Goal: Task Accomplishment & Management: Use online tool/utility

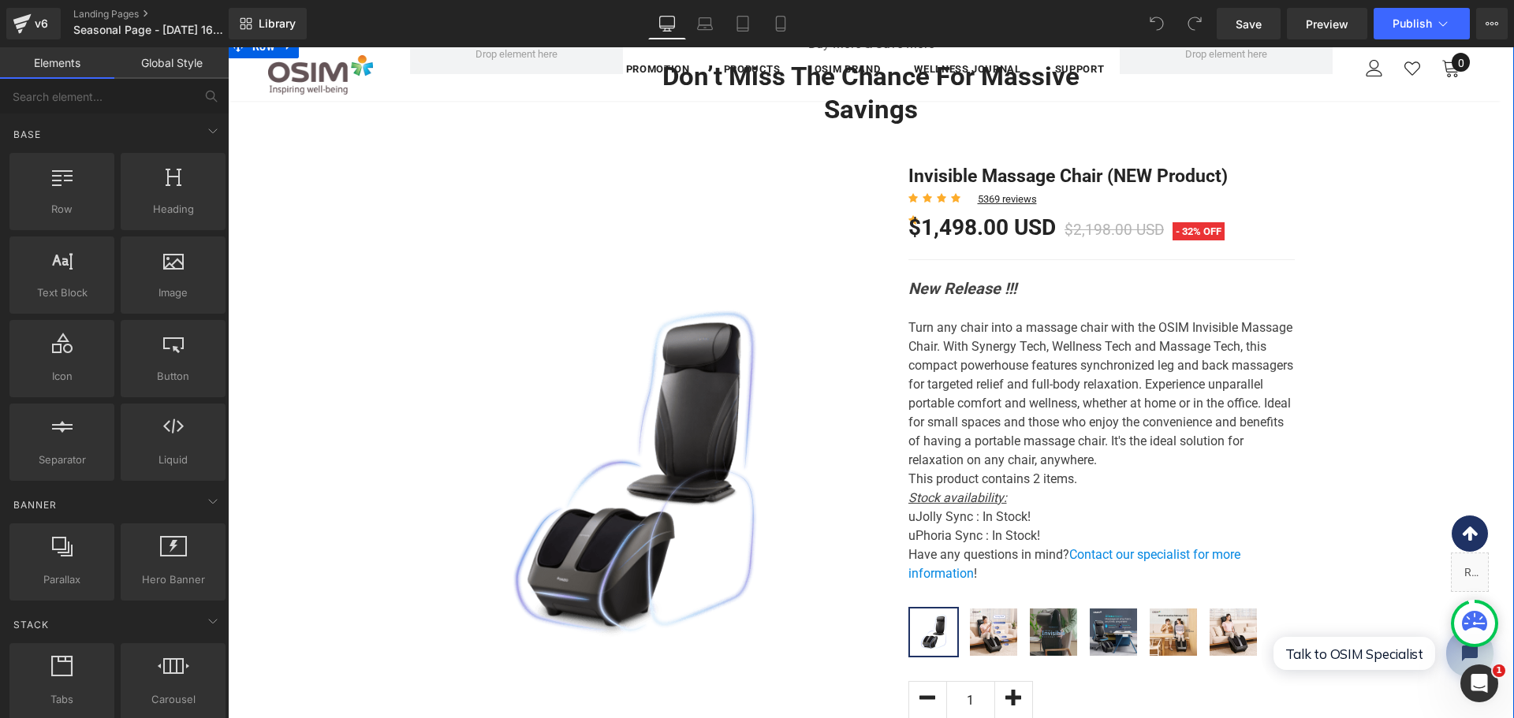
scroll to position [881, 0]
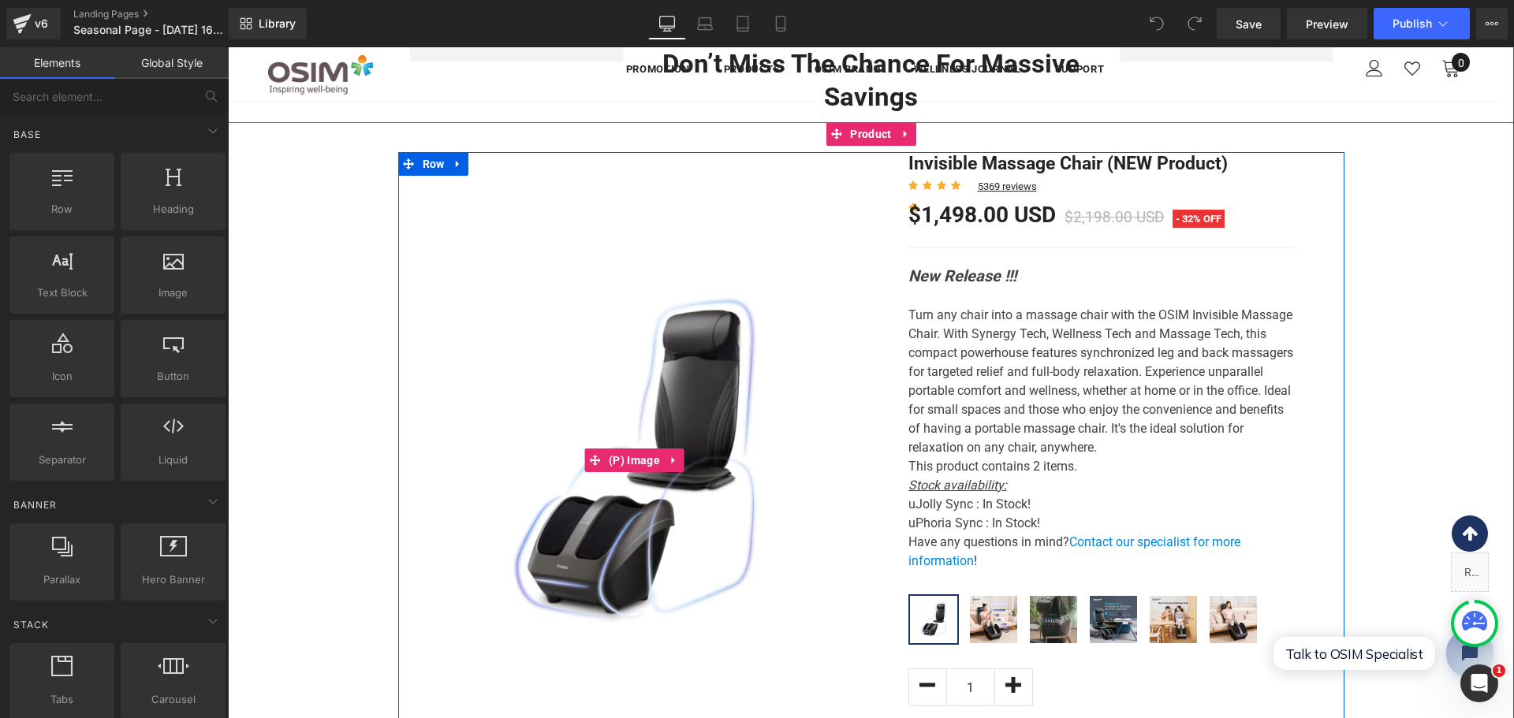
click at [745, 441] on img at bounding box center [634, 460] width 449 height 449
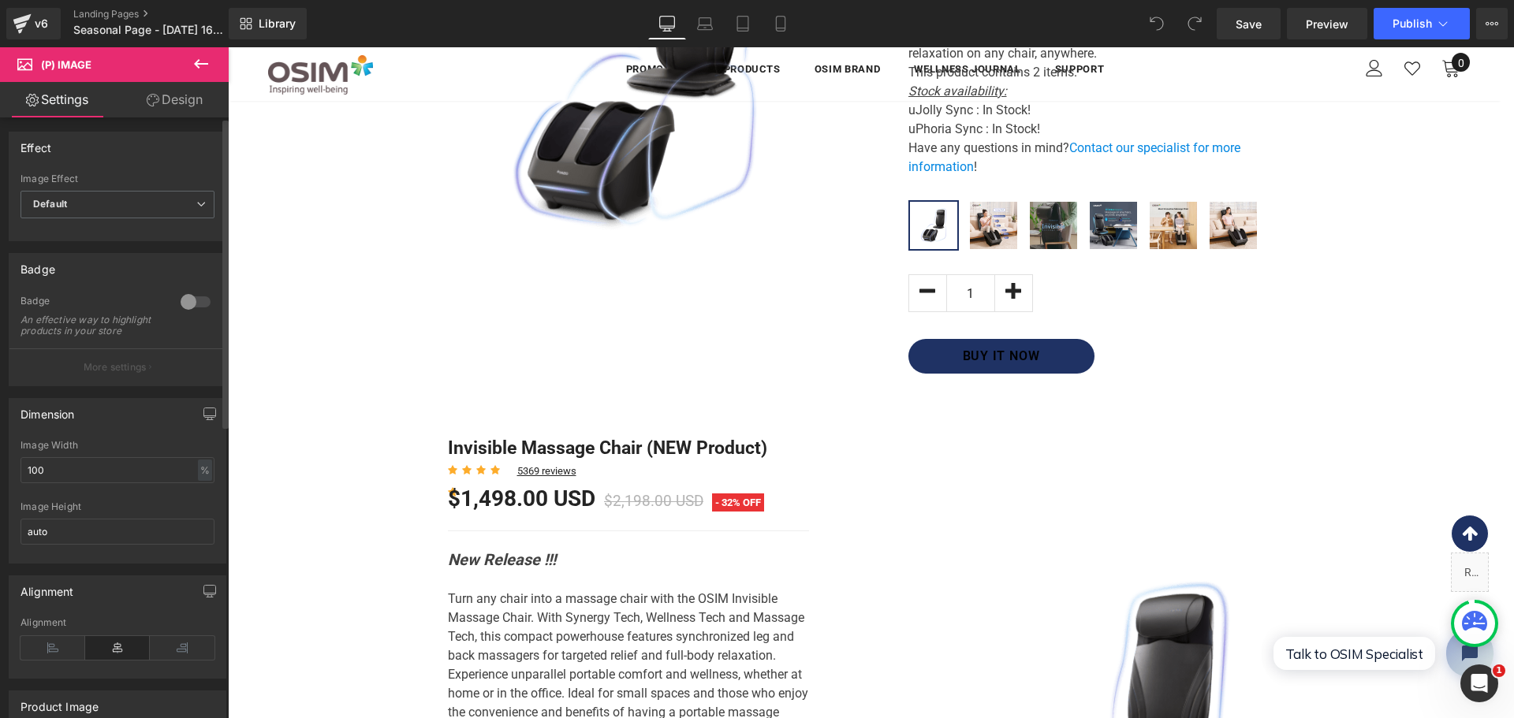
scroll to position [0, 0]
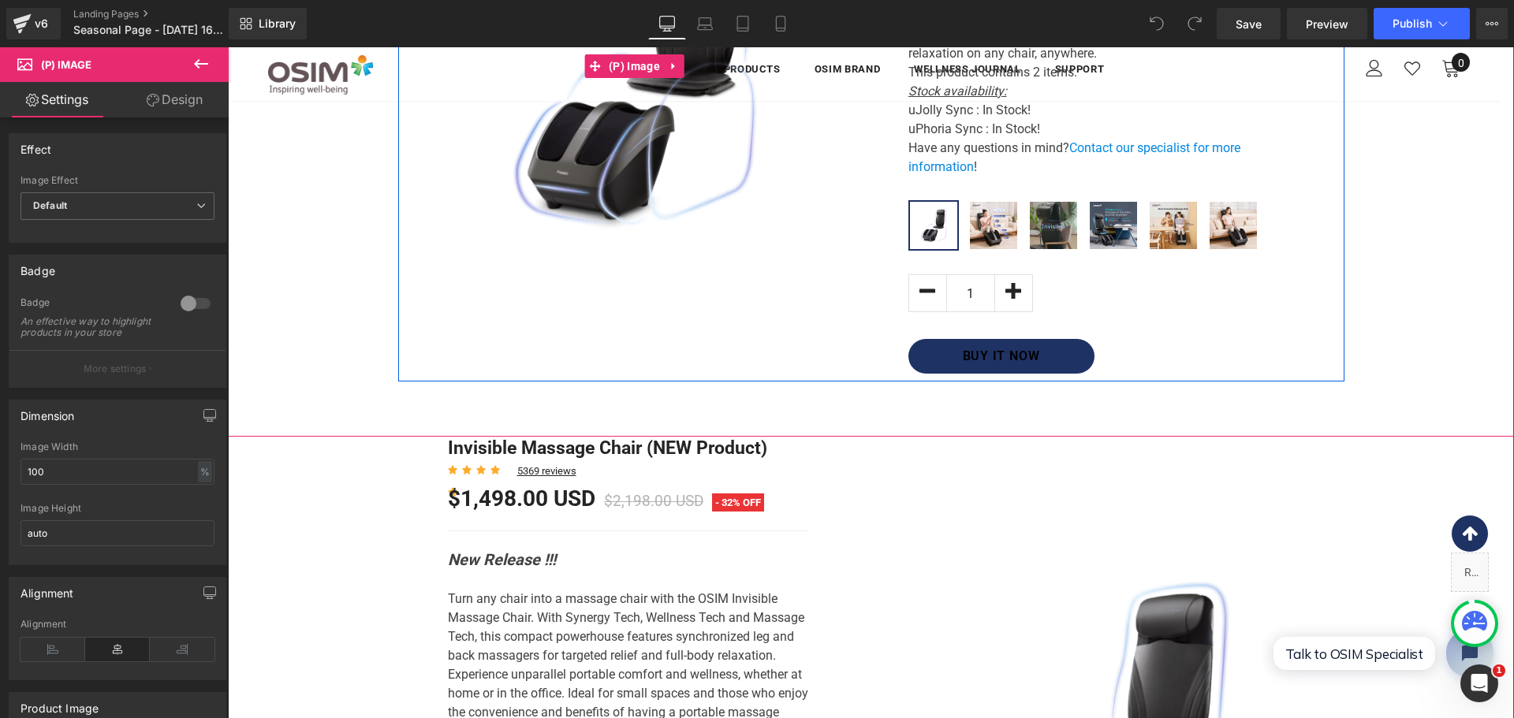
click at [688, 147] on img at bounding box center [634, 66] width 449 height 449
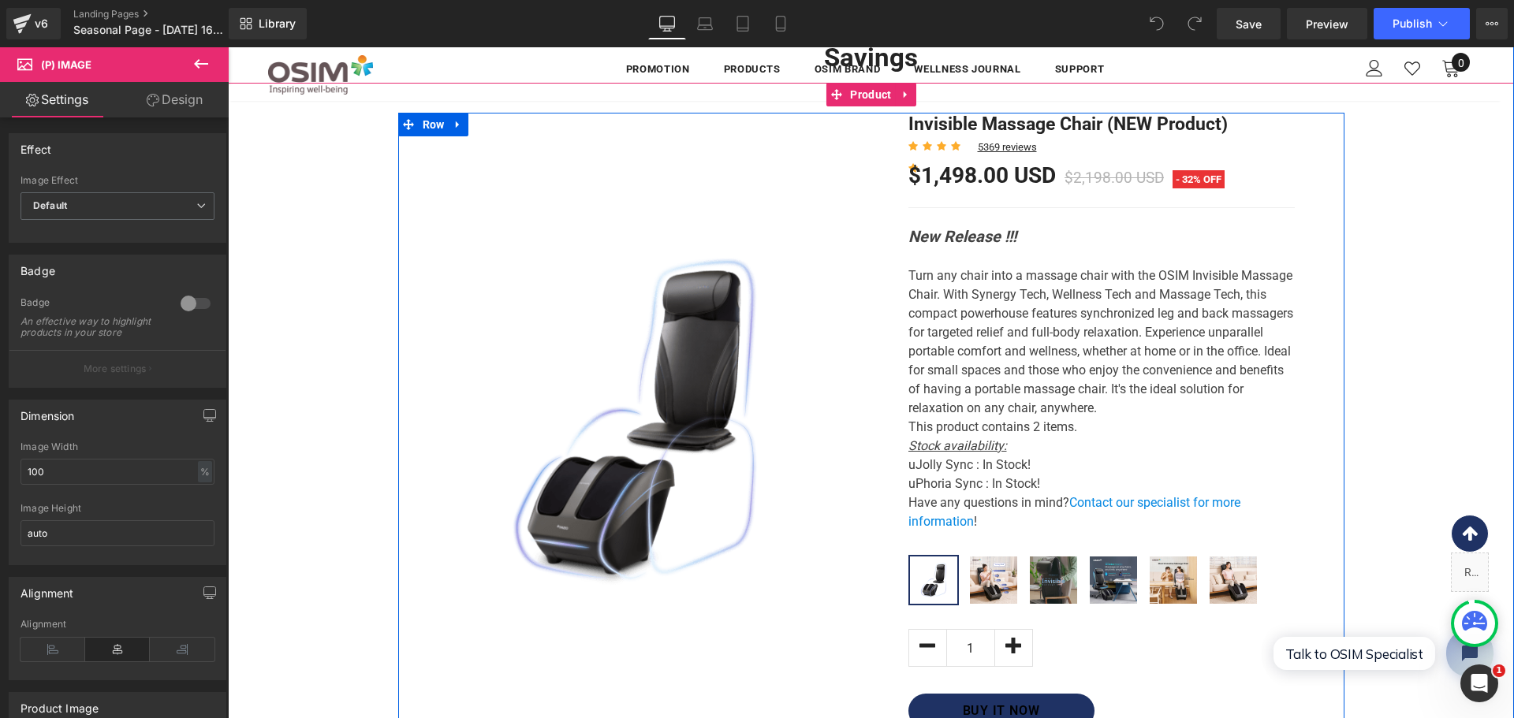
scroll to position [881, 0]
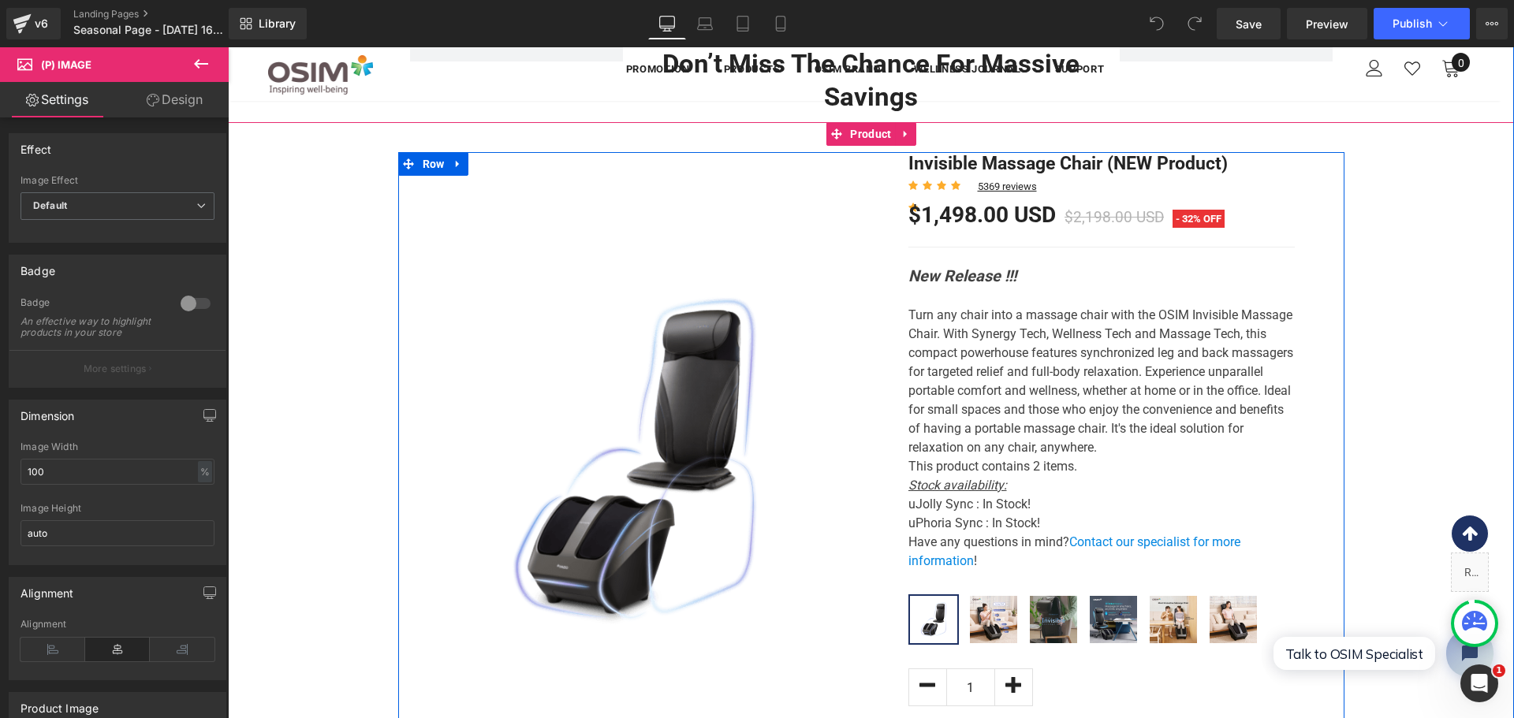
click at [979, 281] on icon "New Release !!!" at bounding box center [962, 275] width 108 height 19
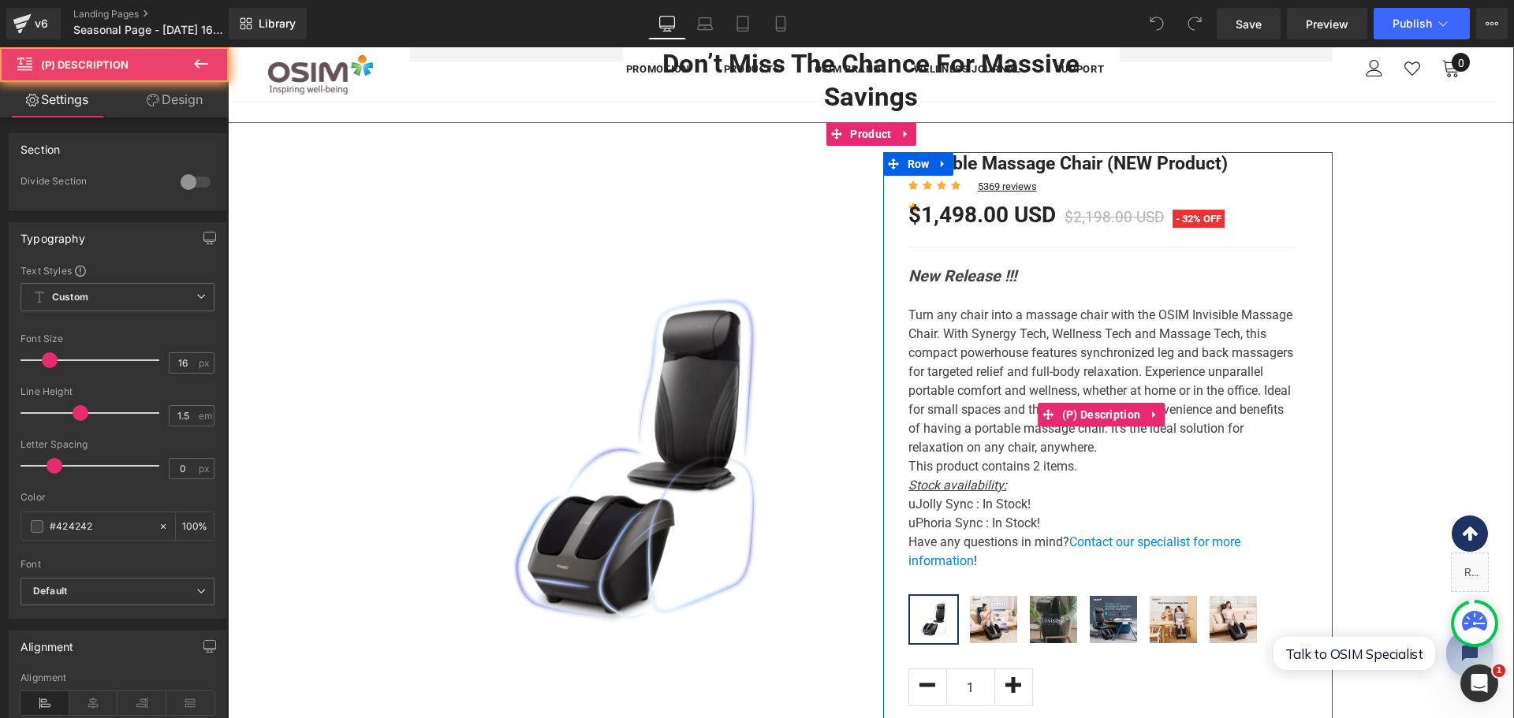
click at [1035, 364] on p "Turn any chair into a massage chair with the OSIM Invisible Massage Chair. With…" at bounding box center [1101, 381] width 386 height 151
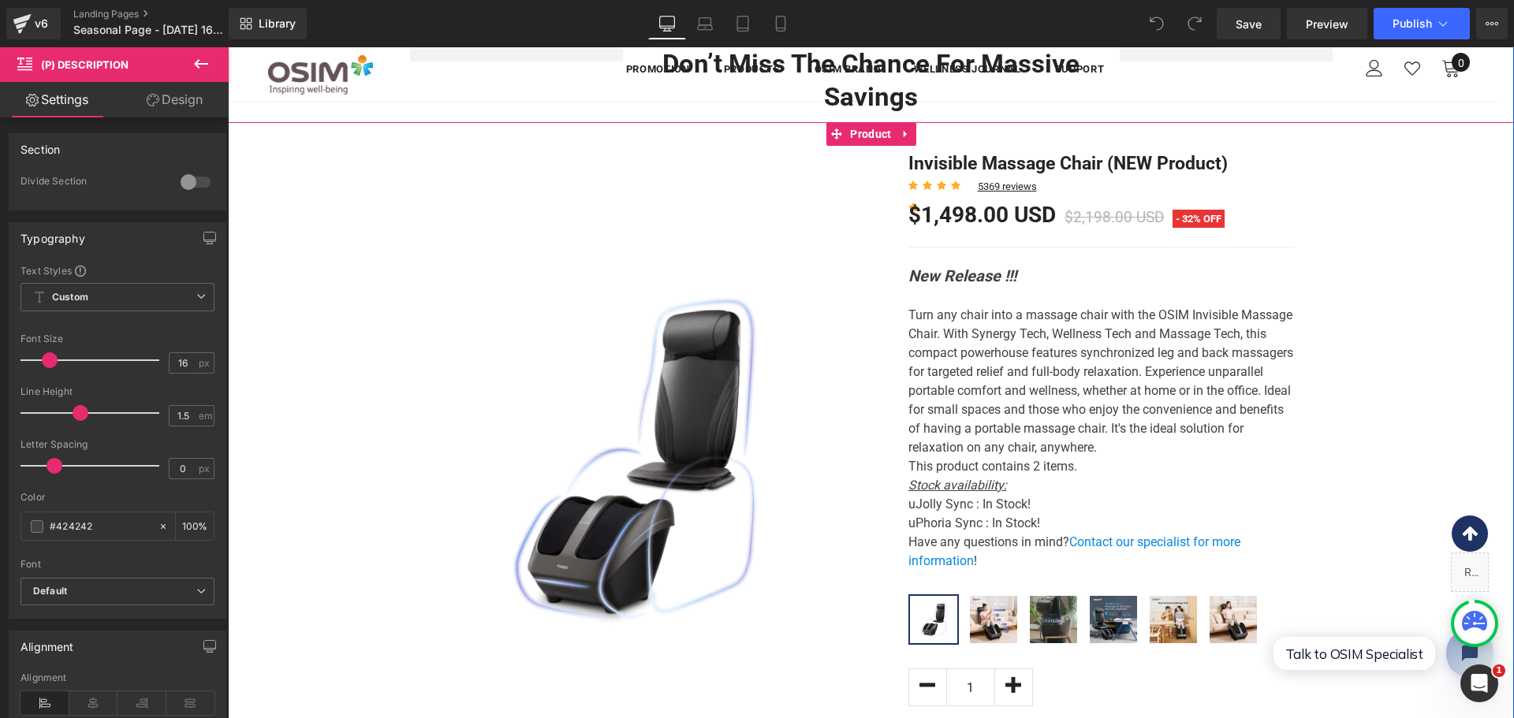
click at [646, 356] on img at bounding box center [634, 460] width 449 height 449
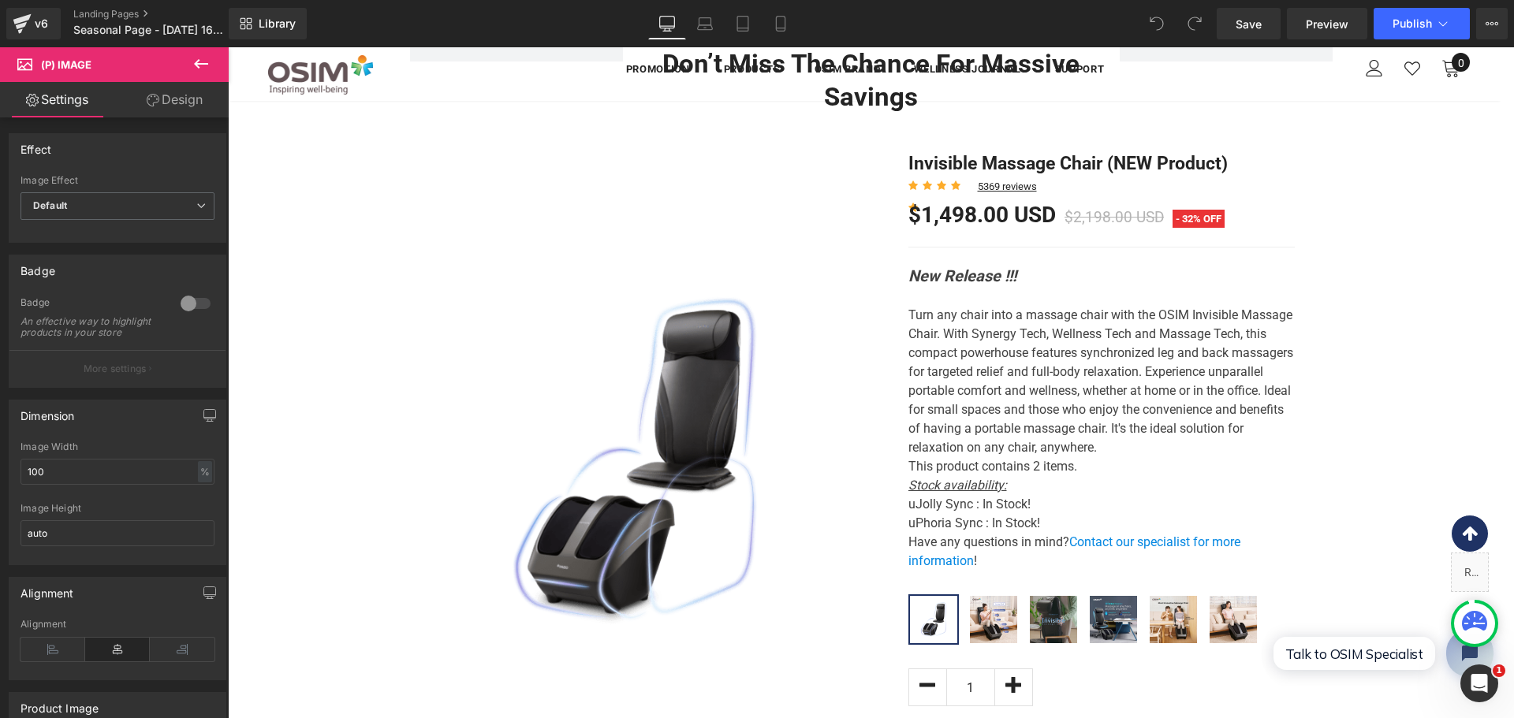
click at [192, 61] on icon at bounding box center [201, 63] width 19 height 19
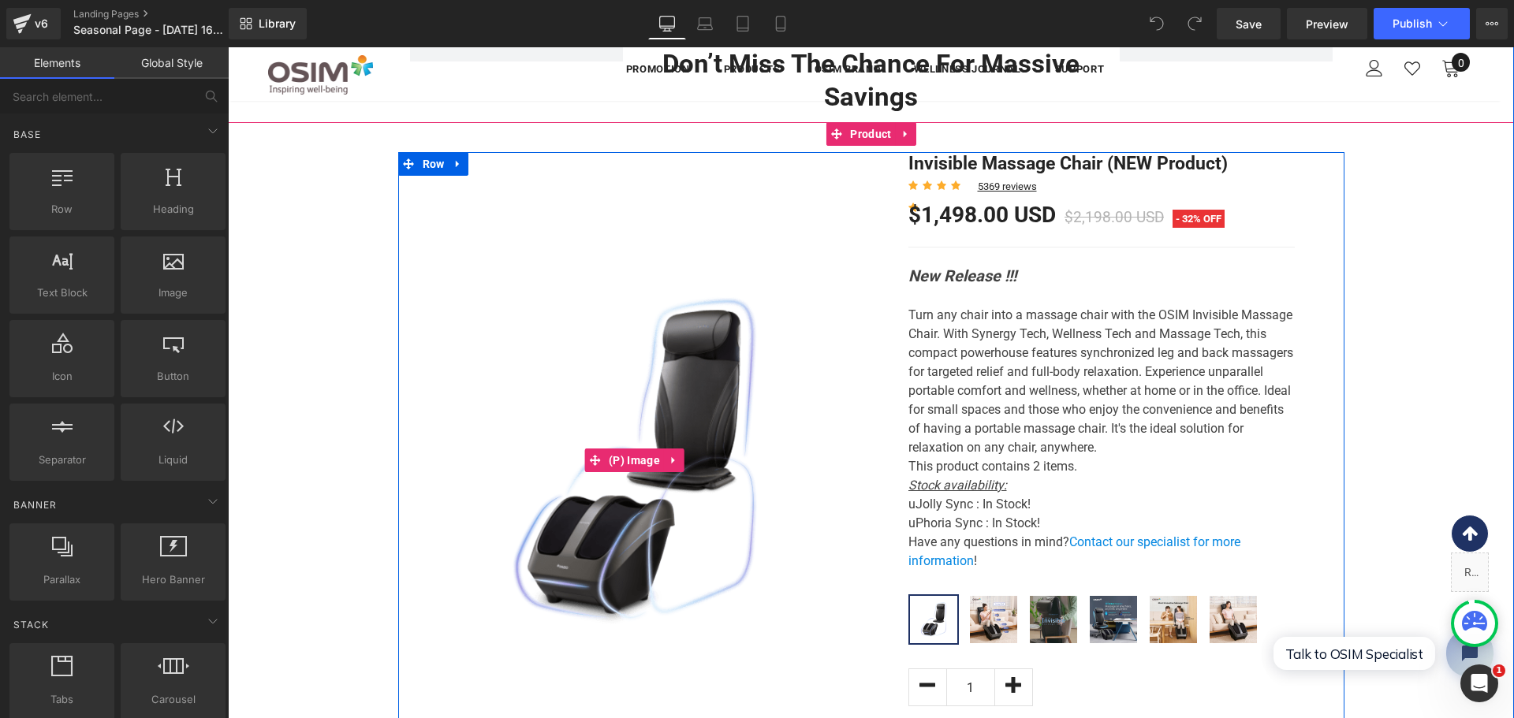
click at [741, 308] on img at bounding box center [634, 460] width 449 height 449
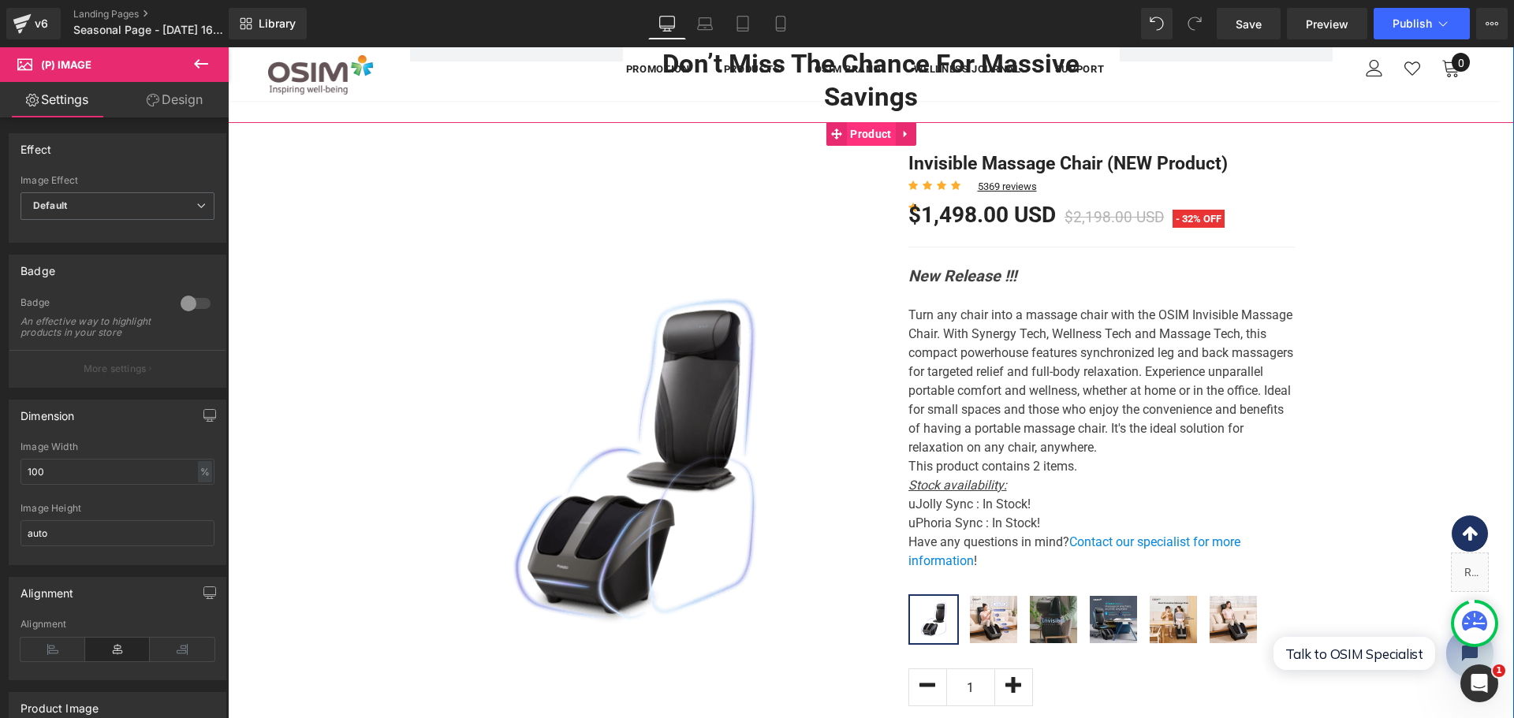
click at [855, 137] on span "Product" at bounding box center [870, 134] width 49 height 24
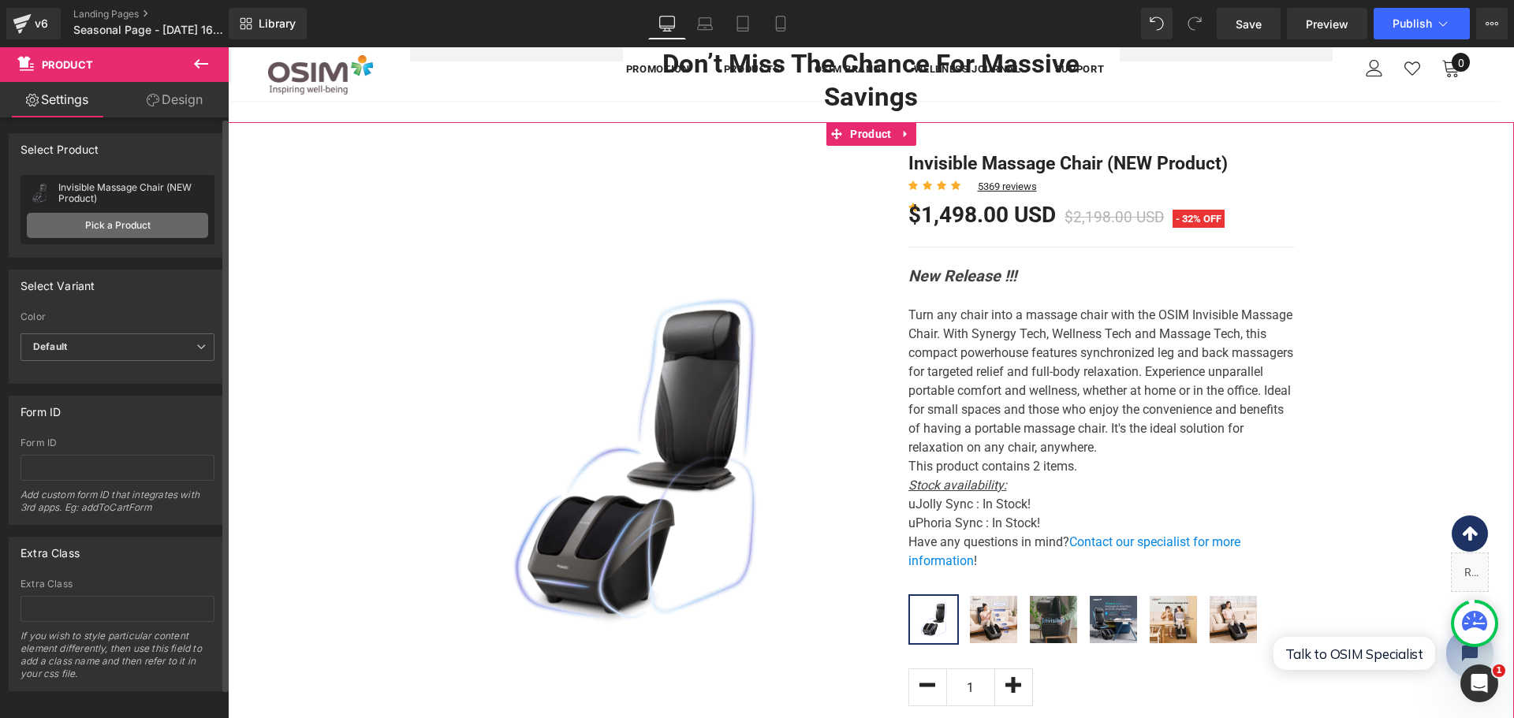
click at [132, 229] on link "Pick a Product" at bounding box center [117, 225] width 181 height 25
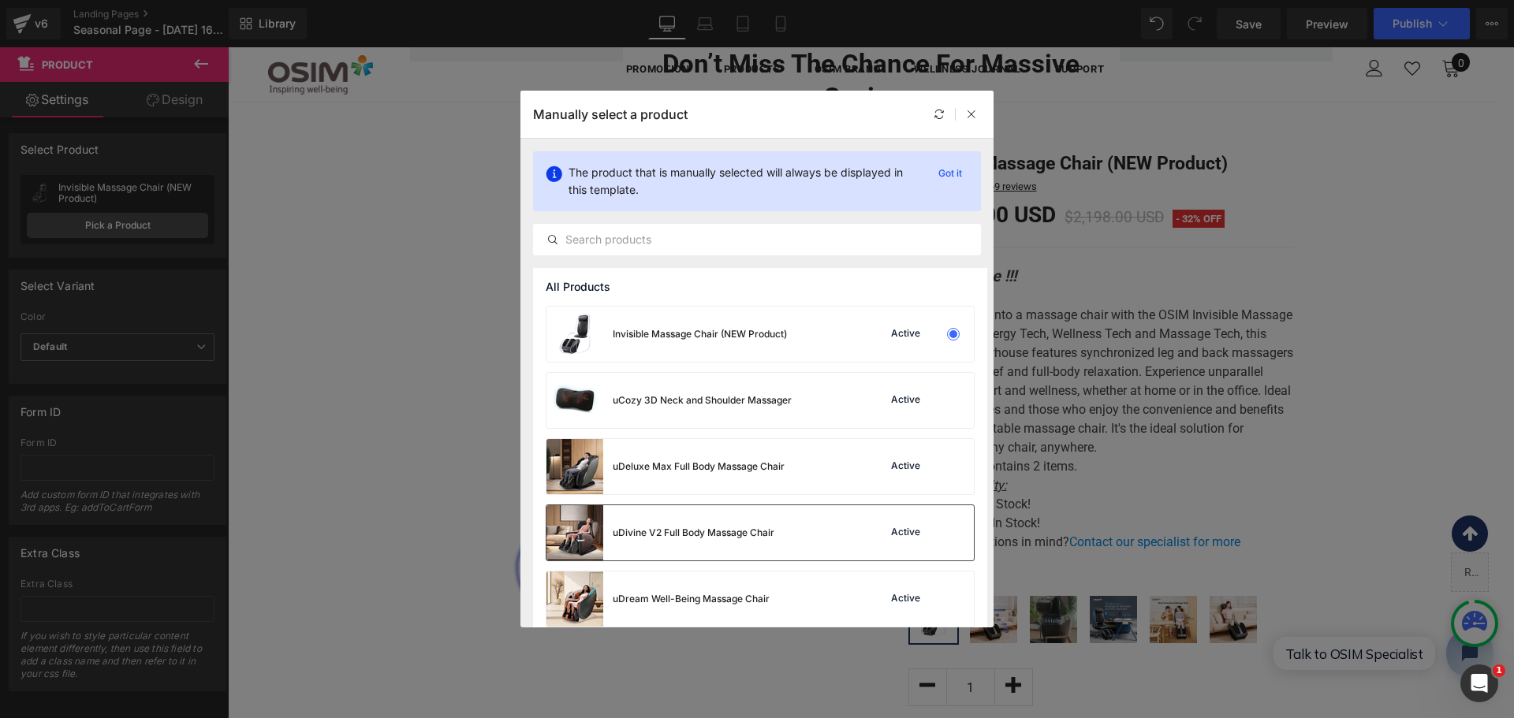
click at [763, 530] on div "uDivine V2 Full Body Massage Chair" at bounding box center [694, 533] width 162 height 14
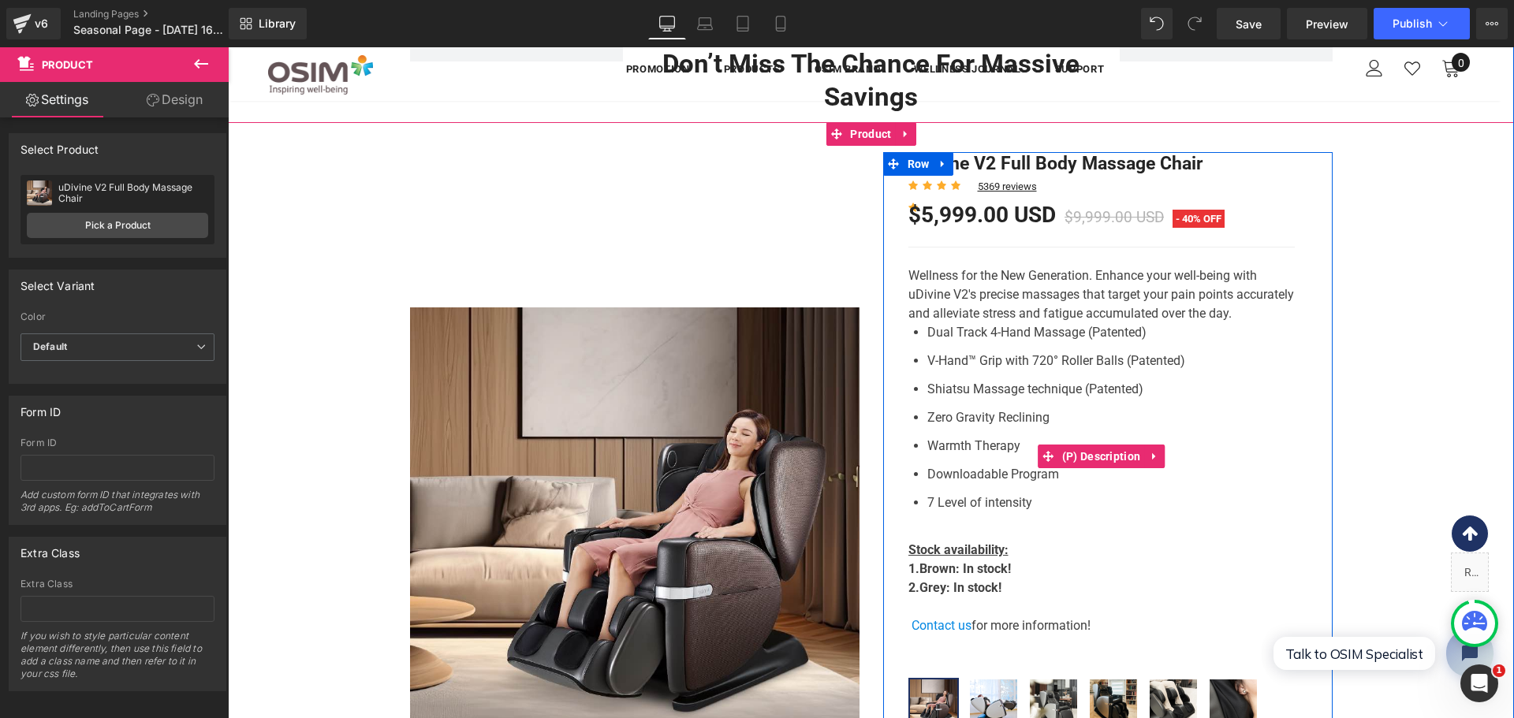
scroll to position [1118, 0]
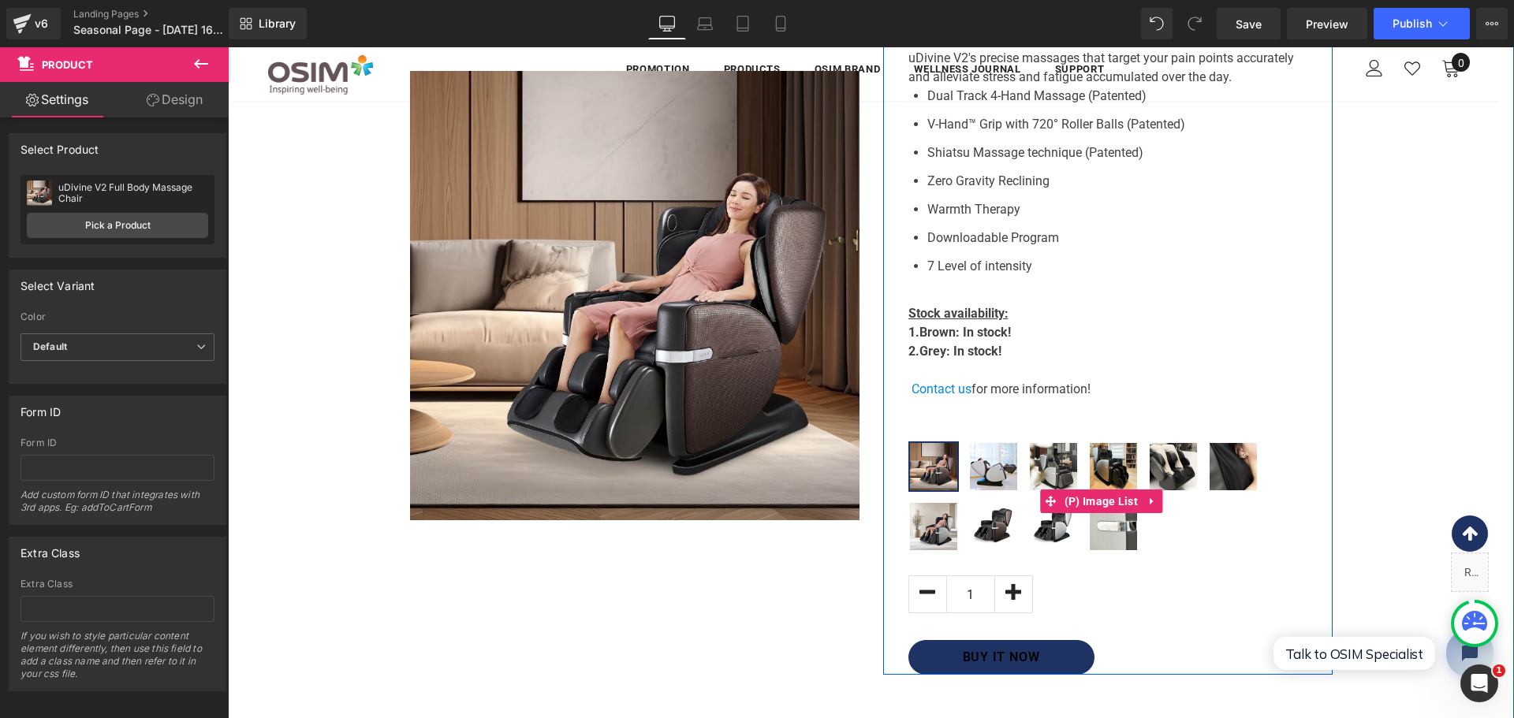
click at [987, 477] on img at bounding box center [993, 466] width 47 height 47
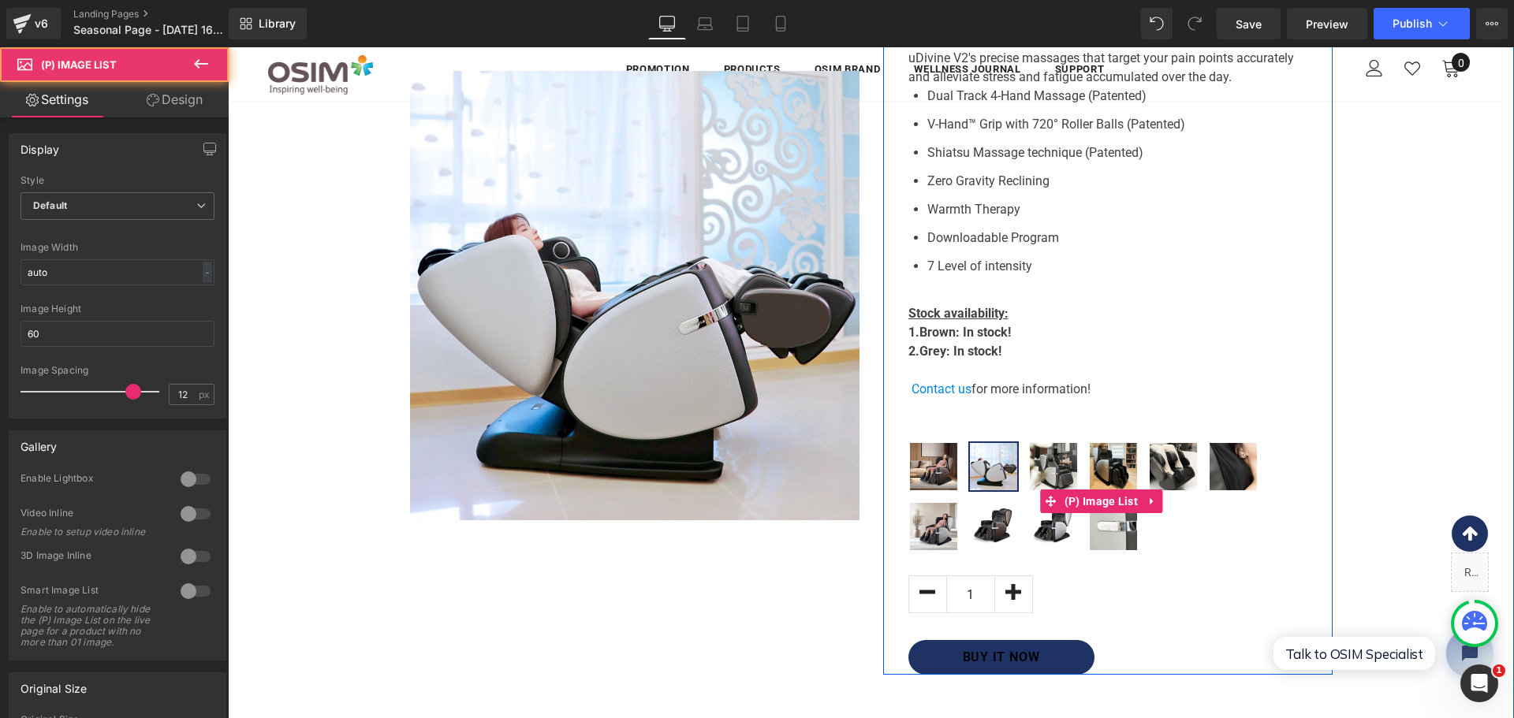
click at [1041, 477] on img at bounding box center [1053, 466] width 47 height 47
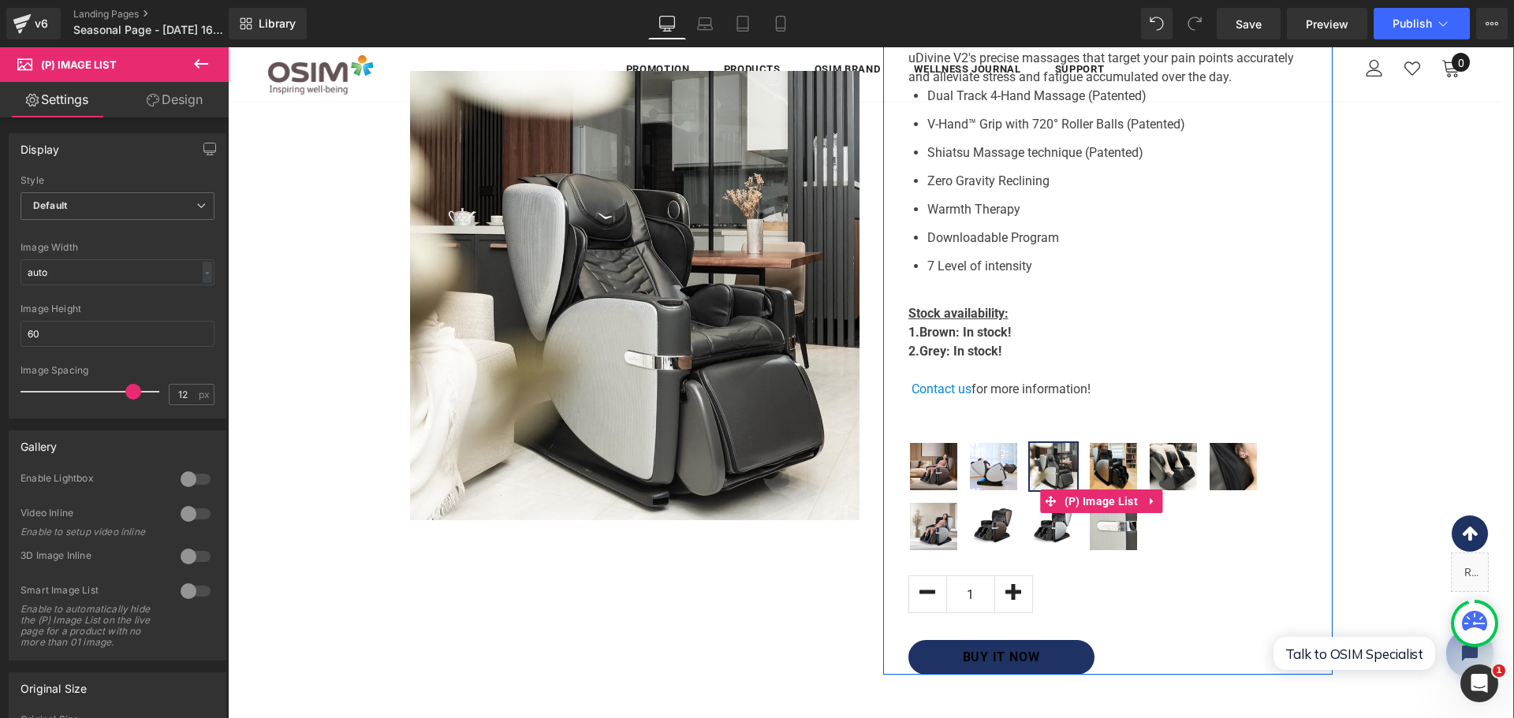
click at [1102, 469] on img at bounding box center [1113, 466] width 47 height 47
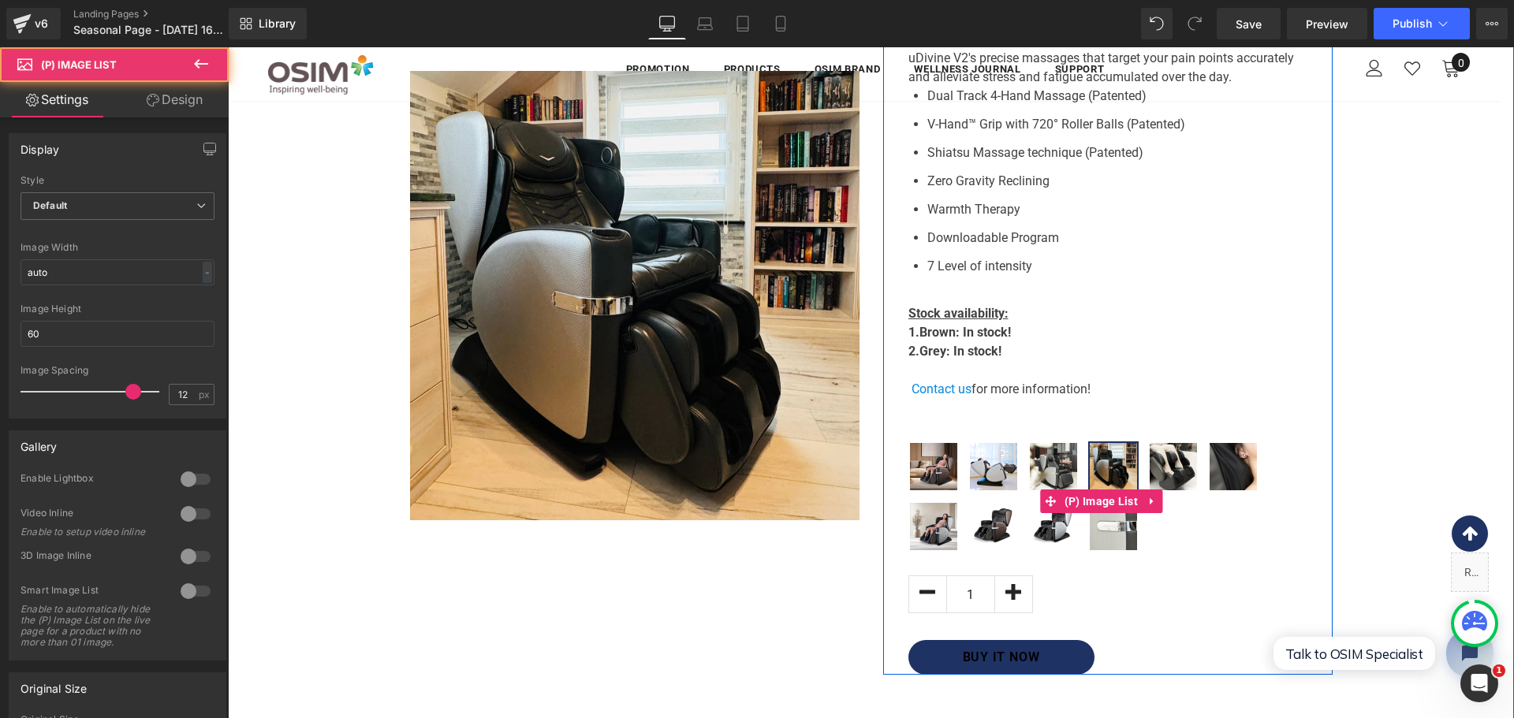
click at [1024, 399] on p "Contact us for more information!" at bounding box center [1101, 389] width 386 height 19
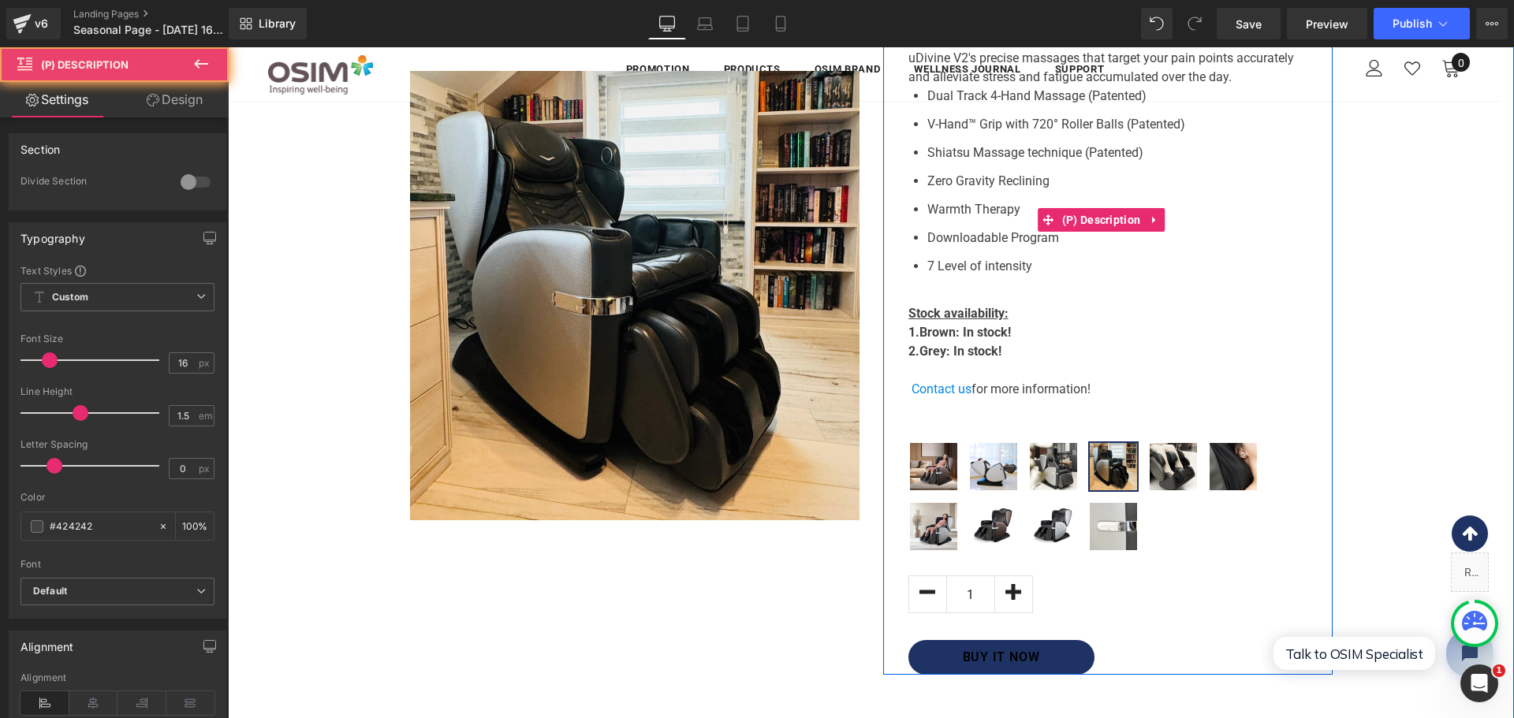
click at [1035, 394] on p "Contact us for more information!" at bounding box center [1101, 389] width 386 height 19
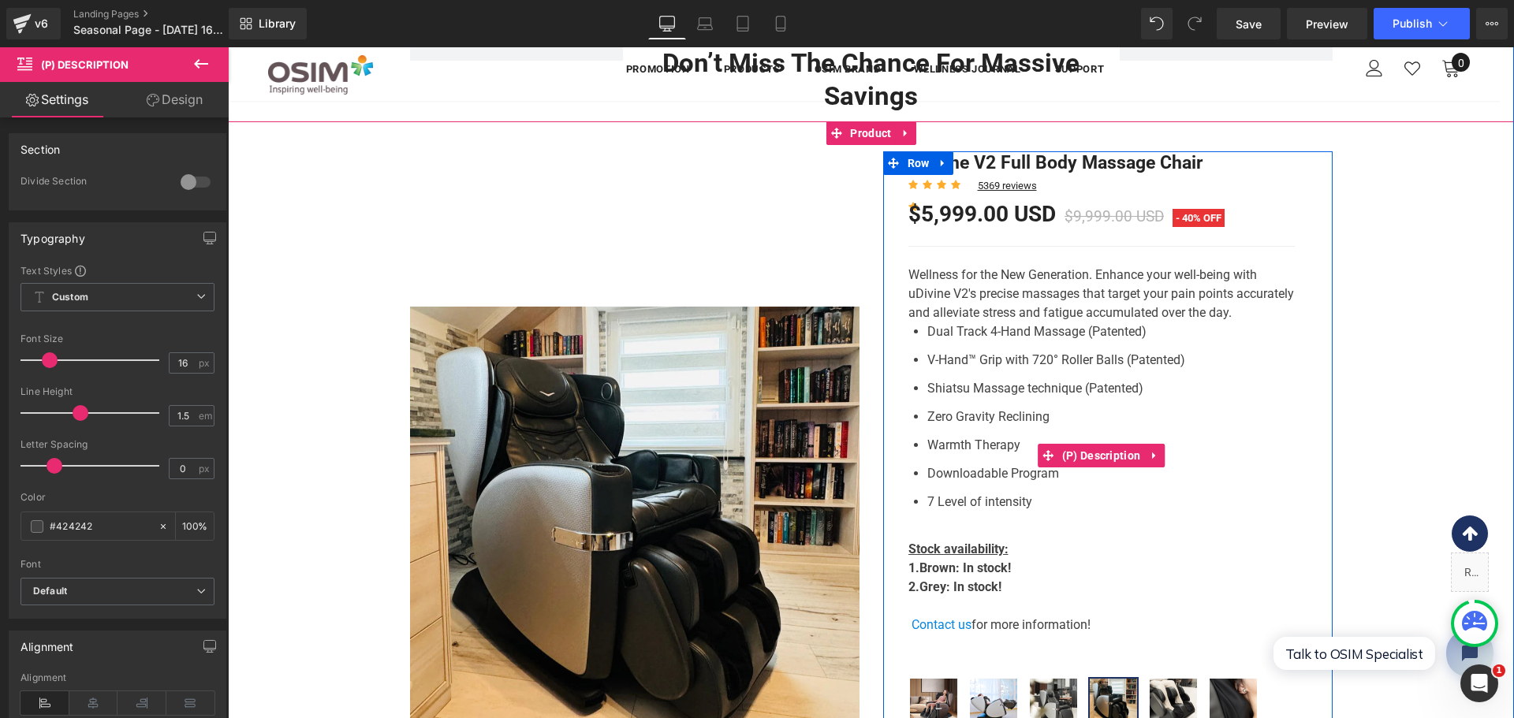
scroll to position [881, 0]
click at [1108, 358] on li "V-Hand™ Grip with 720° Roller Balls (Patented)" at bounding box center [1110, 364] width 367 height 25
click at [1129, 348] on li "Dual Track 4-Hand Massage (Patented)" at bounding box center [1110, 335] width 367 height 25
click at [1071, 459] on span "(P) Description" at bounding box center [1101, 457] width 87 height 24
click at [1094, 460] on span "(P) Description" at bounding box center [1101, 457] width 87 height 24
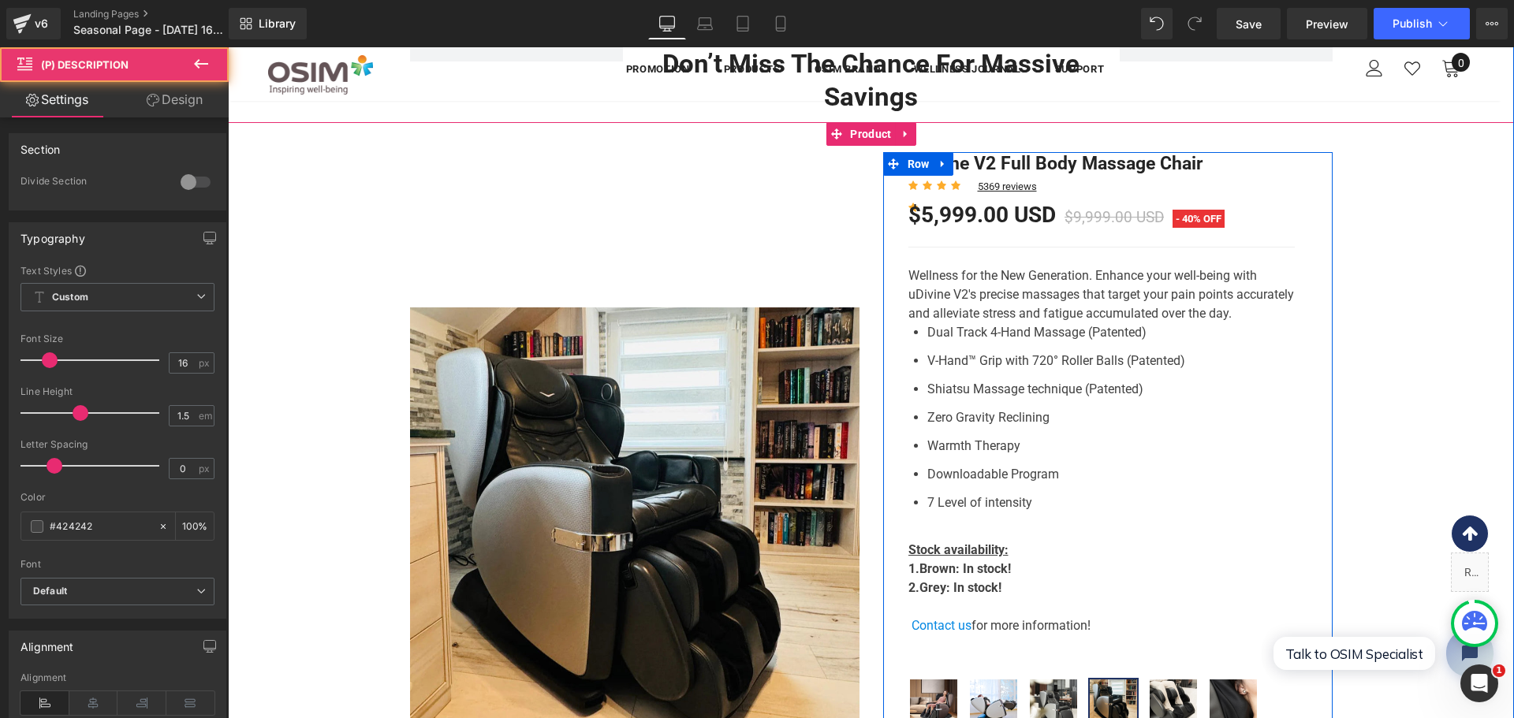
click at [1217, 458] on li "Warmth Therapy" at bounding box center [1110, 449] width 367 height 25
click at [1106, 463] on span "(P) Description" at bounding box center [1101, 457] width 87 height 24
click at [1016, 222] on icon at bounding box center [1019, 217] width 11 height 12
click at [956, 222] on span "(P) Price" at bounding box center [983, 218] width 54 height 24
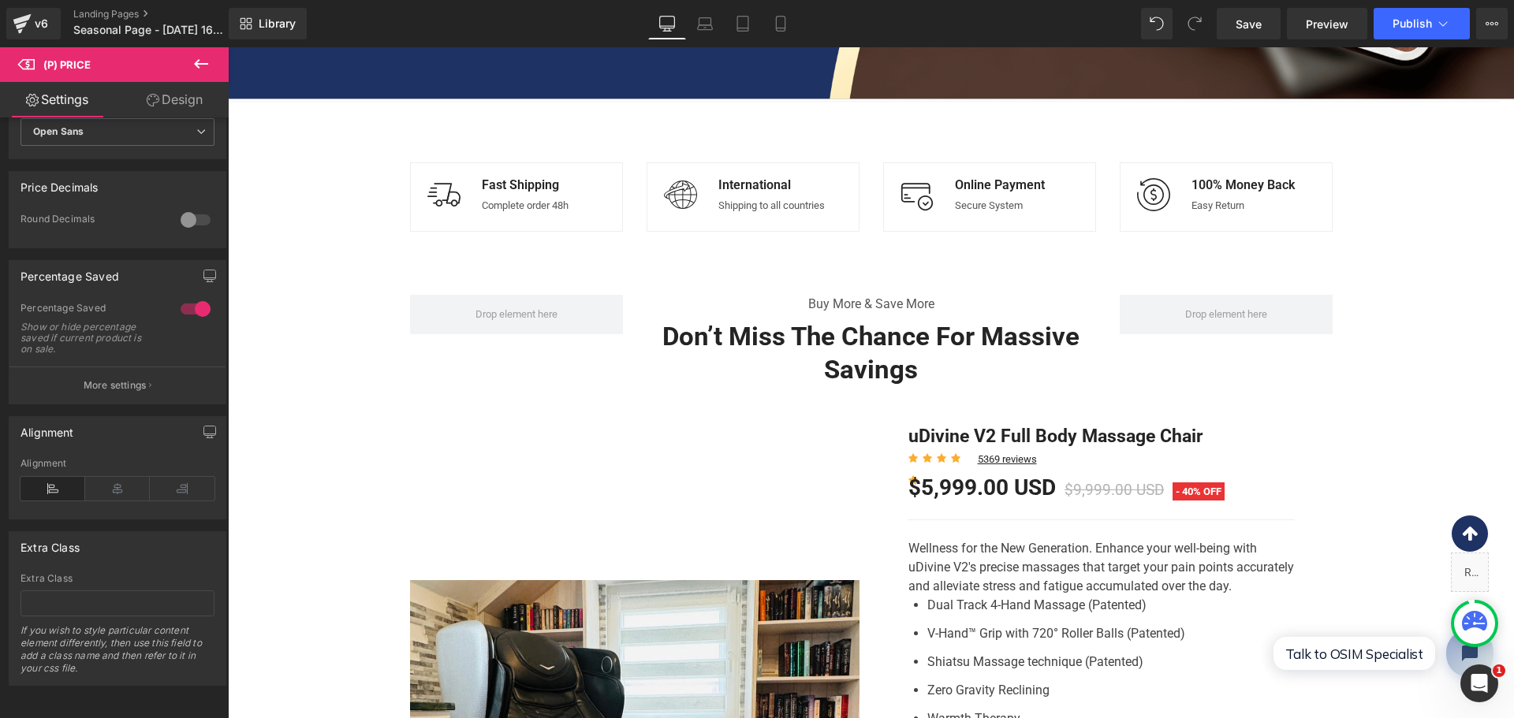
scroll to position [724, 0]
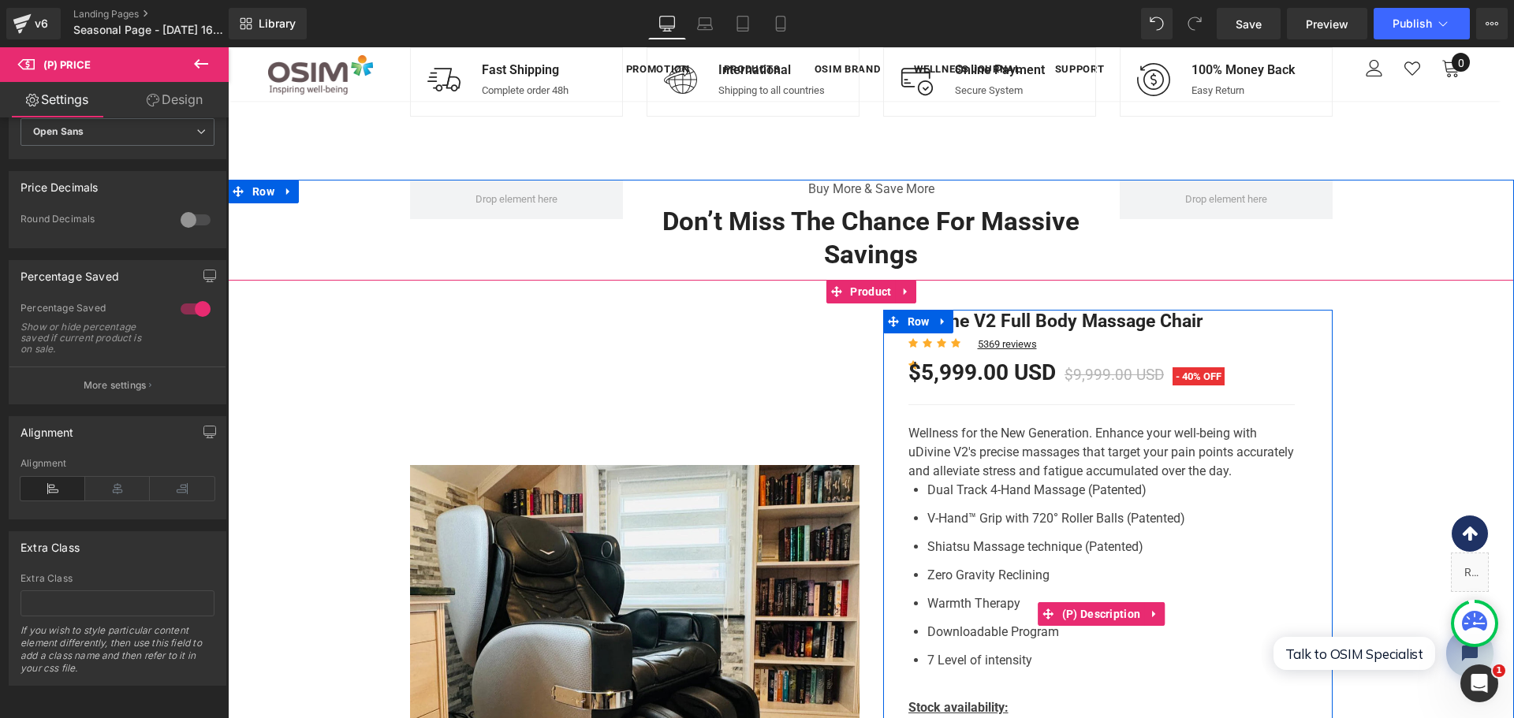
click at [1076, 516] on li "V-Hand™ Grip with 720° Roller Balls (Patented)" at bounding box center [1110, 521] width 367 height 25
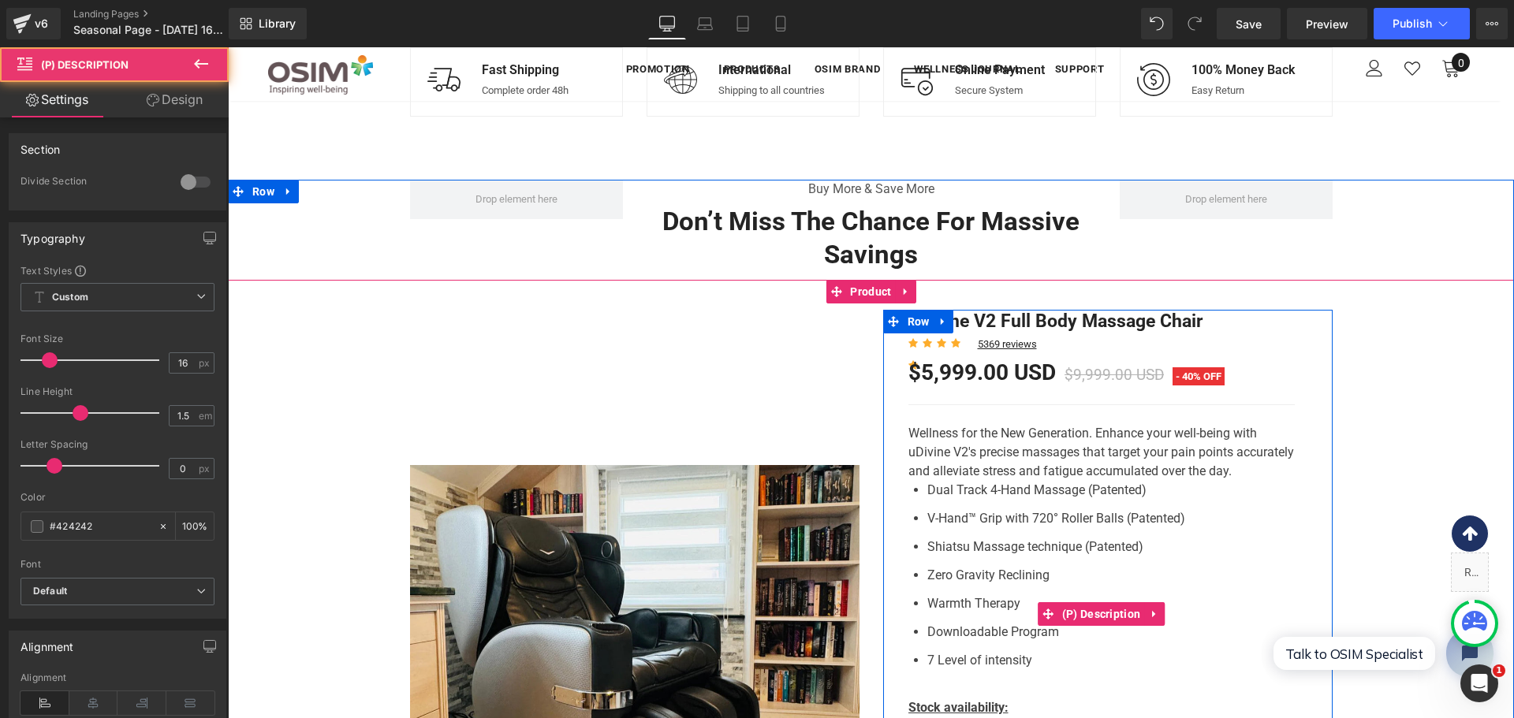
click at [1076, 512] on li "V-Hand™ Grip with 720° Roller Balls (Patented)" at bounding box center [1110, 521] width 367 height 25
click at [1096, 473] on p "Wellness for the New Generation. Enhance your well-being with uDivine V2's prec…" at bounding box center [1101, 452] width 386 height 57
click at [1090, 452] on p "Wellness for the New Generation. Enhance your well-being with uDivine V2's prec…" at bounding box center [1101, 452] width 386 height 57
click at [1105, 376] on span "$9,999.00 USD" at bounding box center [1113, 375] width 99 height 18
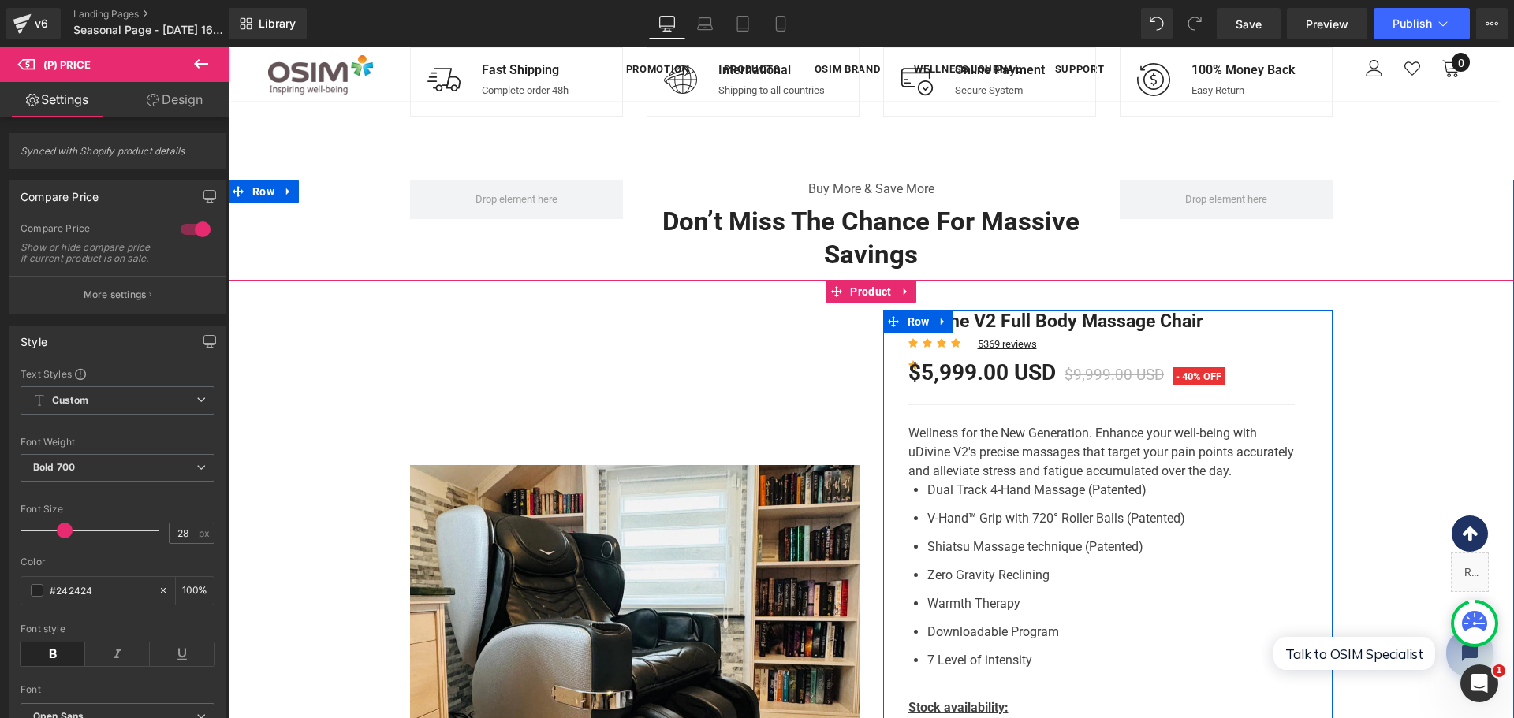
click at [1011, 465] on p "Wellness for the New Generation. Enhance your well-being with uDivine V2's prec…" at bounding box center [1101, 452] width 386 height 57
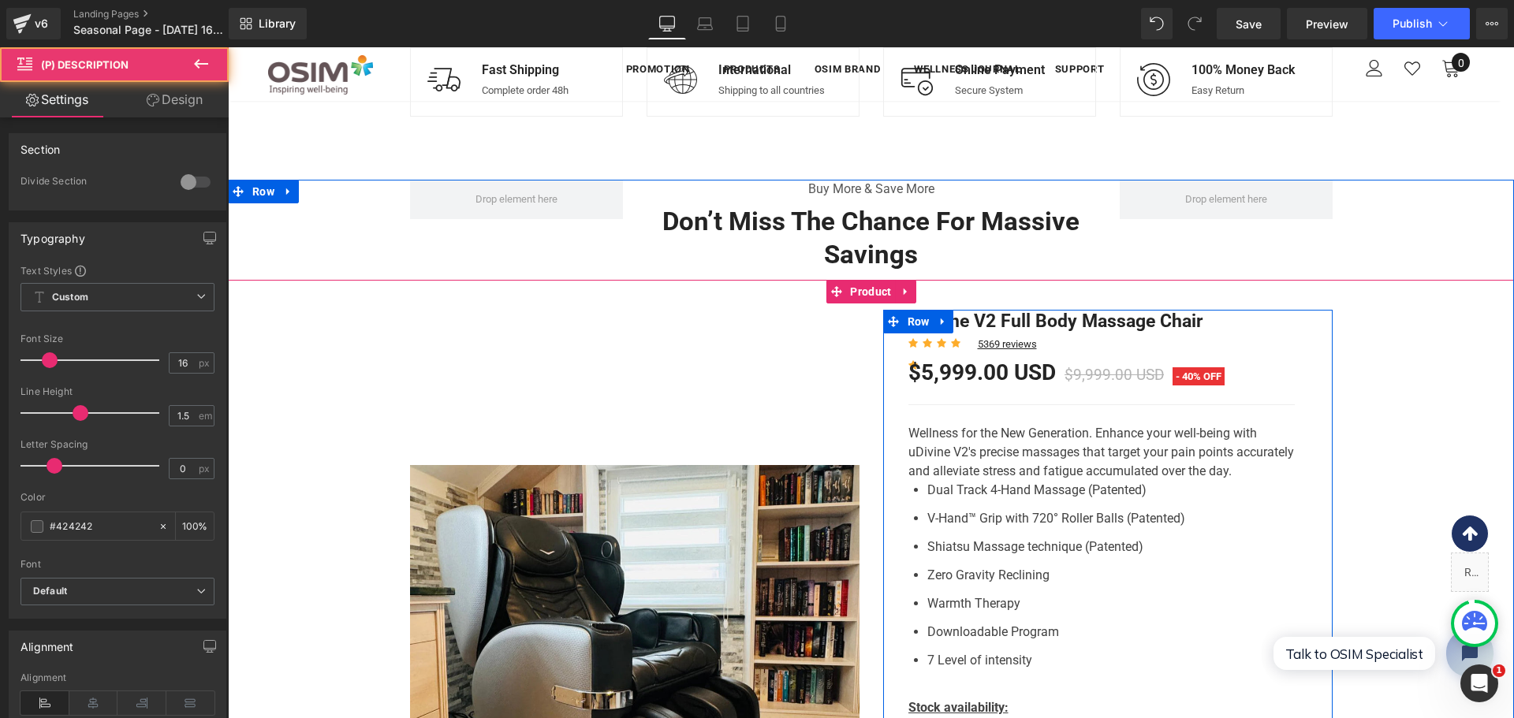
click at [1002, 382] on div "$5,999.00 USD $9,999.00 USD - 40% OFF (P) Price" at bounding box center [1101, 374] width 386 height 21
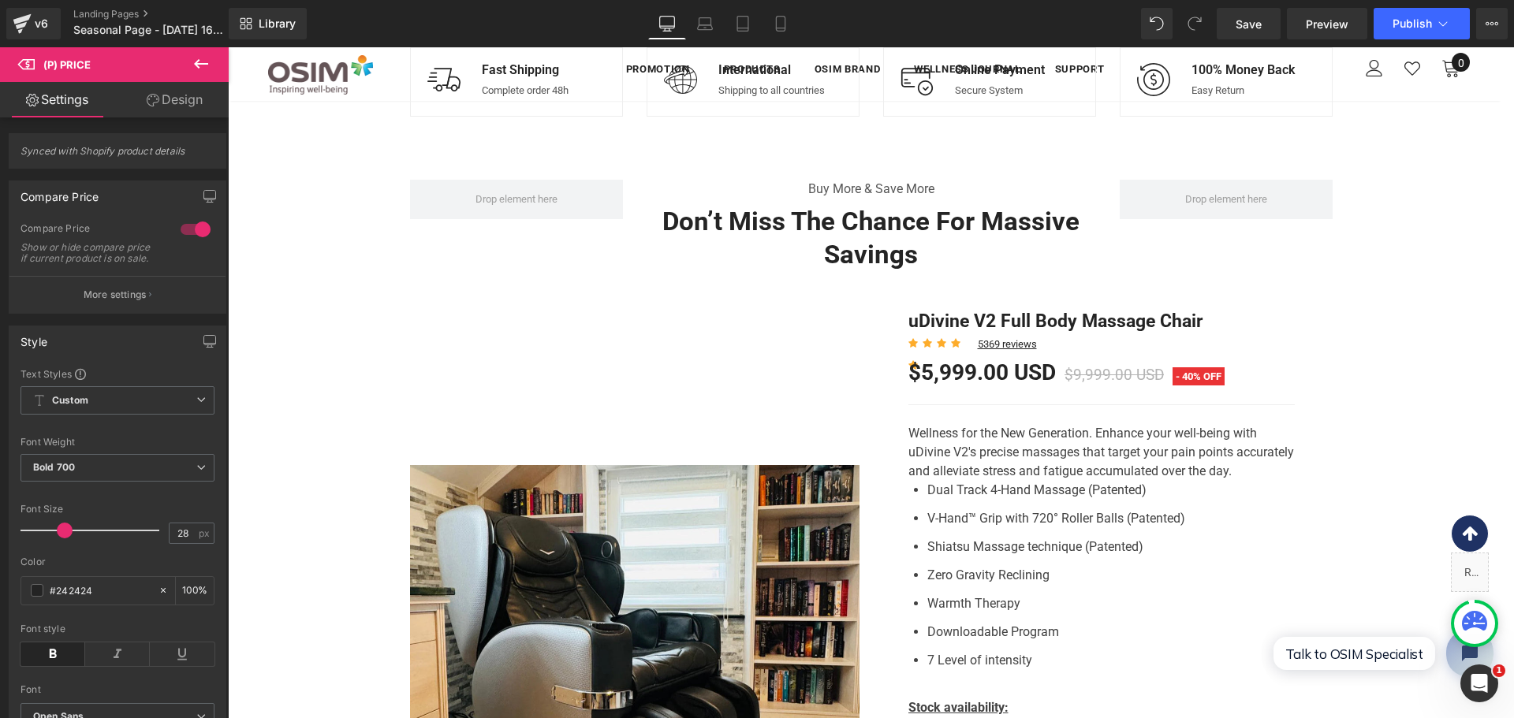
click at [176, 103] on link "Design" at bounding box center [174, 99] width 114 height 35
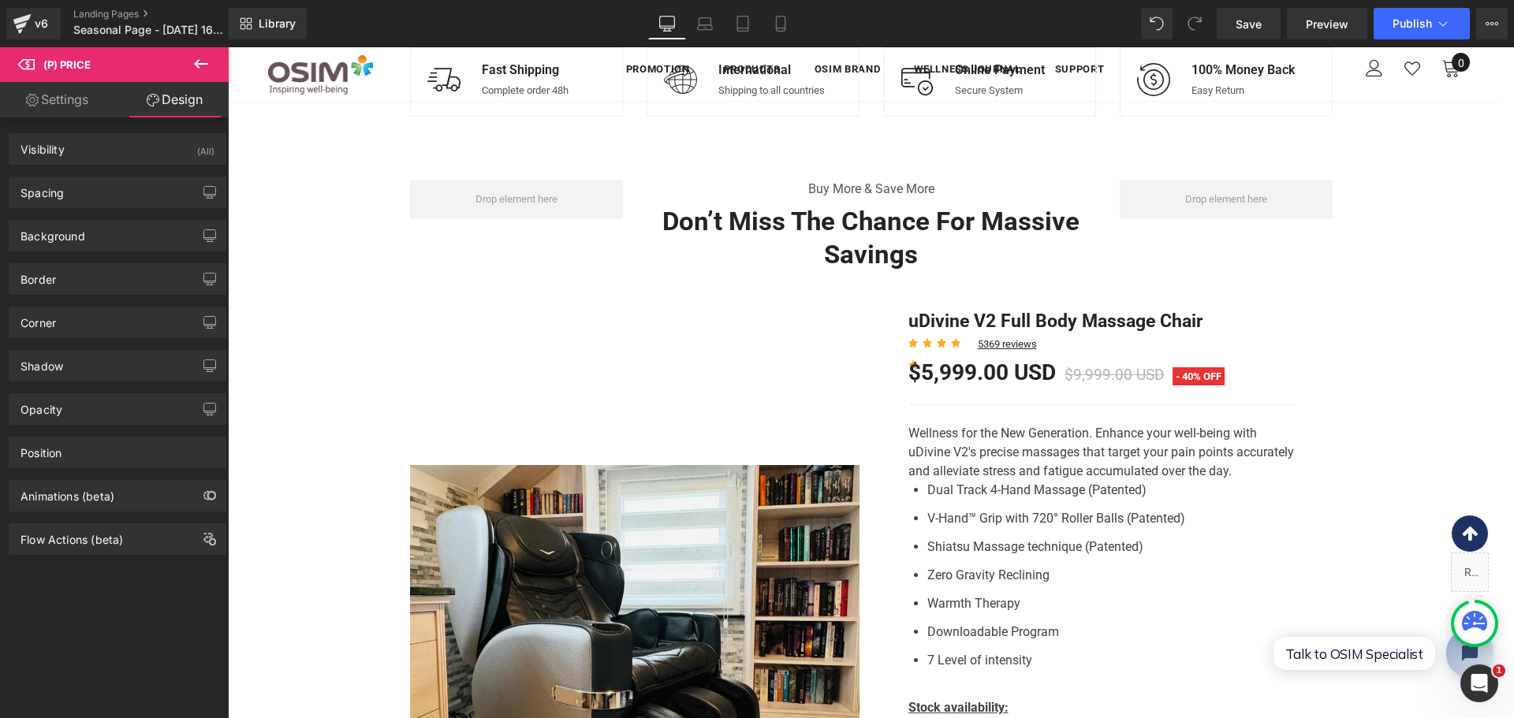
click at [85, 95] on link "Settings" at bounding box center [57, 99] width 114 height 35
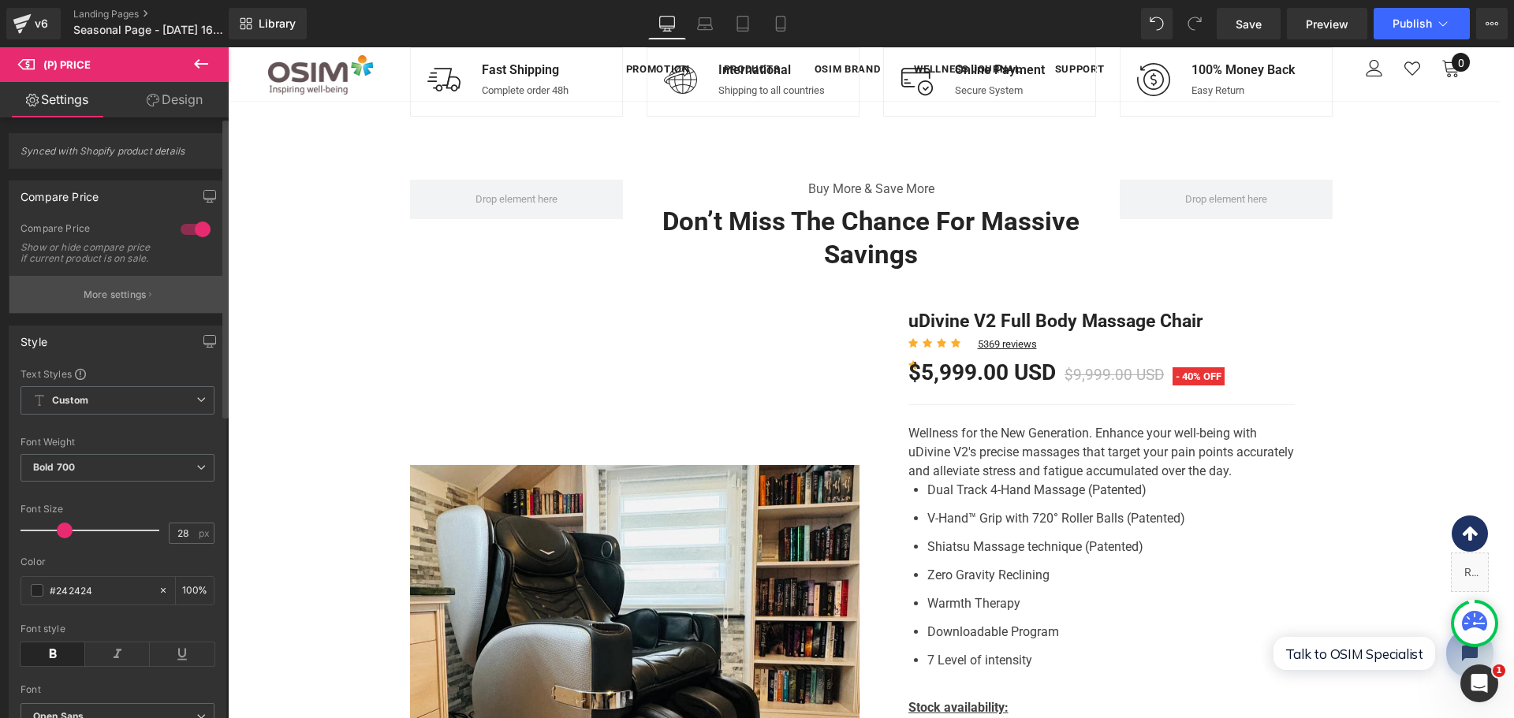
click at [92, 302] on p "More settings" at bounding box center [115, 295] width 63 height 14
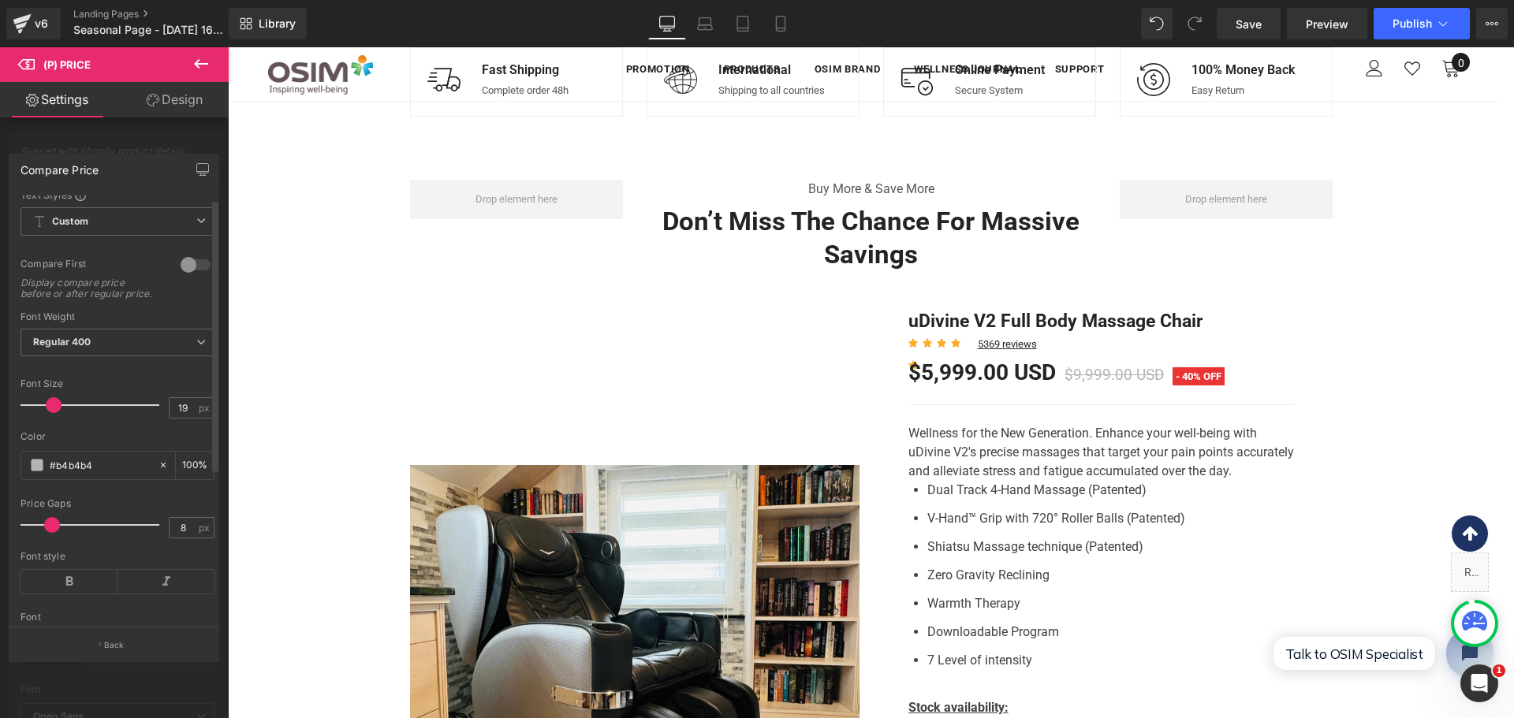
scroll to position [0, 0]
click at [199, 63] on icon at bounding box center [201, 63] width 14 height 9
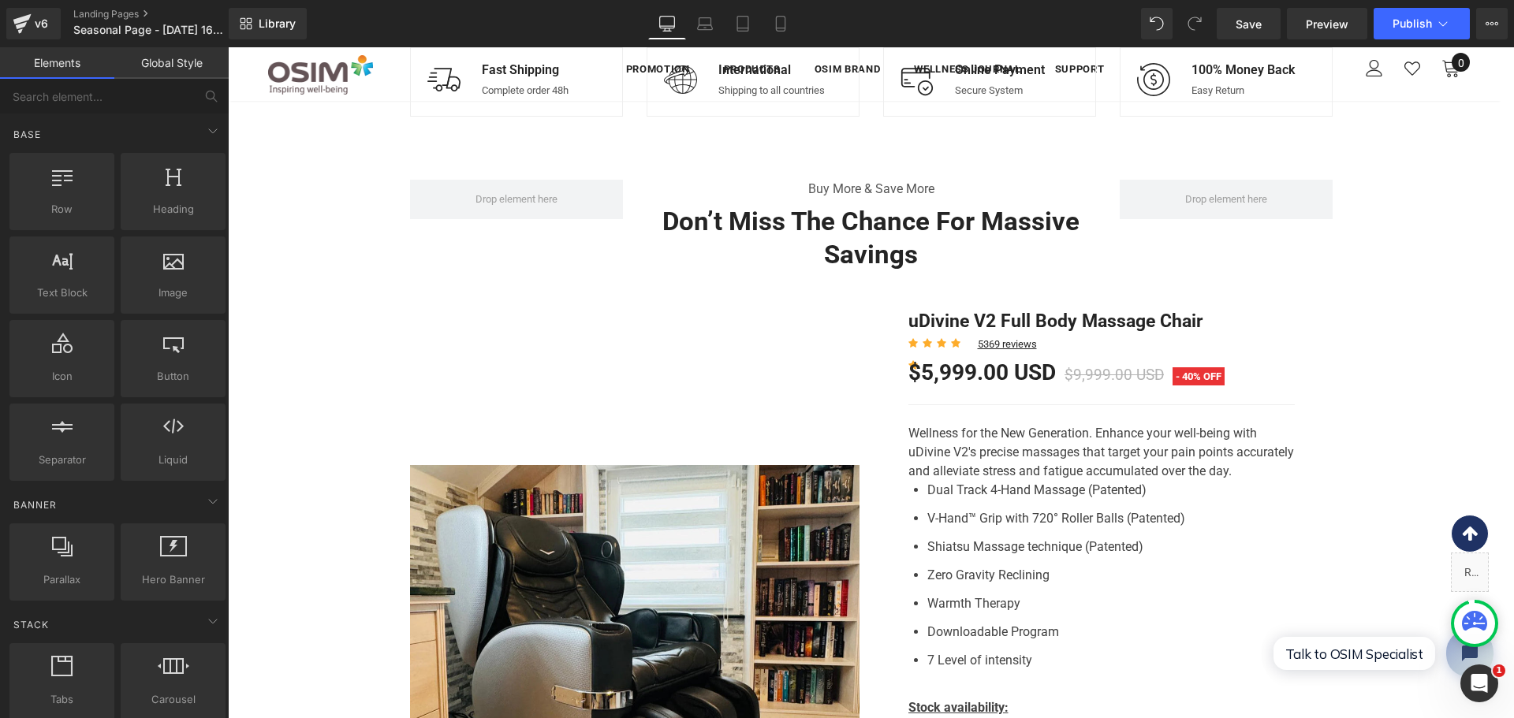
click at [1049, 491] on li "Dual Track 4-Hand Massage (Patented)" at bounding box center [1110, 493] width 367 height 25
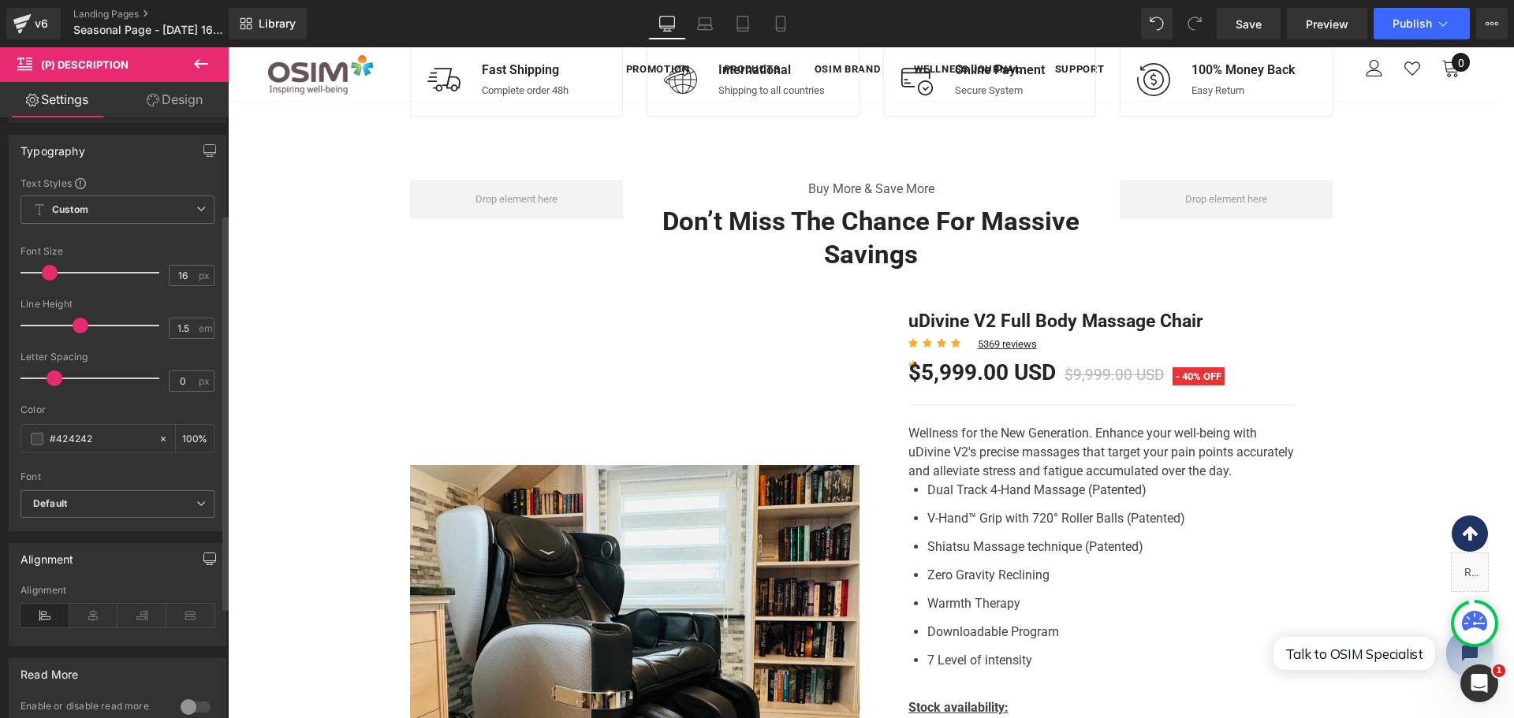
scroll to position [79, 0]
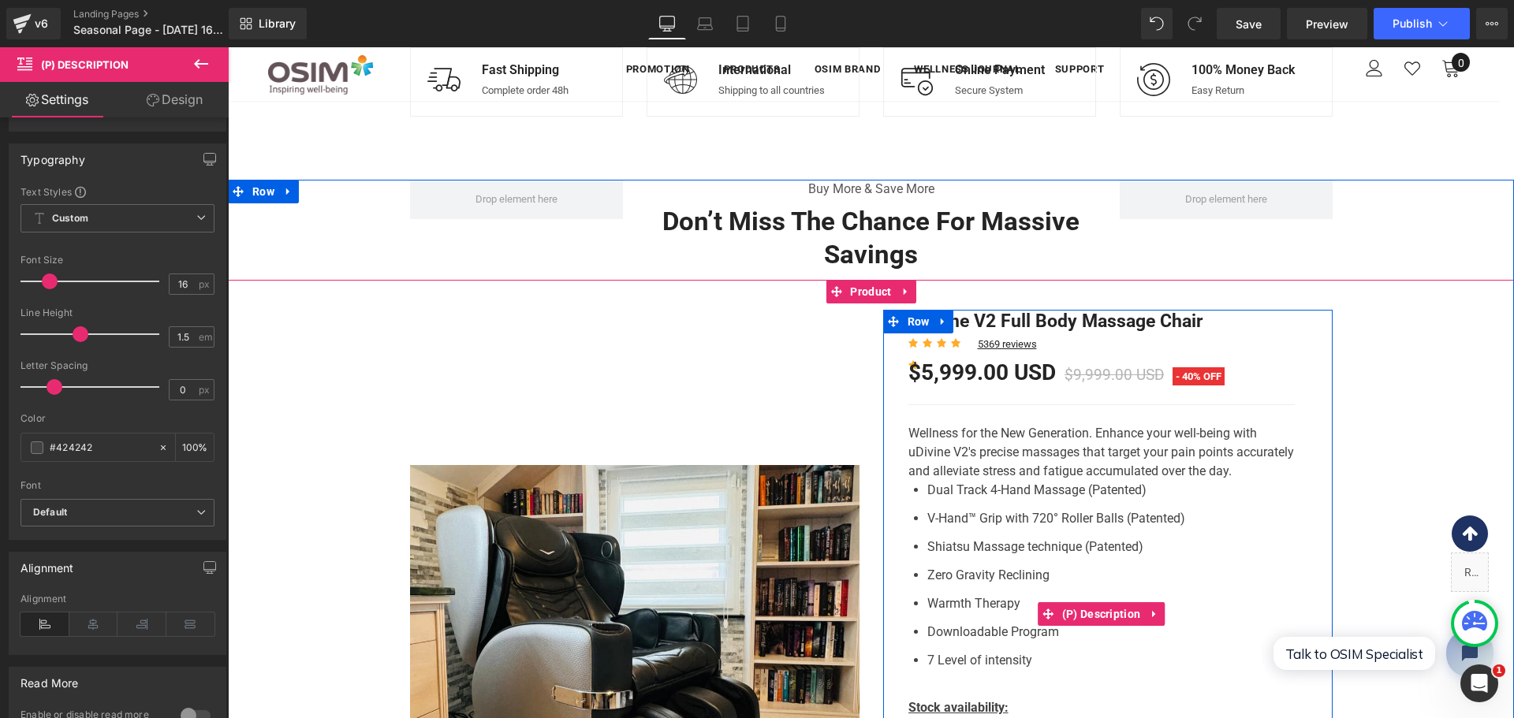
click at [1140, 498] on li "Dual Track 4-Hand Massage (Patented)" at bounding box center [1110, 493] width 367 height 25
click at [1102, 501] on li "Dual Track 4-Hand Massage (Patented)" at bounding box center [1110, 493] width 367 height 25
click at [1105, 501] on li "Dual Track 4-Hand Massage (Patented)" at bounding box center [1110, 493] width 367 height 25
click at [993, 467] on p "Wellness for the New Generation. Enhance your well-being with uDivine V2's prec…" at bounding box center [1101, 452] width 386 height 57
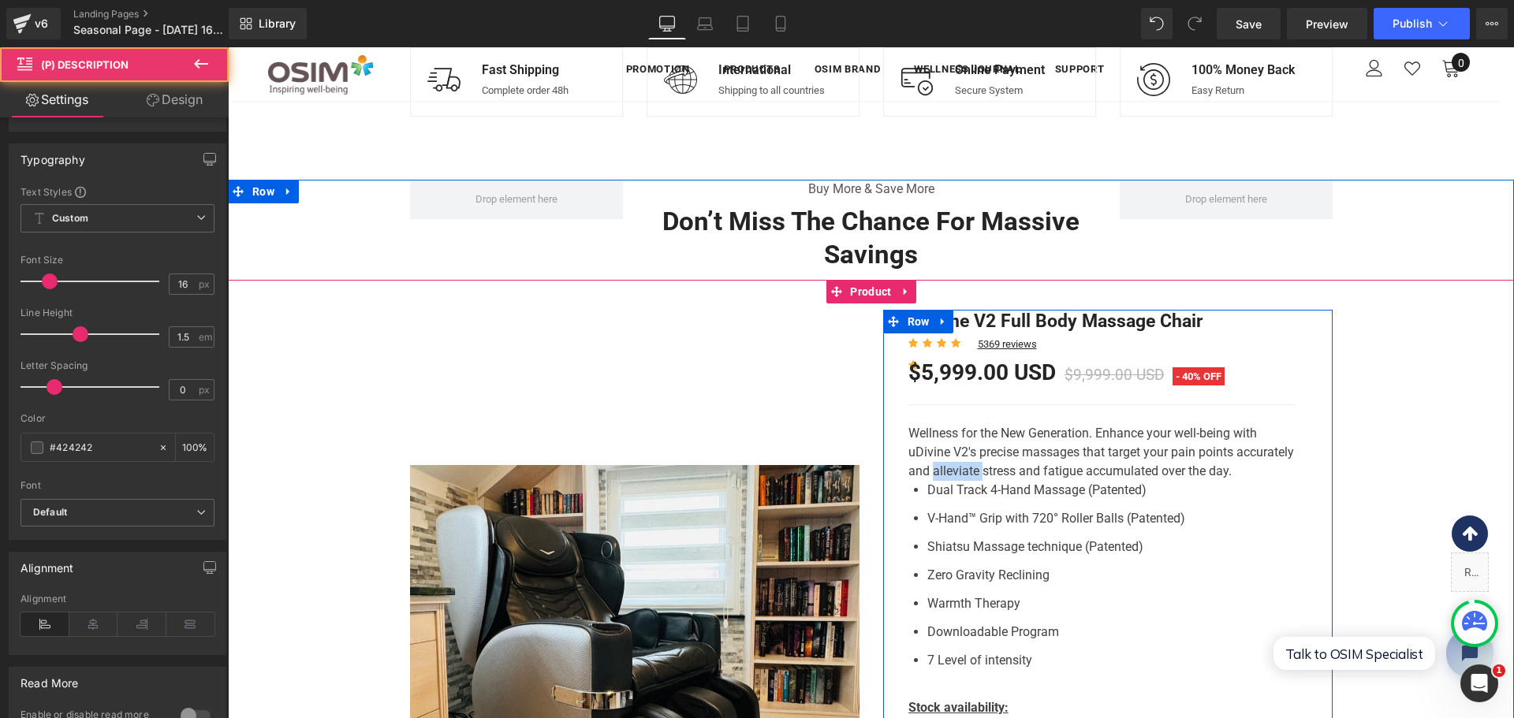
click at [993, 467] on p "Wellness for the New Generation. Enhance your well-being with uDivine V2's prec…" at bounding box center [1101, 452] width 386 height 57
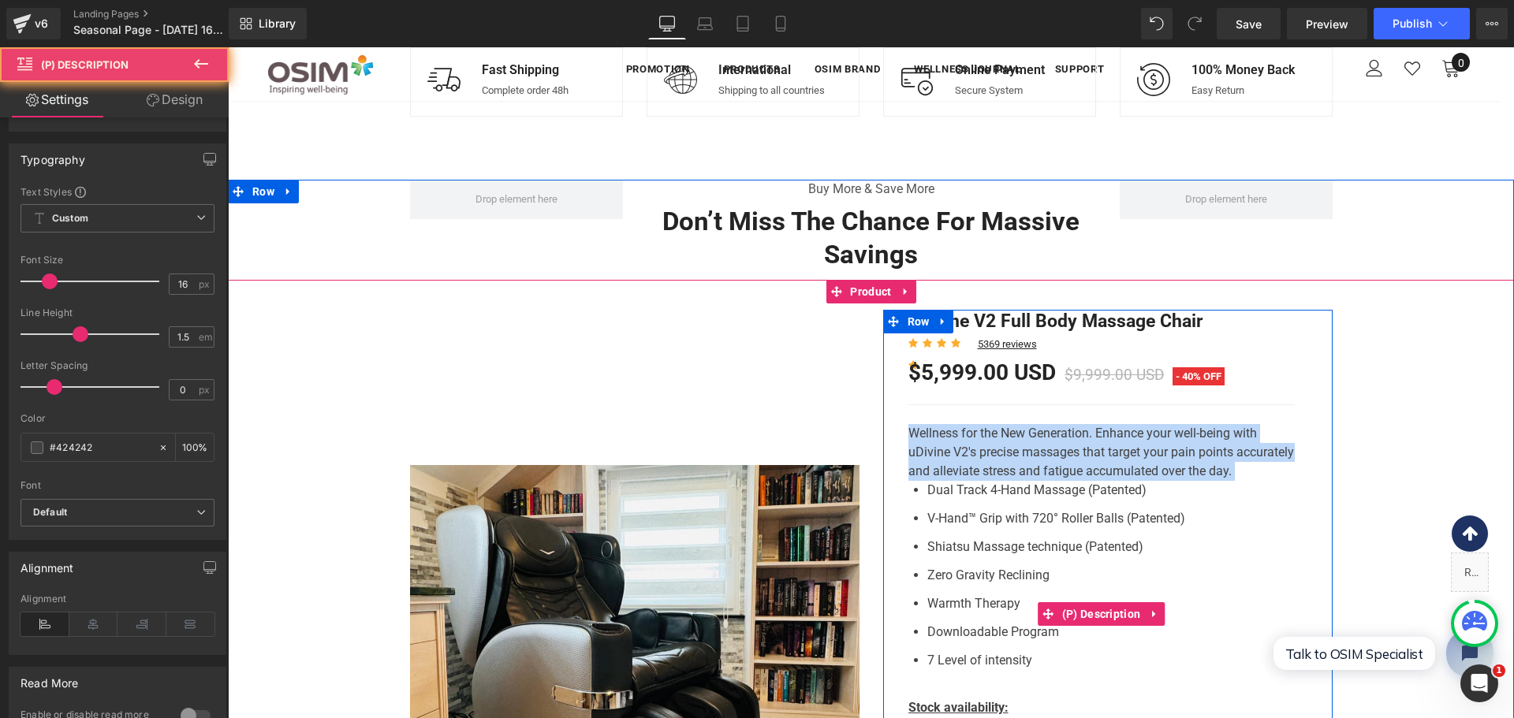
click at [992, 467] on p "Wellness for the New Generation. Enhance your well-being with uDivine V2's prec…" at bounding box center [1101, 452] width 386 height 57
click at [934, 402] on div "uDivine V2 Full Body Massage Chair (P) Title Icon Icon Icon Icon Icon Icon List…" at bounding box center [1101, 689] width 386 height 758
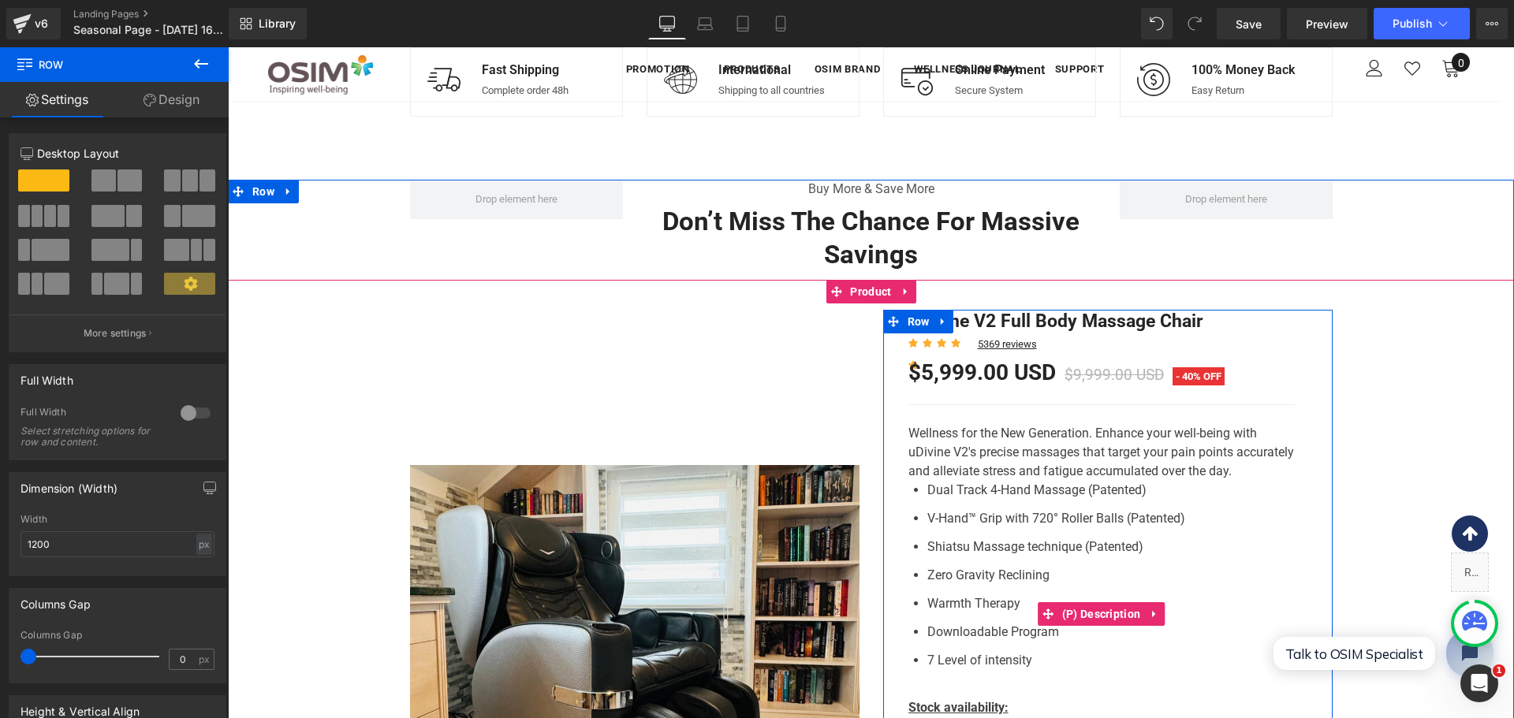
click at [1124, 481] on p "Wellness for the New Generation. Enhance your well-being with uDivine V2's prec…" at bounding box center [1101, 452] width 386 height 57
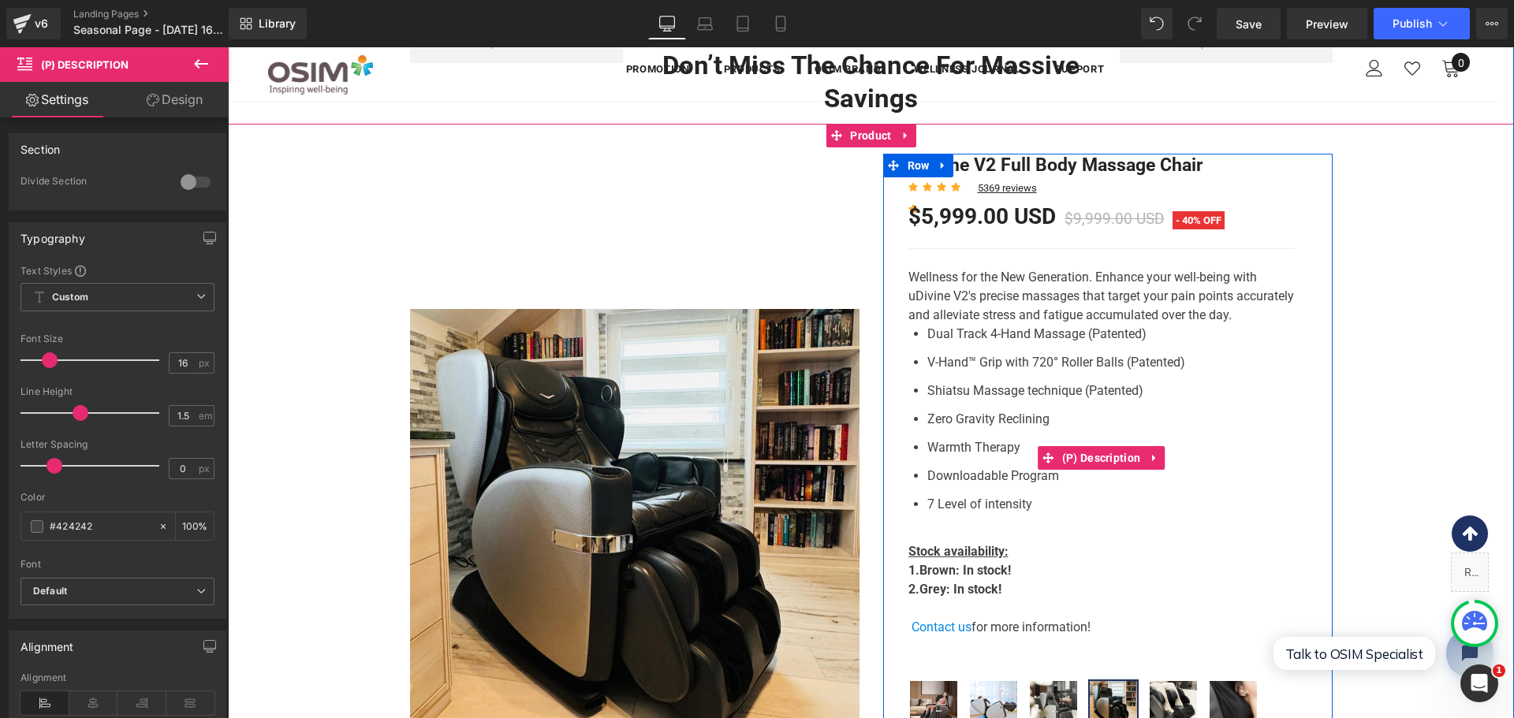
scroll to position [881, 0]
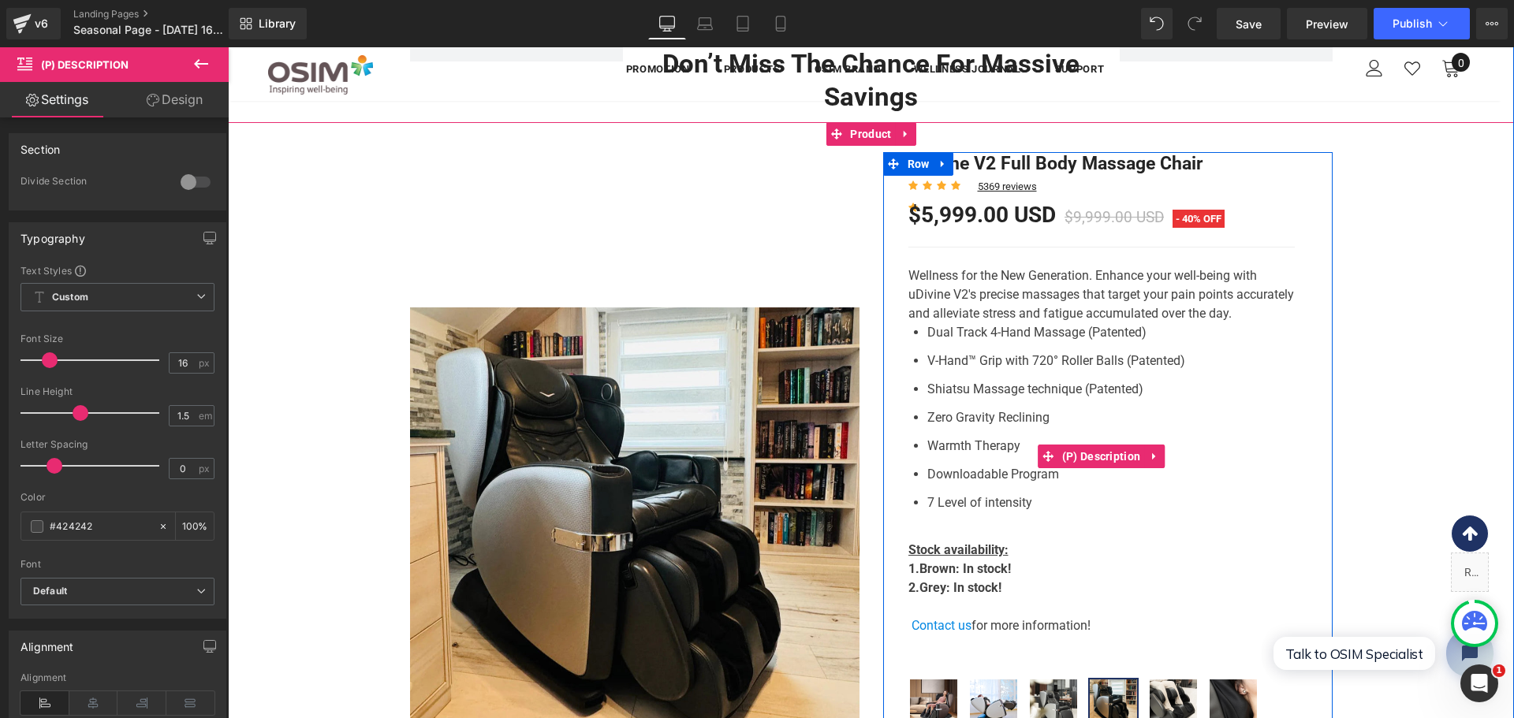
click at [996, 564] on p "Stock availability: 1. [PERSON_NAME] : In stock! 2. Grey : In stock!" at bounding box center [1101, 579] width 386 height 76
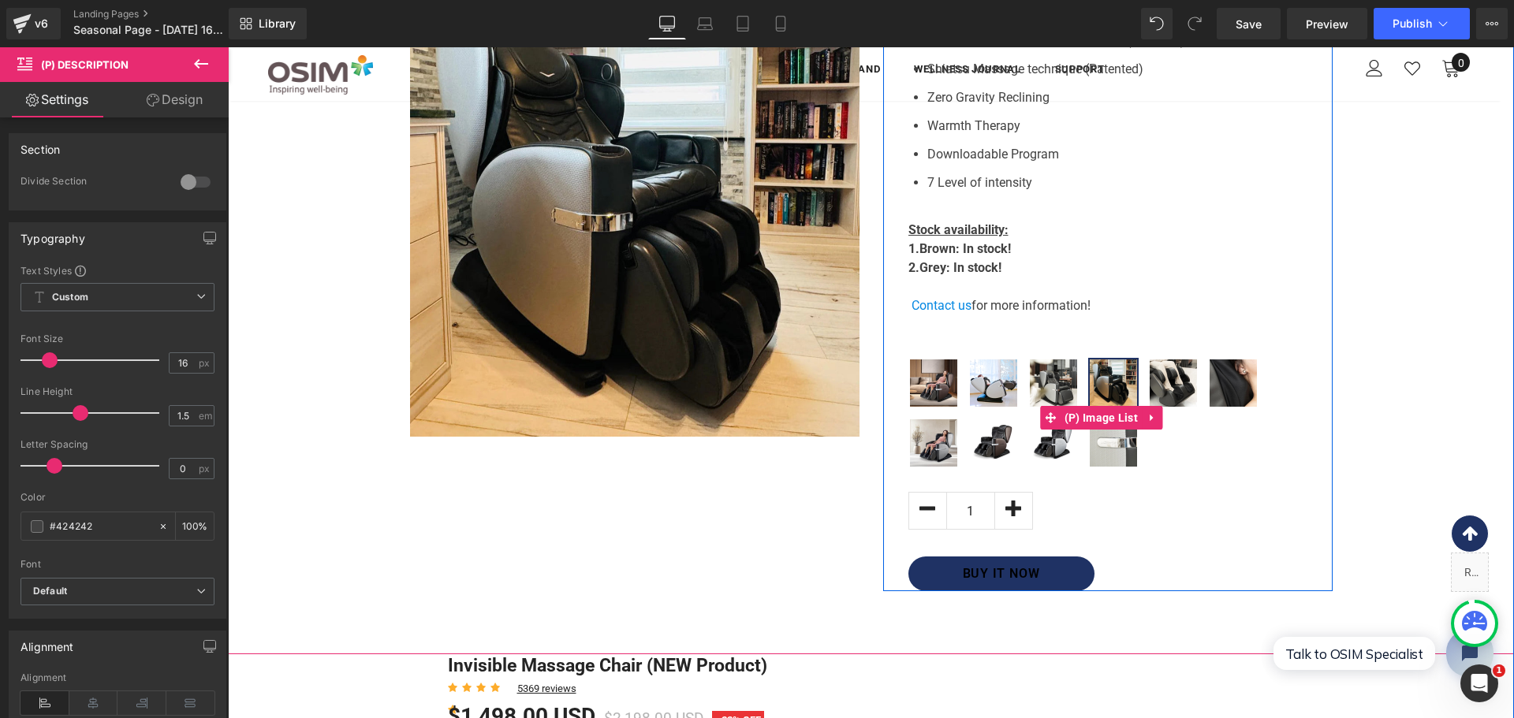
scroll to position [1039, 0]
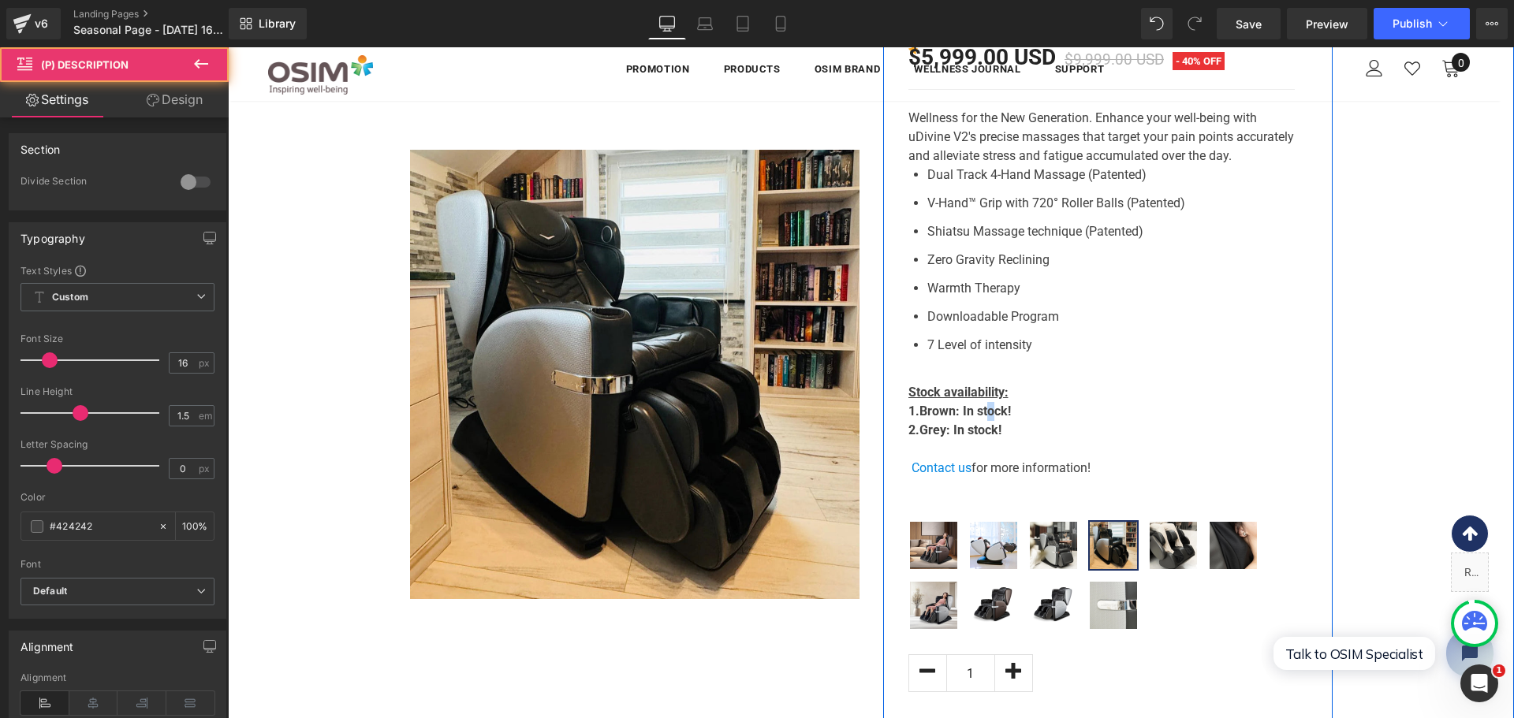
click at [987, 410] on strong ": In stock!" at bounding box center [983, 411] width 55 height 15
click at [987, 431] on strong ": In stock!" at bounding box center [973, 430] width 55 height 15
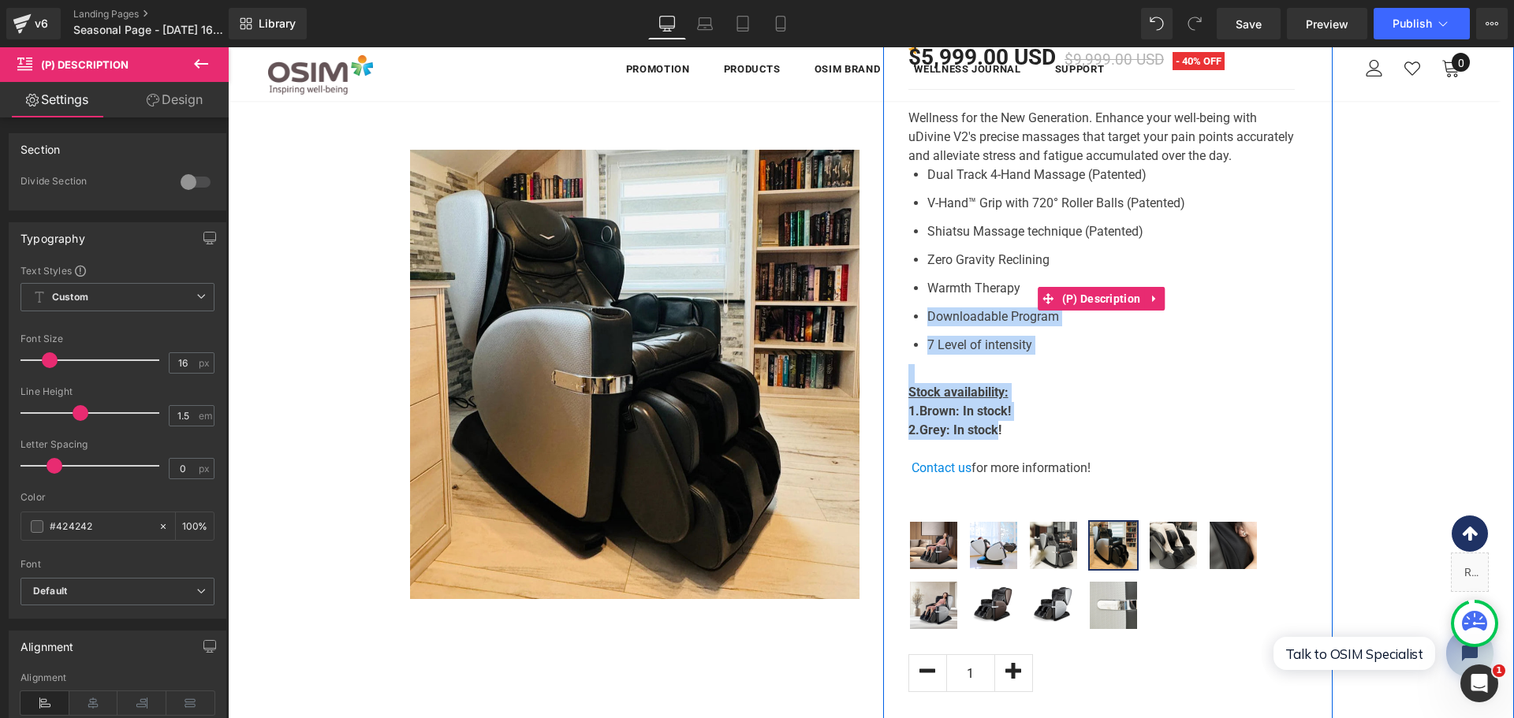
drag, startPoint x: 987, startPoint y: 431, endPoint x: 921, endPoint y: 331, distance: 120.1
click at [921, 331] on div "Wellness for the New Generation. Enhance your well-being with uDivine V2's prec…" at bounding box center [1101, 296] width 386 height 415
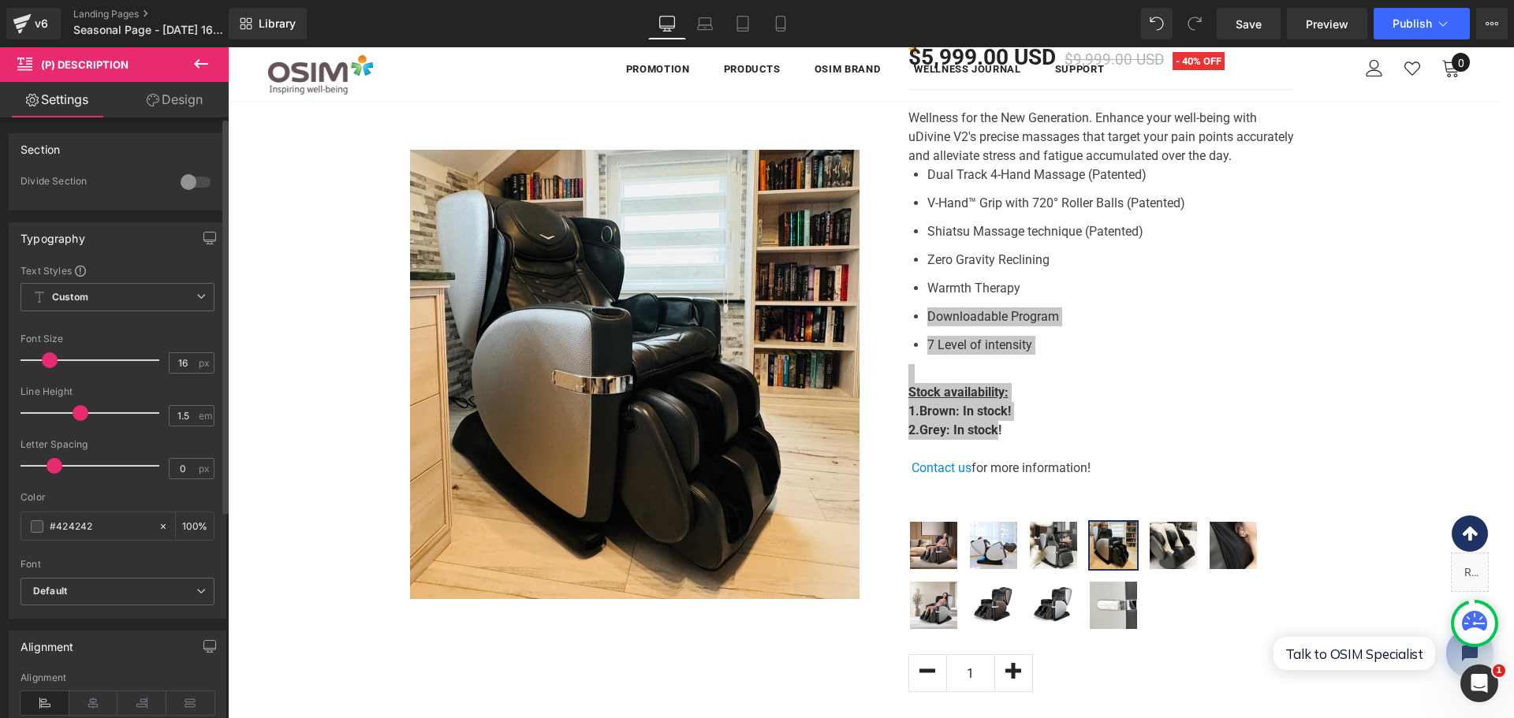
click at [184, 191] on div at bounding box center [196, 182] width 38 height 25
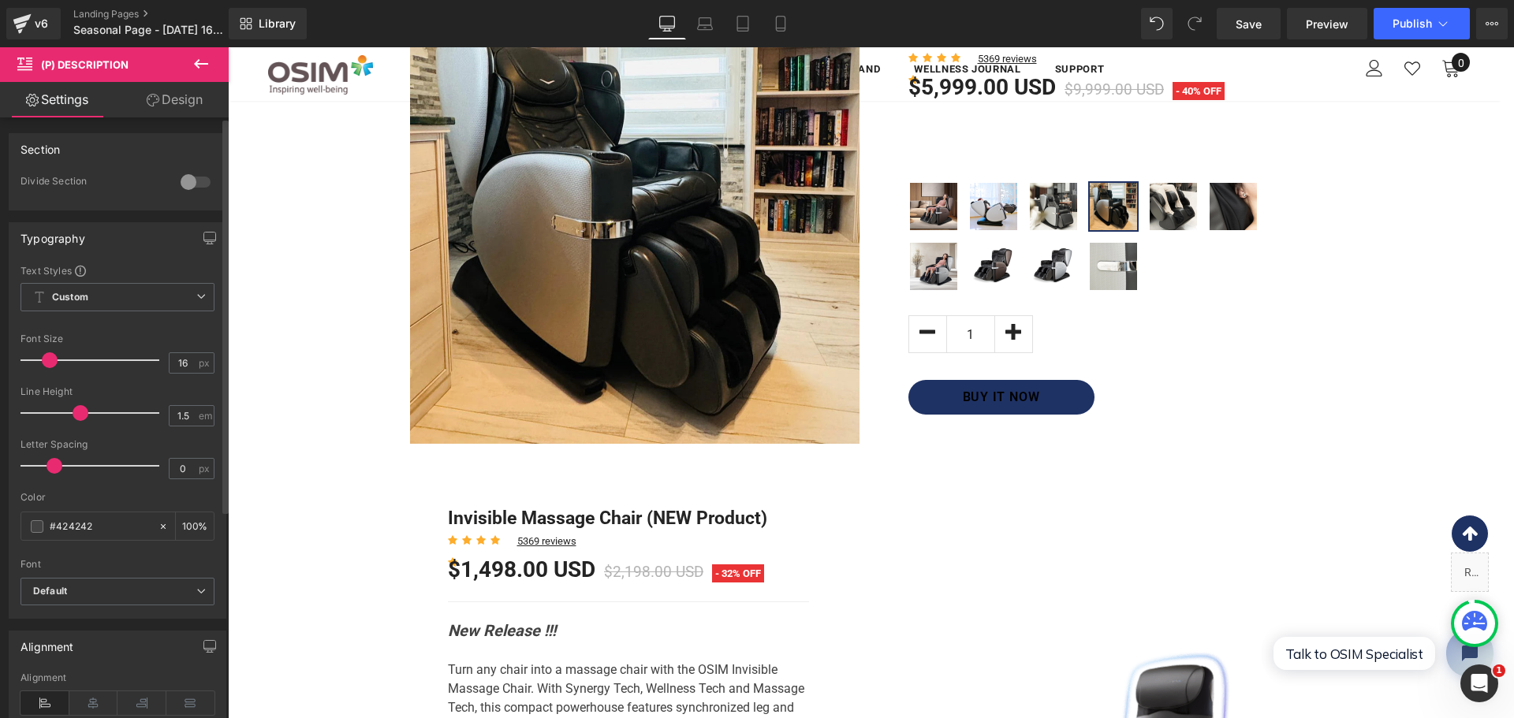
scroll to position [1061, 0]
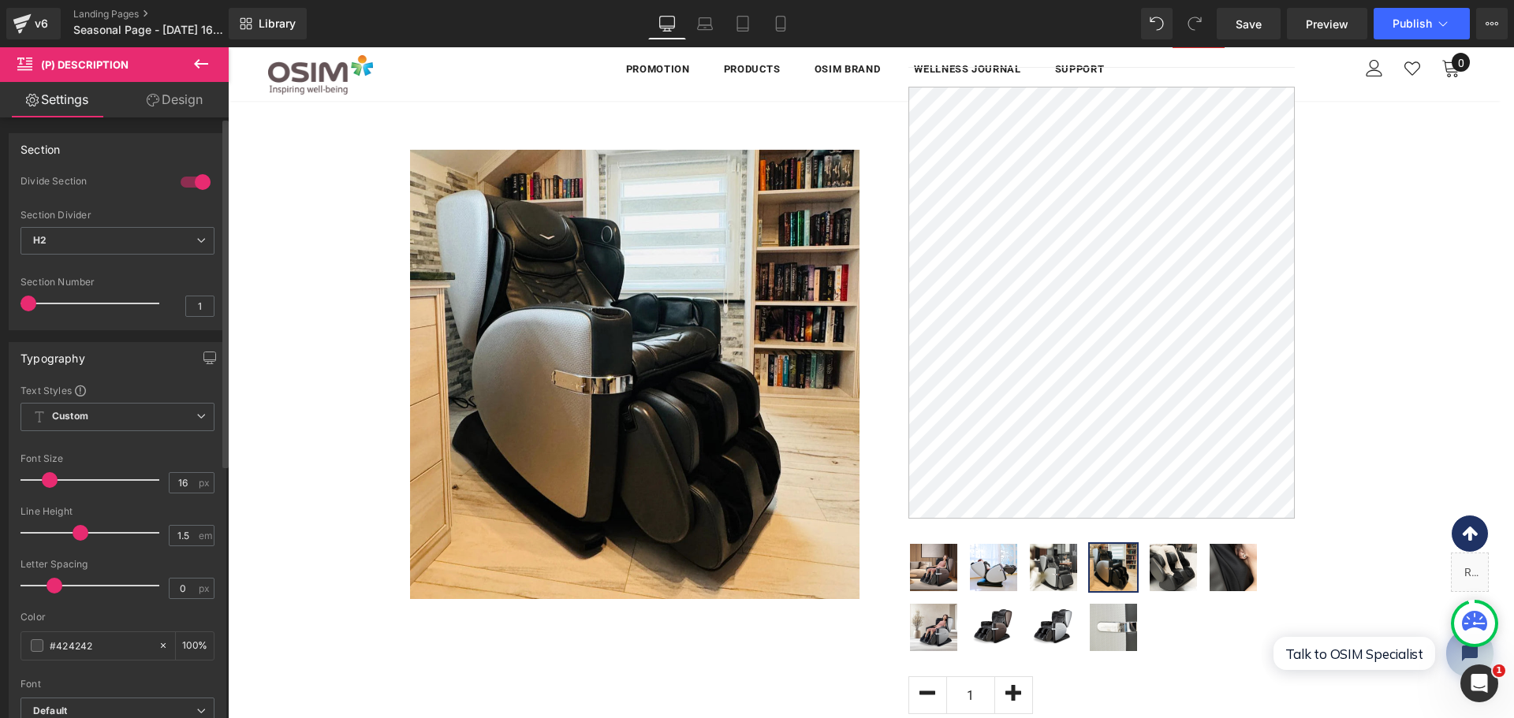
click at [184, 191] on div at bounding box center [196, 182] width 38 height 25
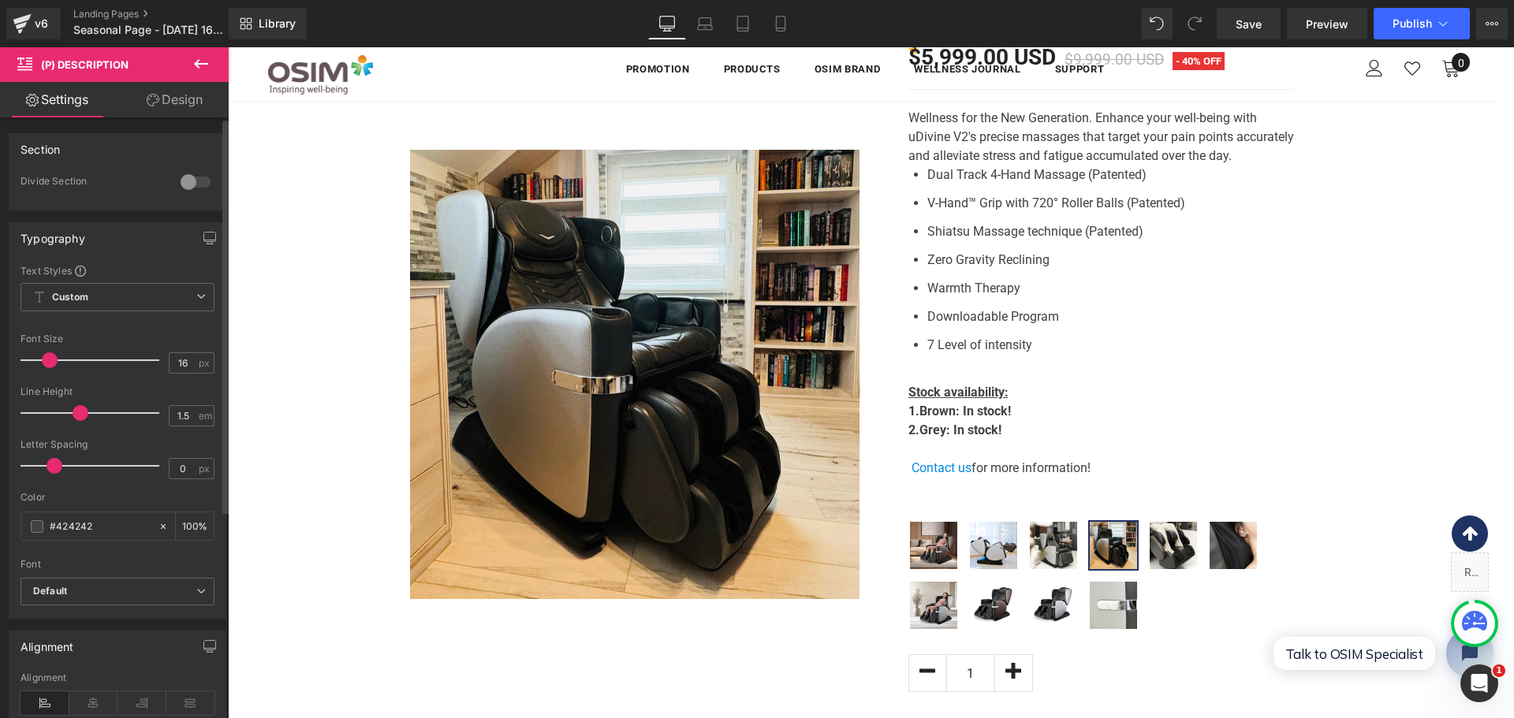
click at [184, 191] on div at bounding box center [196, 182] width 38 height 25
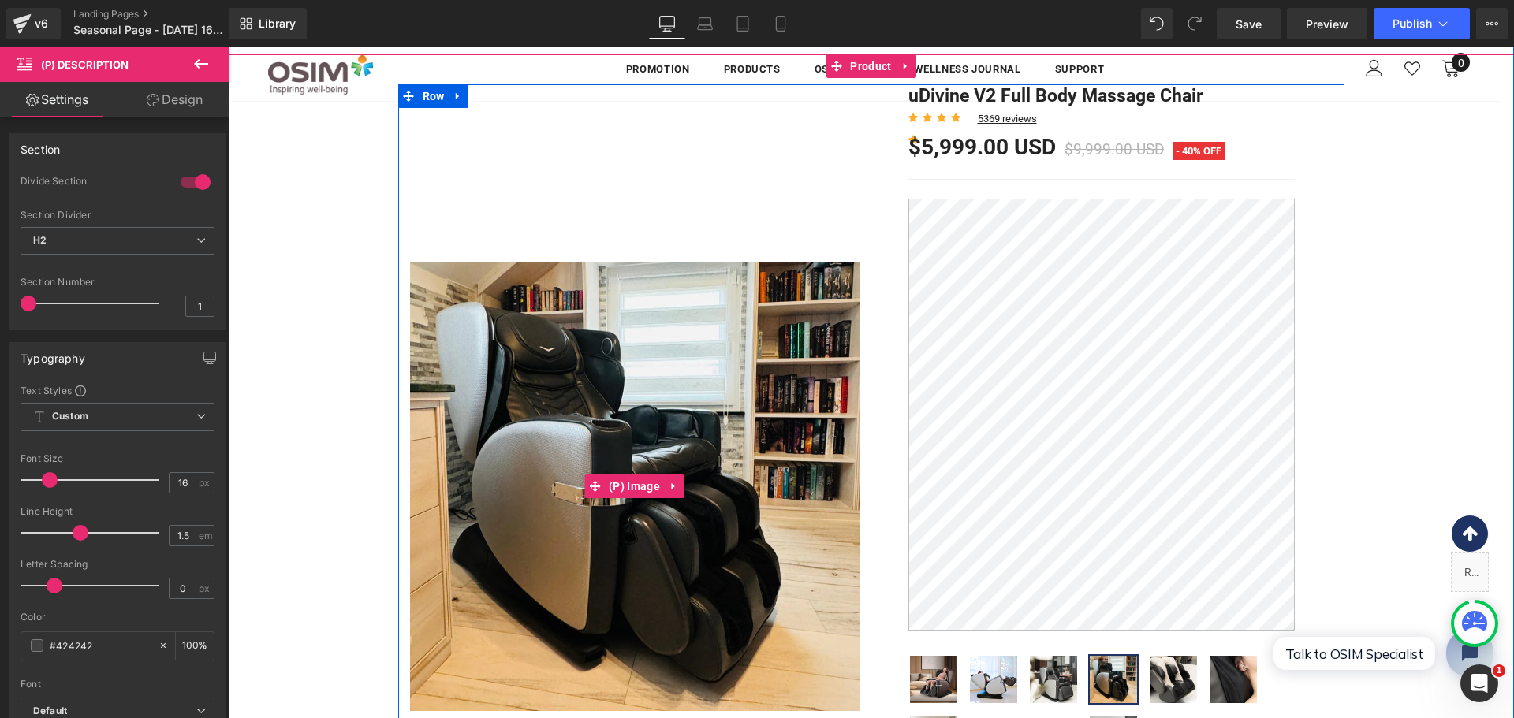
scroll to position [825, 0]
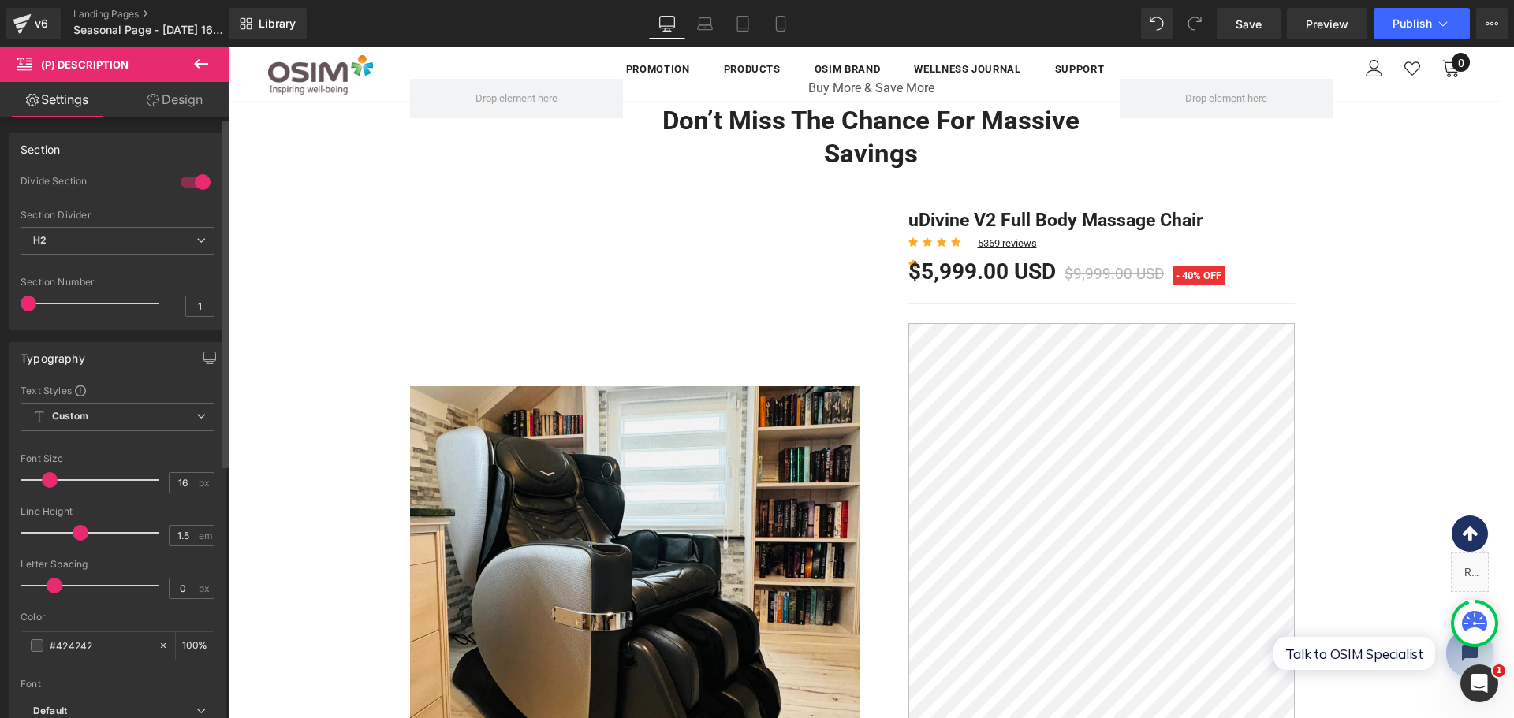
click at [178, 178] on div at bounding box center [196, 182] width 38 height 25
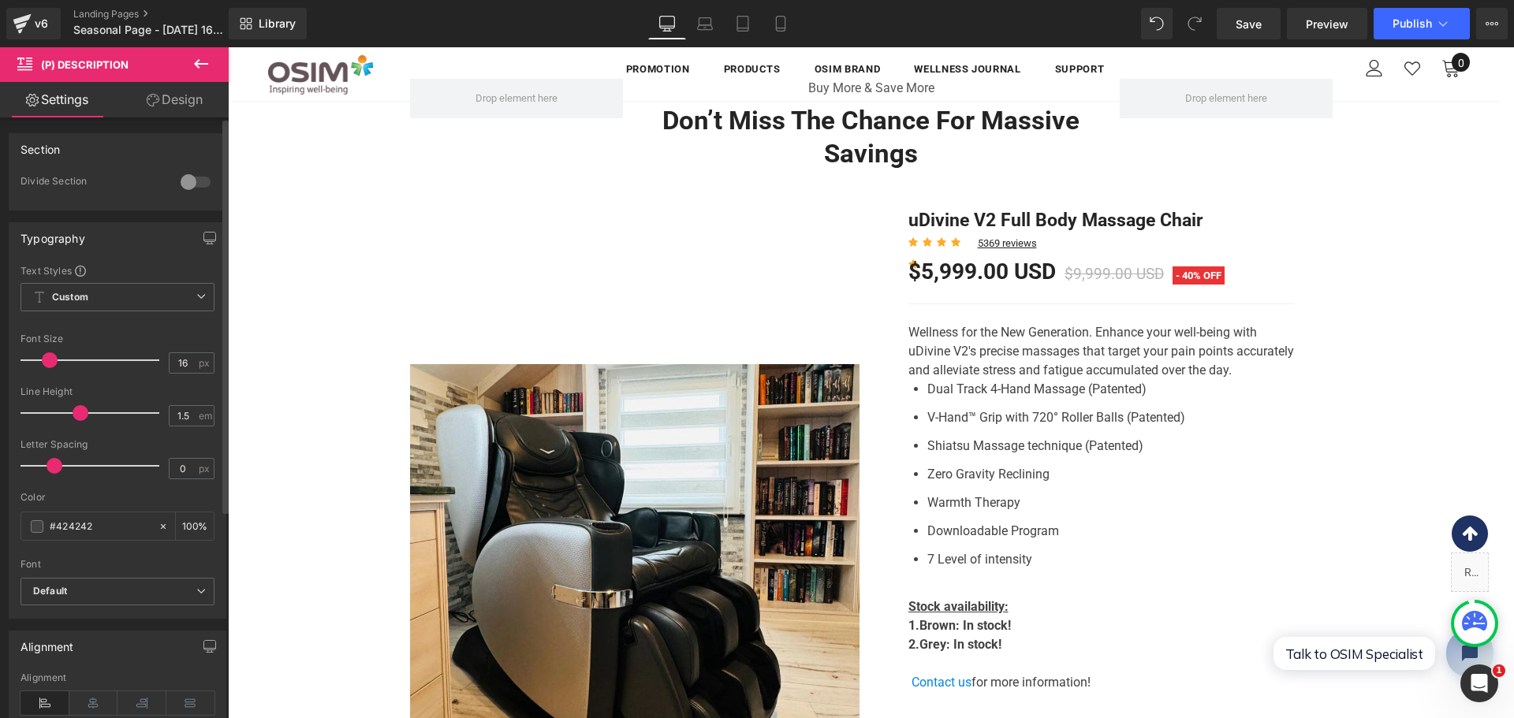
click at [178, 178] on div at bounding box center [196, 182] width 38 height 25
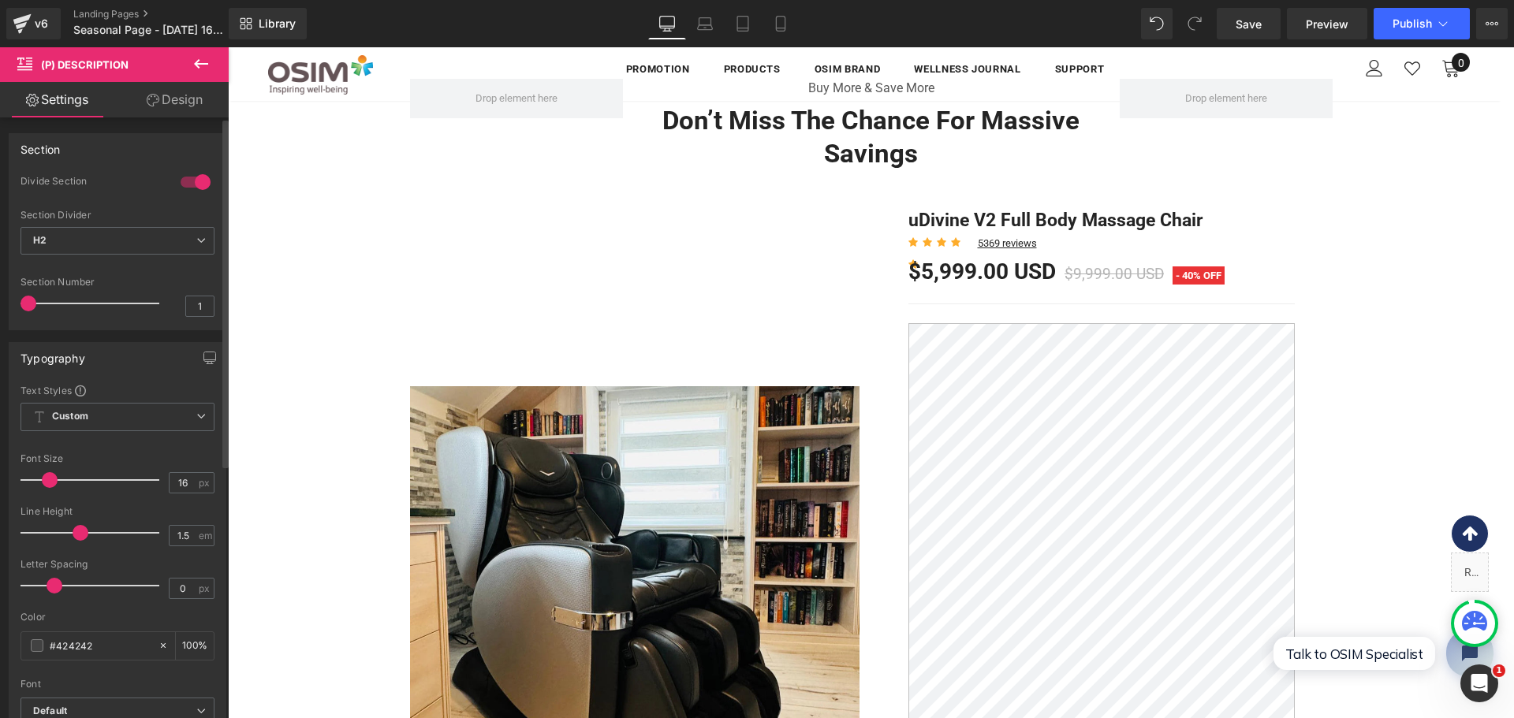
click at [178, 178] on div at bounding box center [196, 182] width 38 height 25
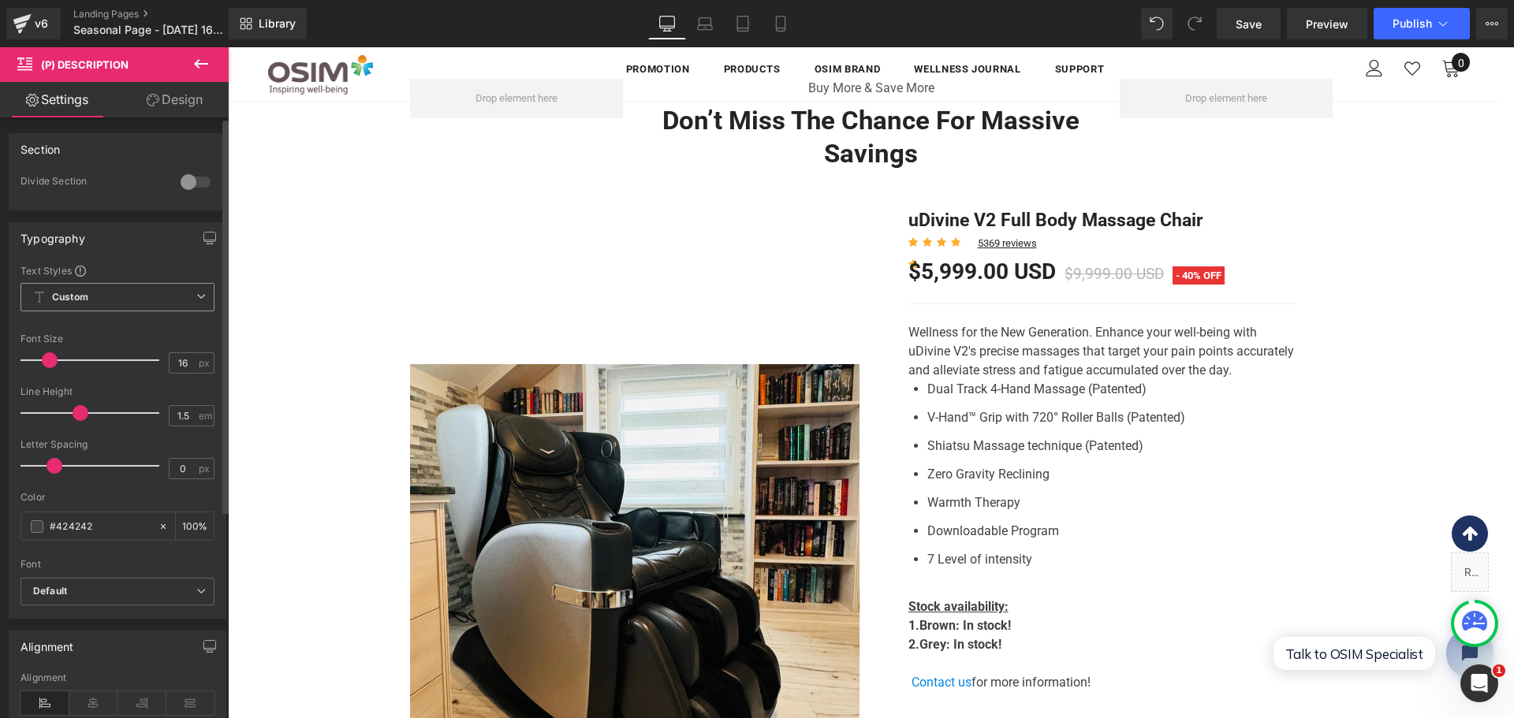
click at [125, 292] on span "Custom Setup Global Style" at bounding box center [117, 297] width 194 height 28
click at [95, 334] on li "Custom" at bounding box center [114, 328] width 188 height 28
click at [112, 294] on span "Custom Setup Global Style" at bounding box center [117, 297] width 194 height 28
click at [112, 294] on span "Custom Setup Global Style" at bounding box center [114, 297] width 188 height 28
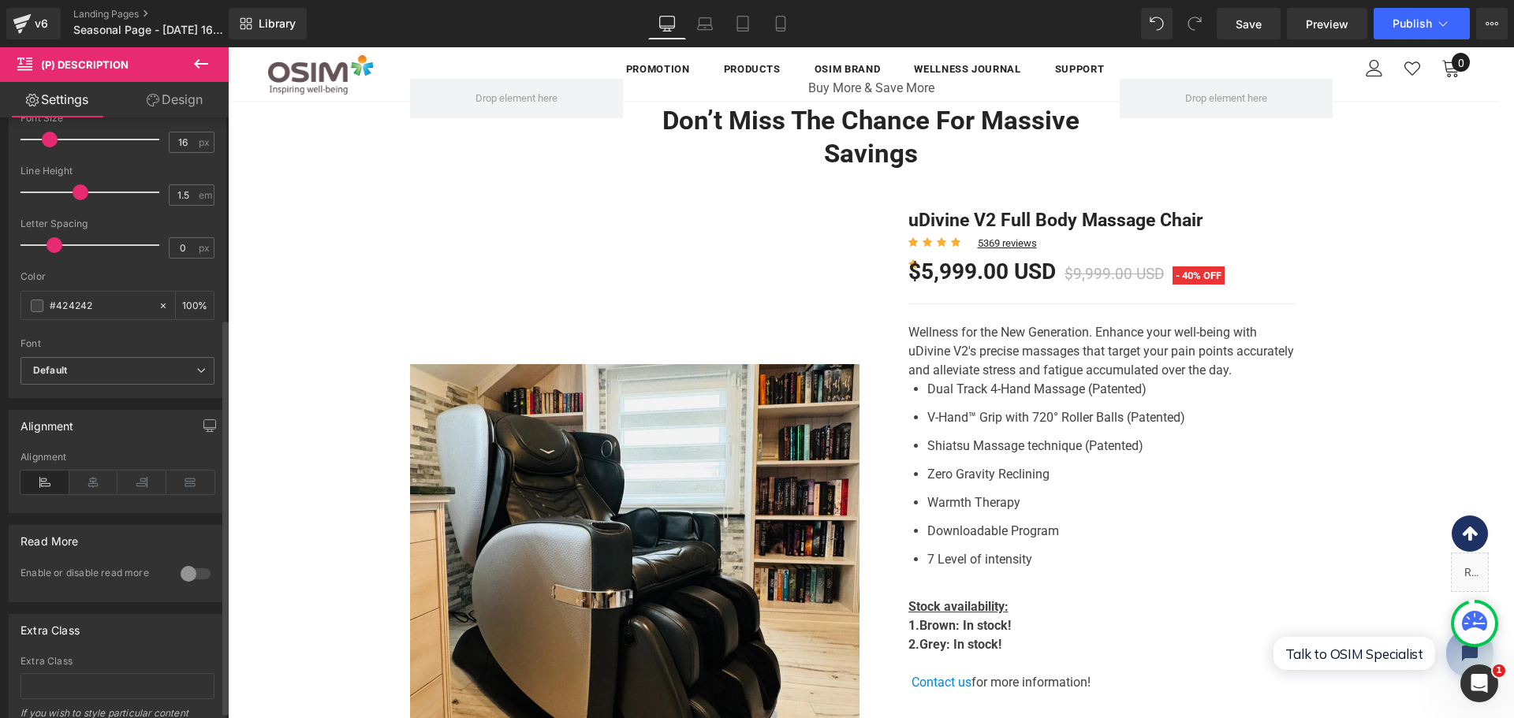
scroll to position [315, 0]
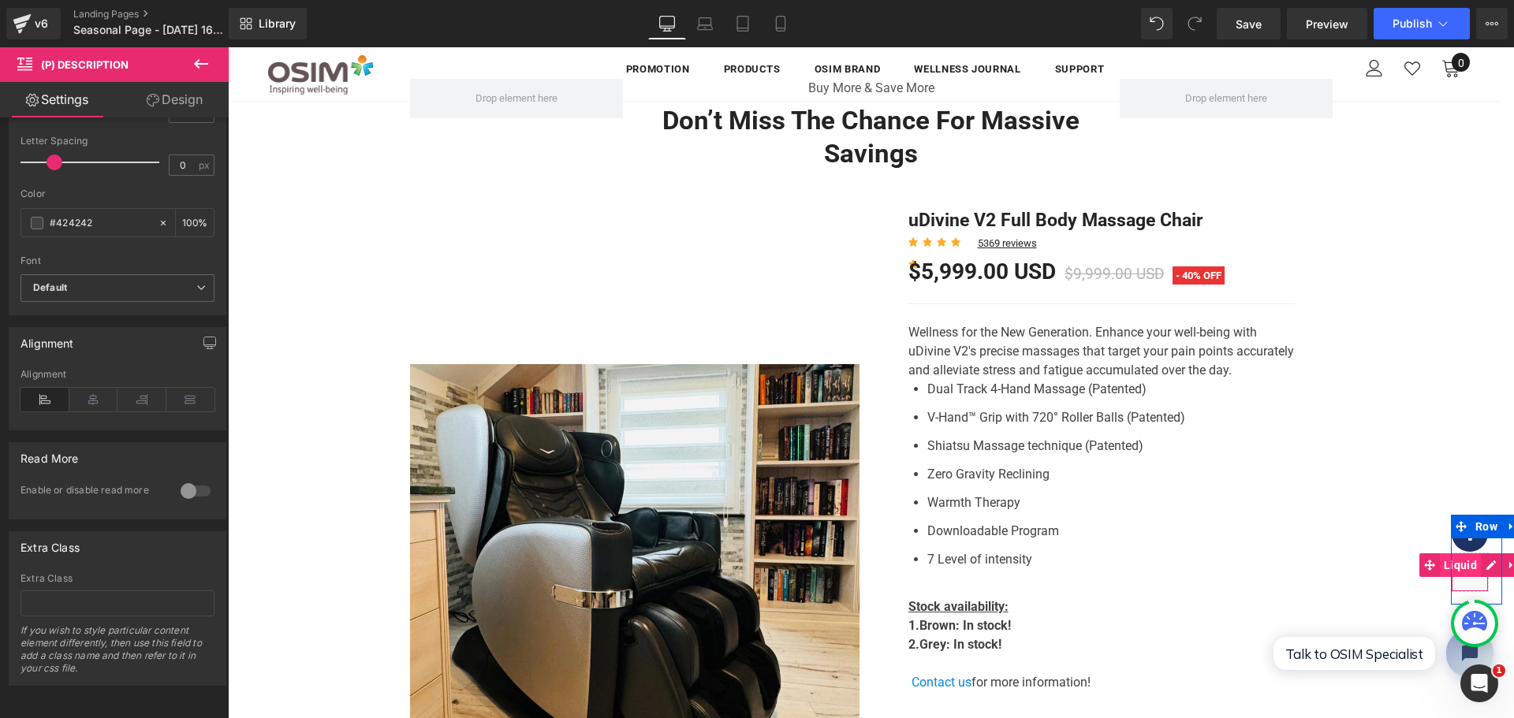
click at [1458, 576] on span "Liquid" at bounding box center [1460, 565] width 41 height 24
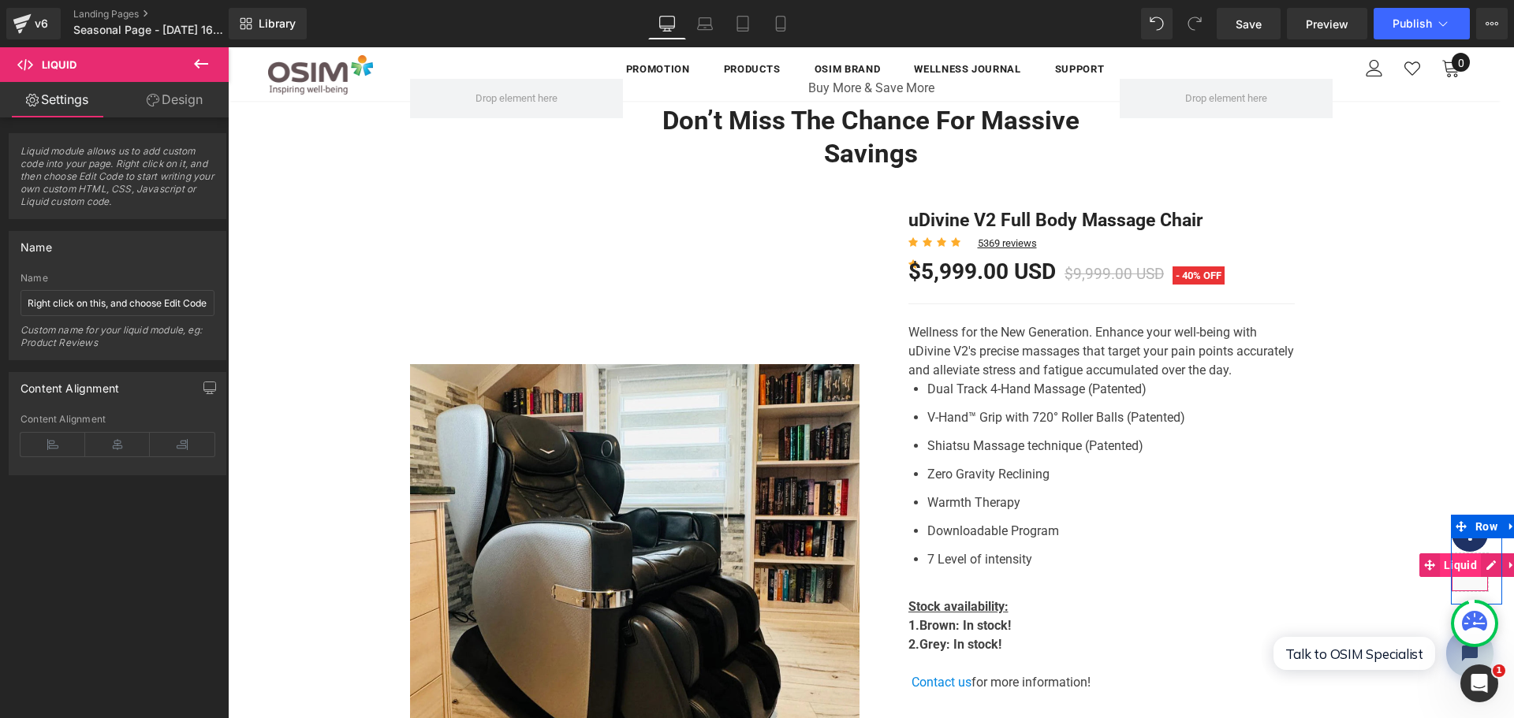
click at [1452, 568] on span "Liquid" at bounding box center [1460, 565] width 41 height 24
drag, startPoint x: 183, startPoint y: 95, endPoint x: 188, endPoint y: 88, distance: 9.0
click at [183, 95] on link "Design" at bounding box center [174, 99] width 114 height 35
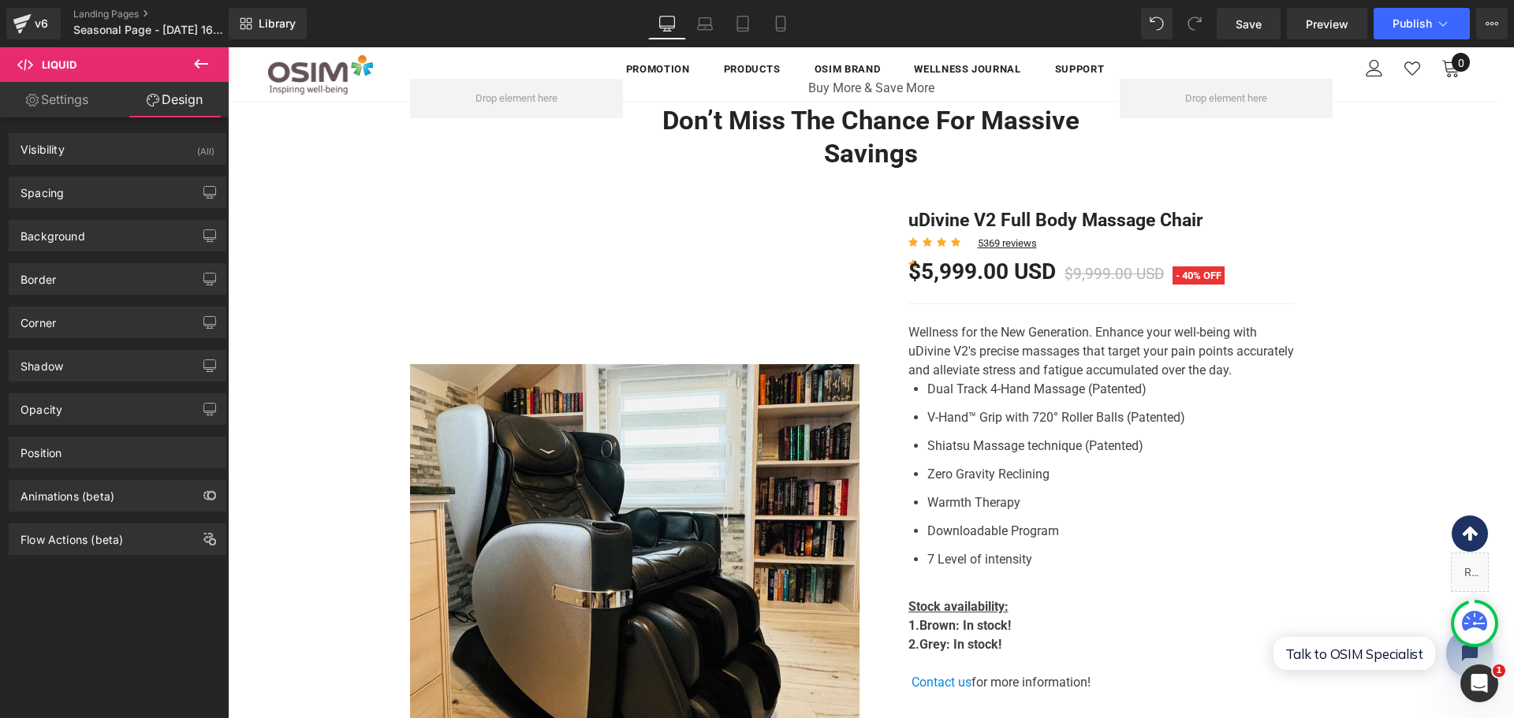
click at [196, 75] on button at bounding box center [200, 64] width 55 height 35
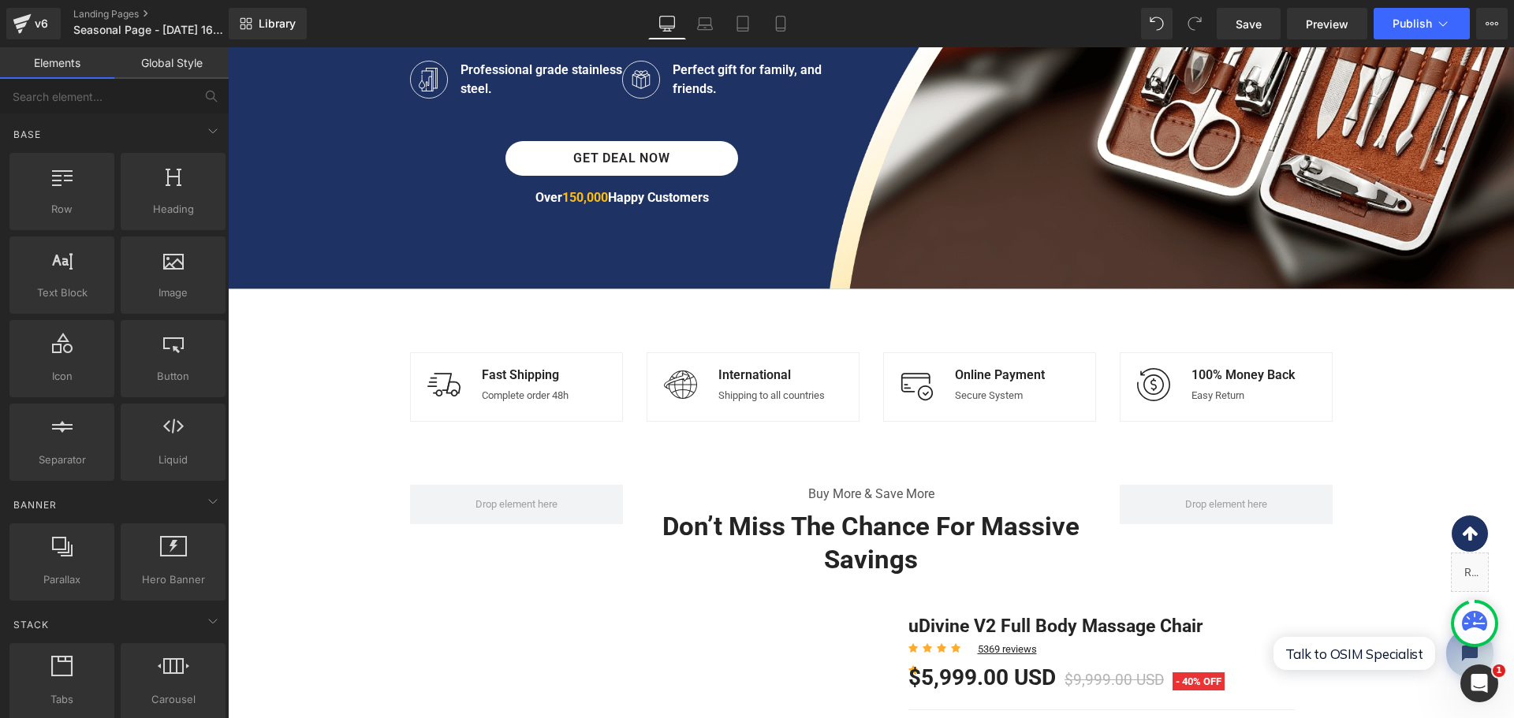
scroll to position [352, 0]
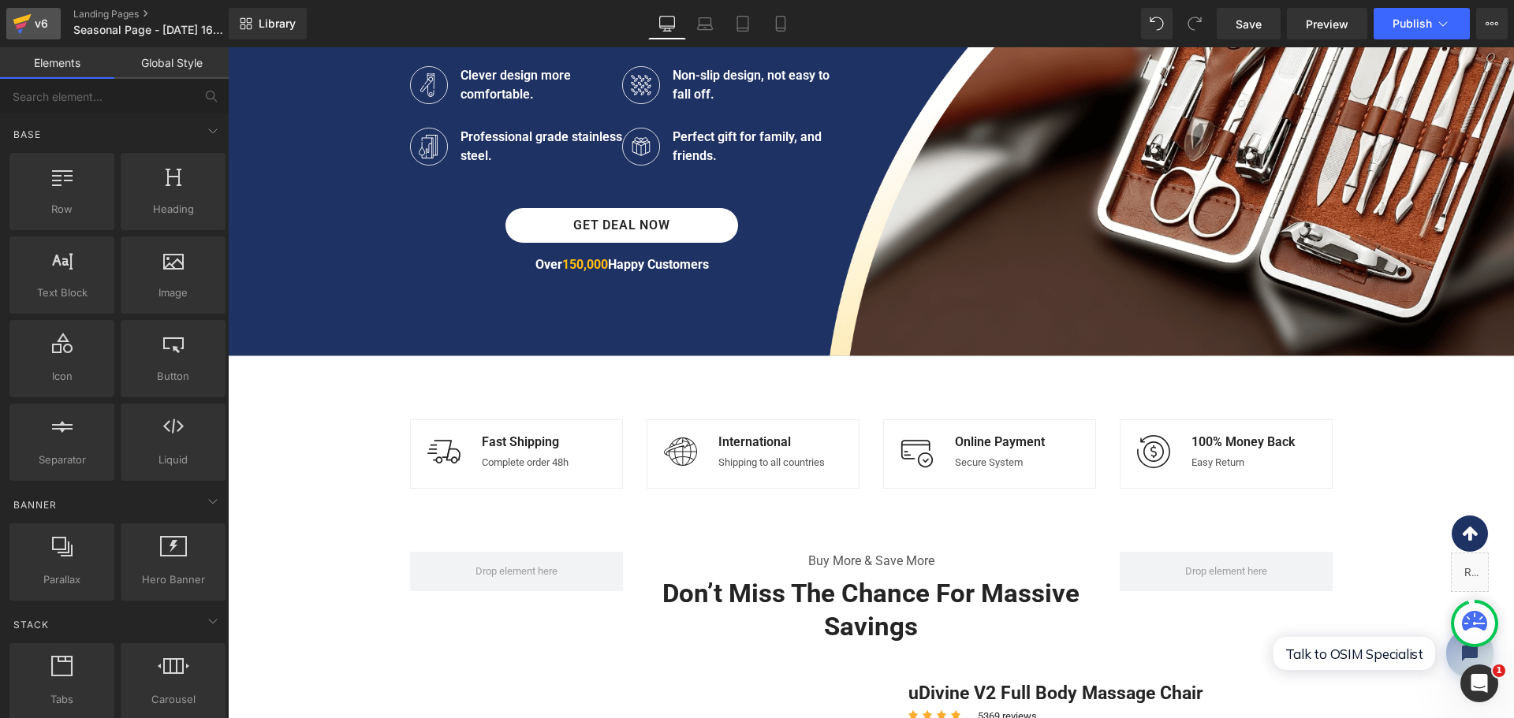
click at [41, 28] on div "v6" at bounding box center [42, 23] width 20 height 20
click at [121, 13] on link "Landing Pages" at bounding box center [163, 14] width 181 height 13
click at [1478, 20] on button "View Live Page View with current Template Save Template to Library Schedule Pub…" at bounding box center [1492, 24] width 32 height 32
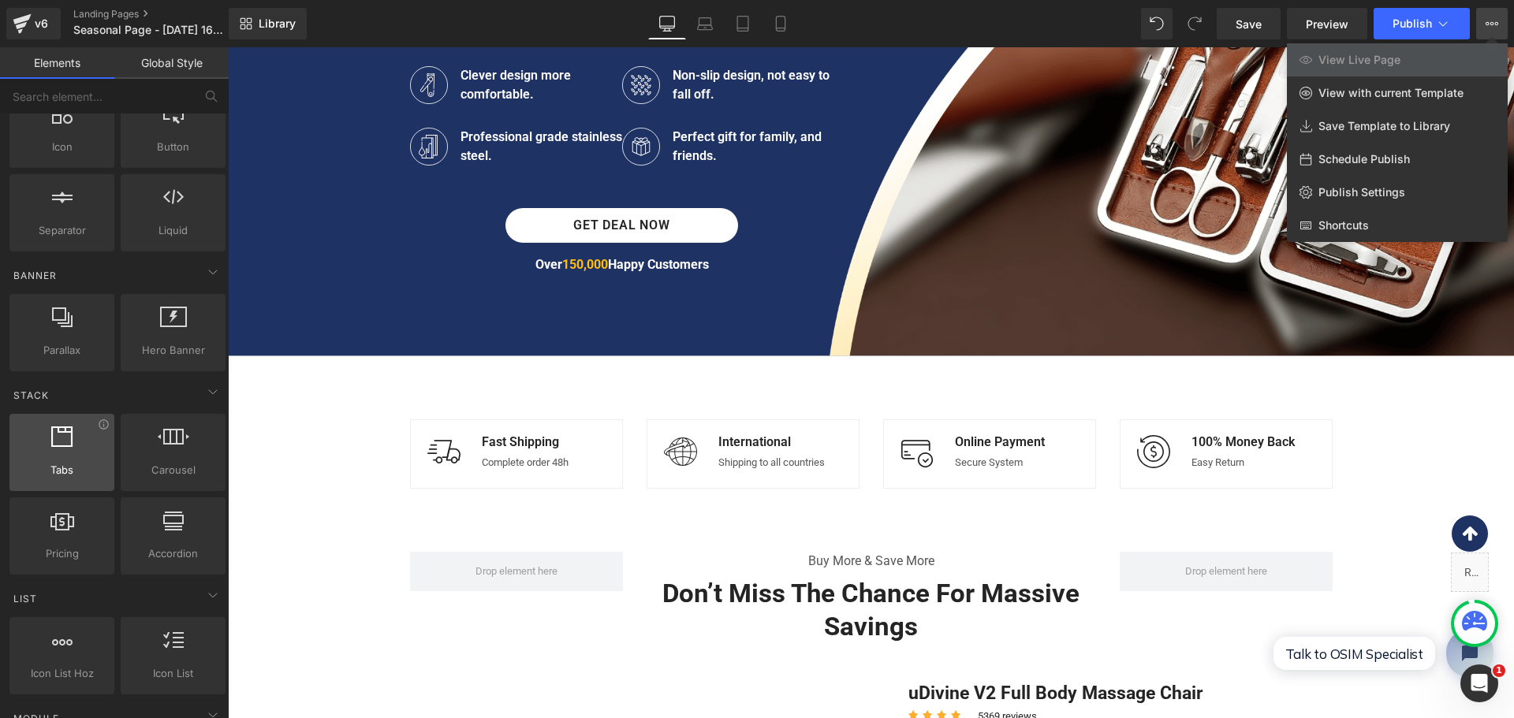
scroll to position [237, 0]
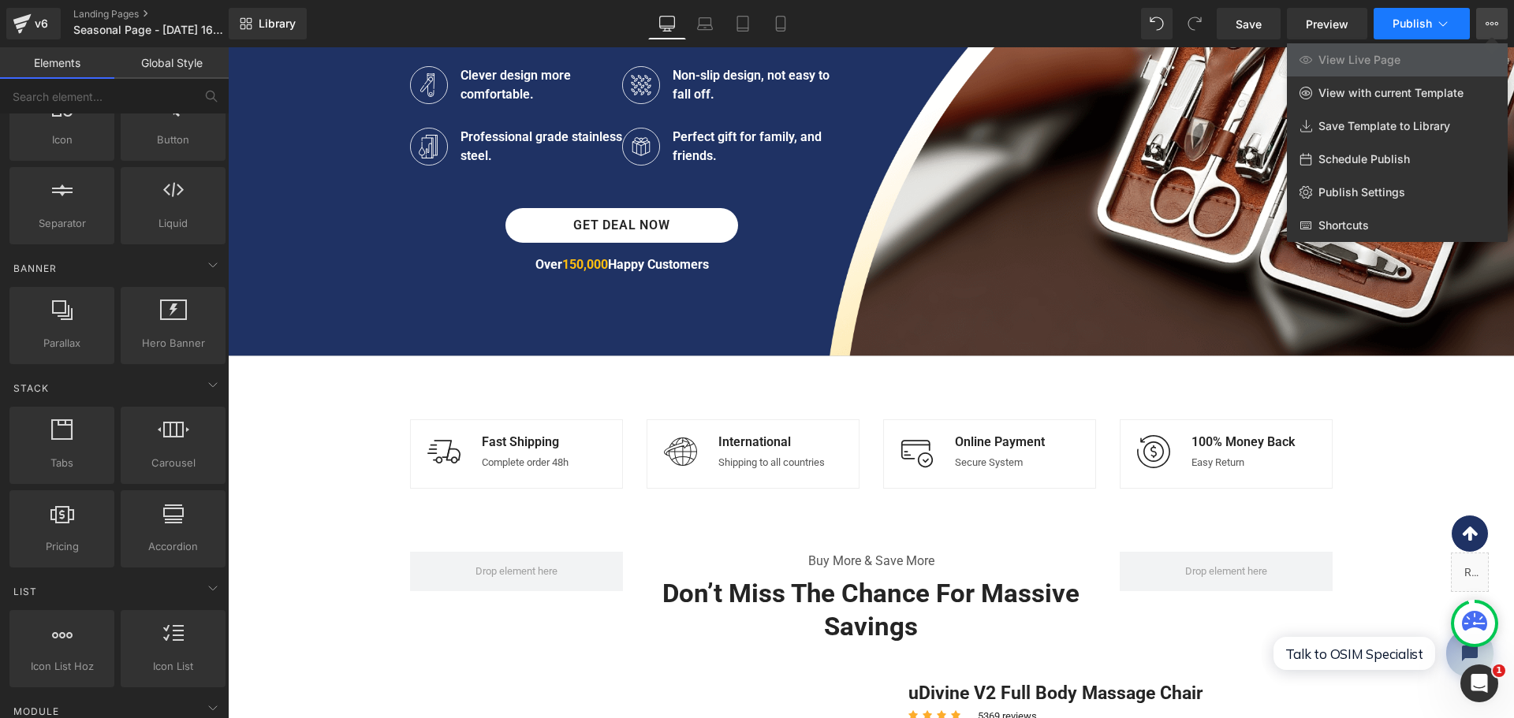
click at [1444, 14] on button "Publish" at bounding box center [1421, 24] width 96 height 32
click at [1379, 63] on span "View Live Page" at bounding box center [1359, 60] width 82 height 14
click at [1304, 17] on link "Preview" at bounding box center [1327, 24] width 80 height 32
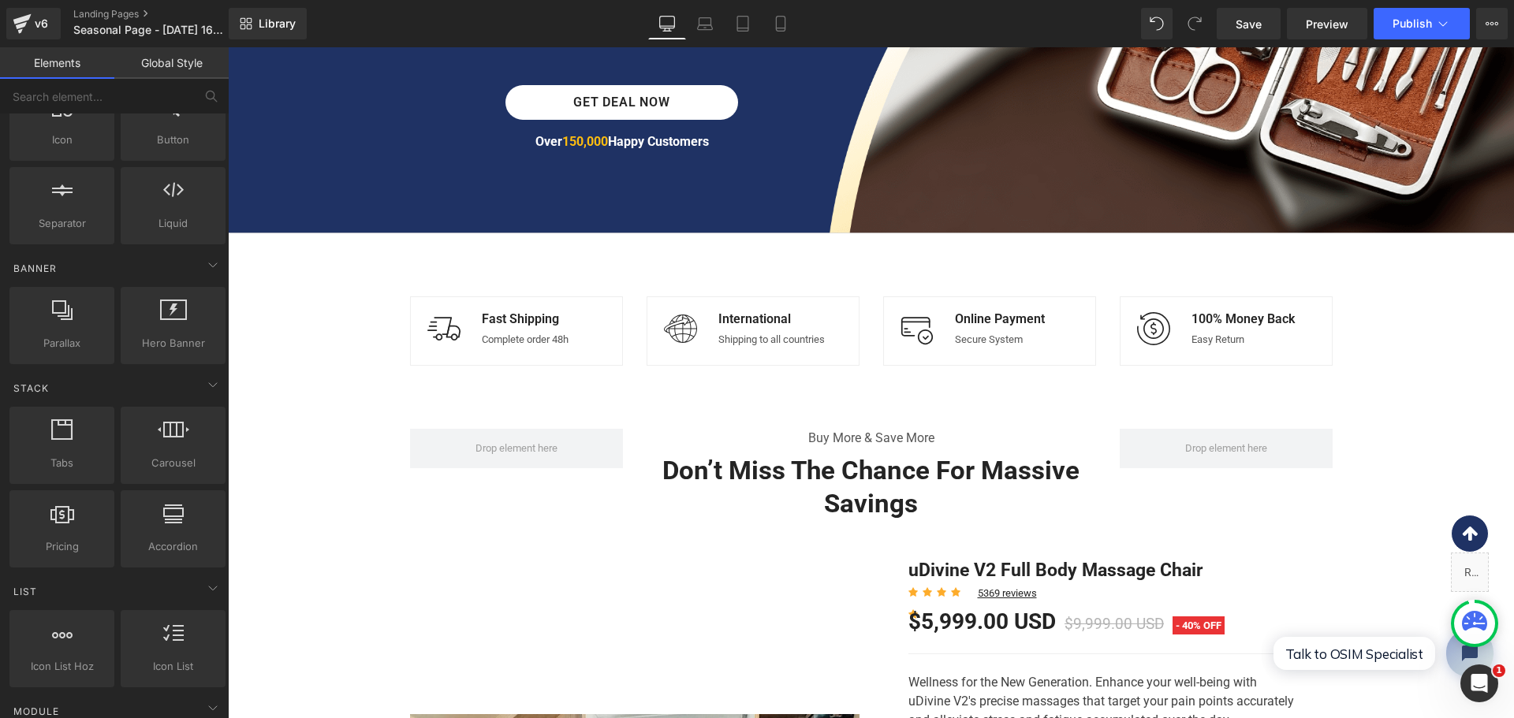
scroll to position [746, 0]
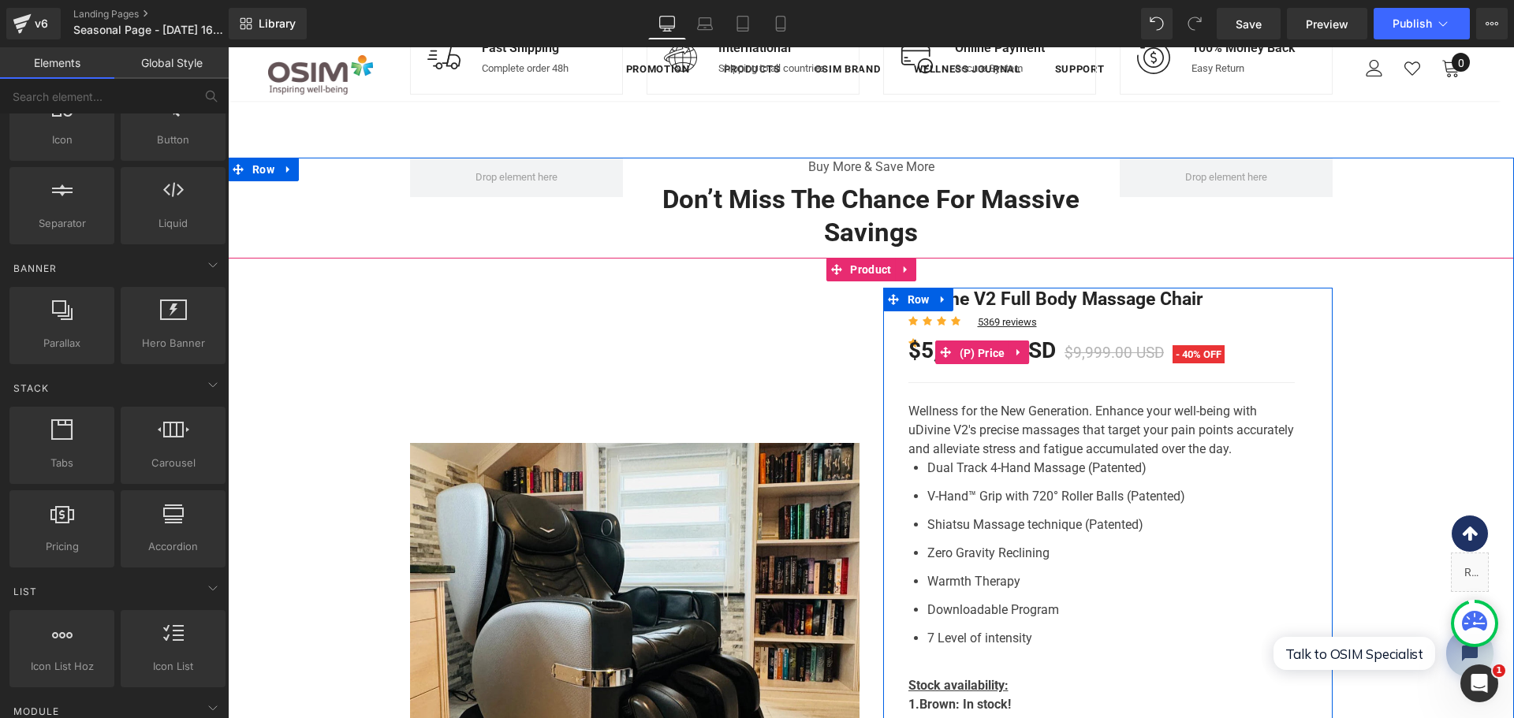
click at [979, 352] on span "(P) Price" at bounding box center [983, 353] width 54 height 24
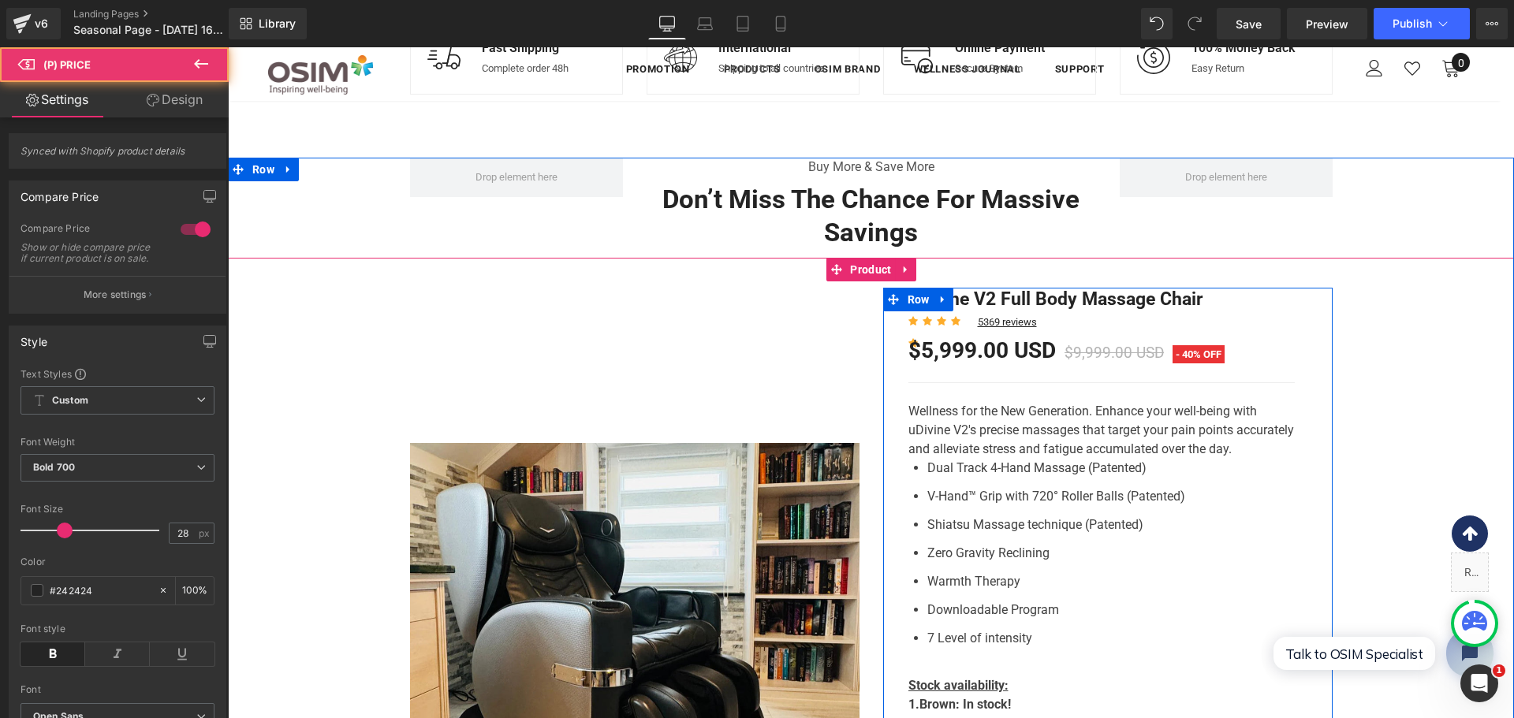
click at [927, 367] on div "uDivine V2 Full Body Massage Chair (P) Title Icon Icon Icon Icon Icon Icon List…" at bounding box center [1101, 667] width 386 height 758
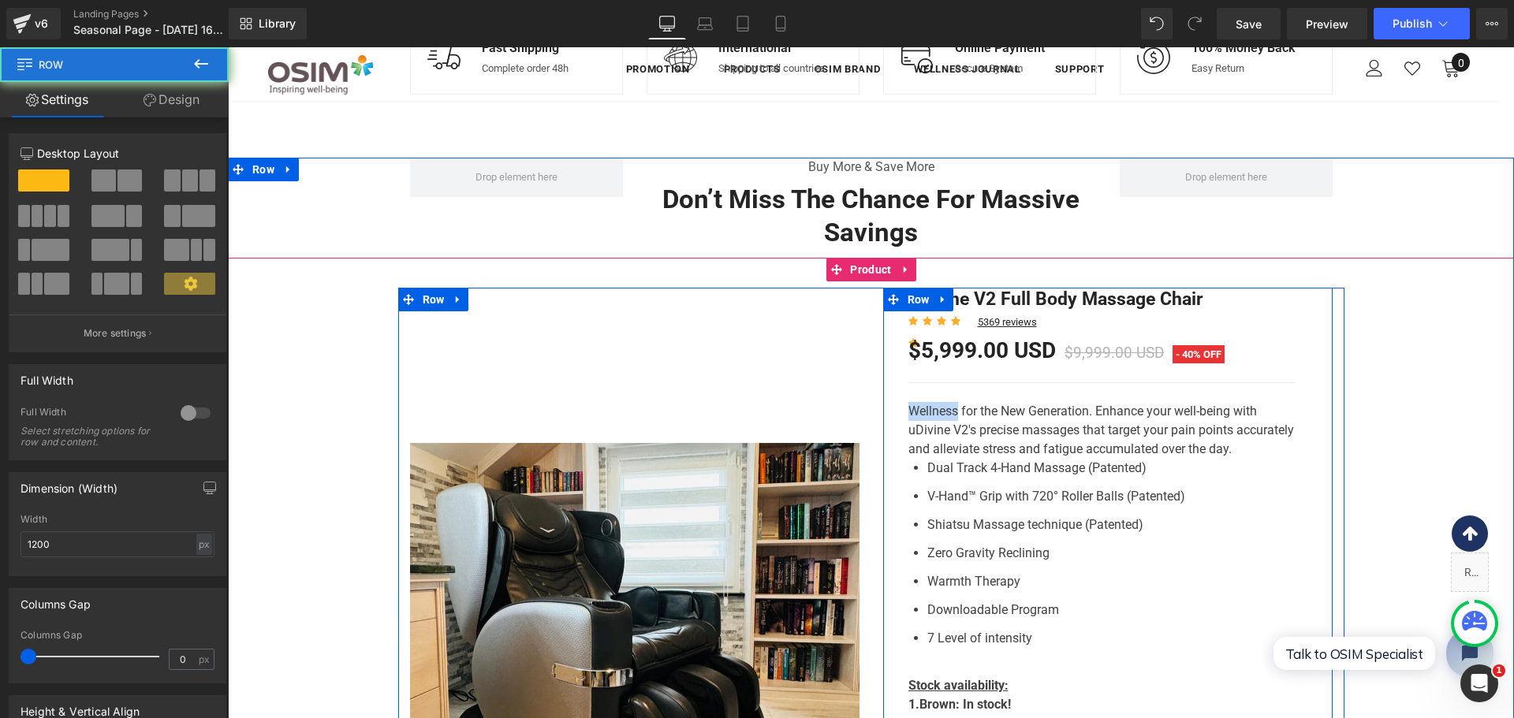
click at [925, 357] on span "$5,999.00 USD" at bounding box center [981, 350] width 147 height 26
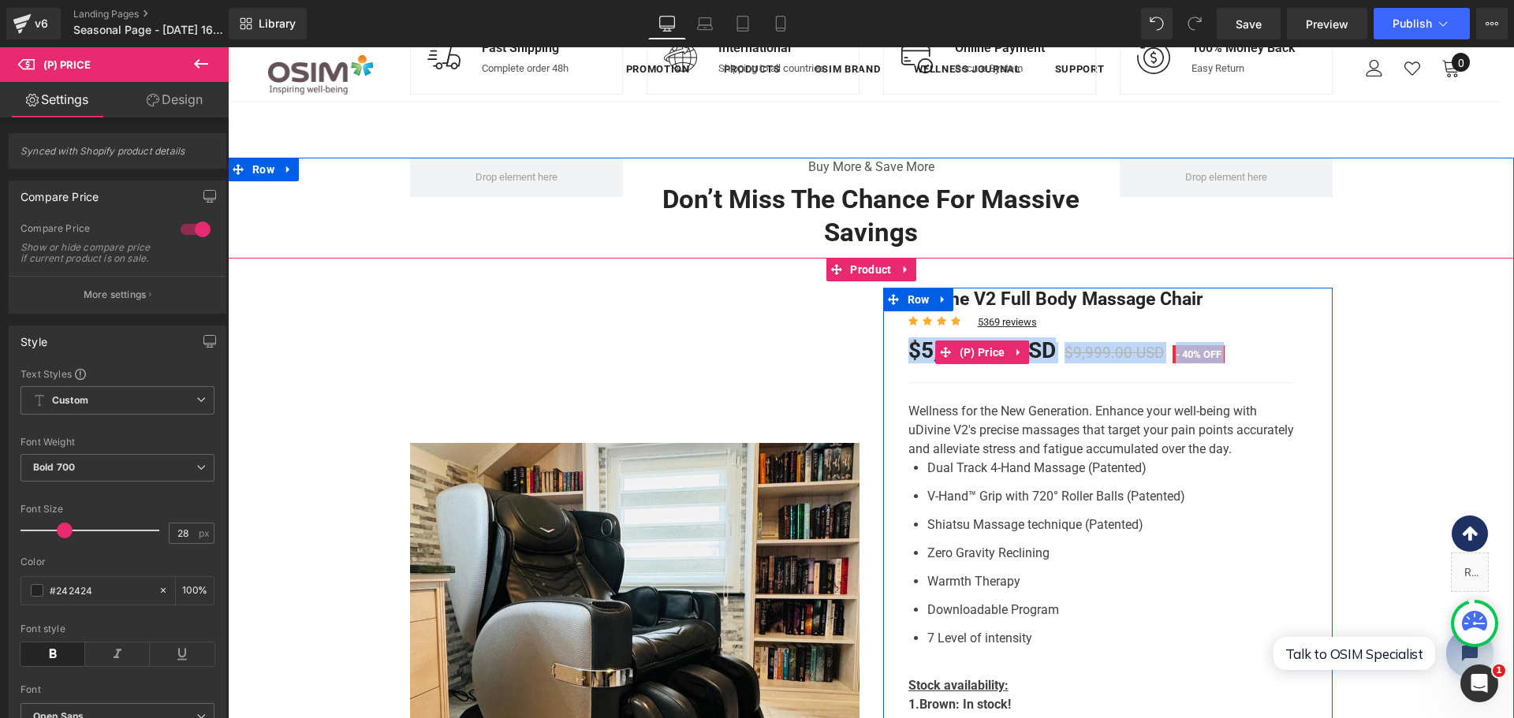
click at [925, 357] on span "$5,999.00 USD" at bounding box center [981, 350] width 147 height 26
click at [926, 357] on span "$5,999.00 USD" at bounding box center [981, 350] width 147 height 26
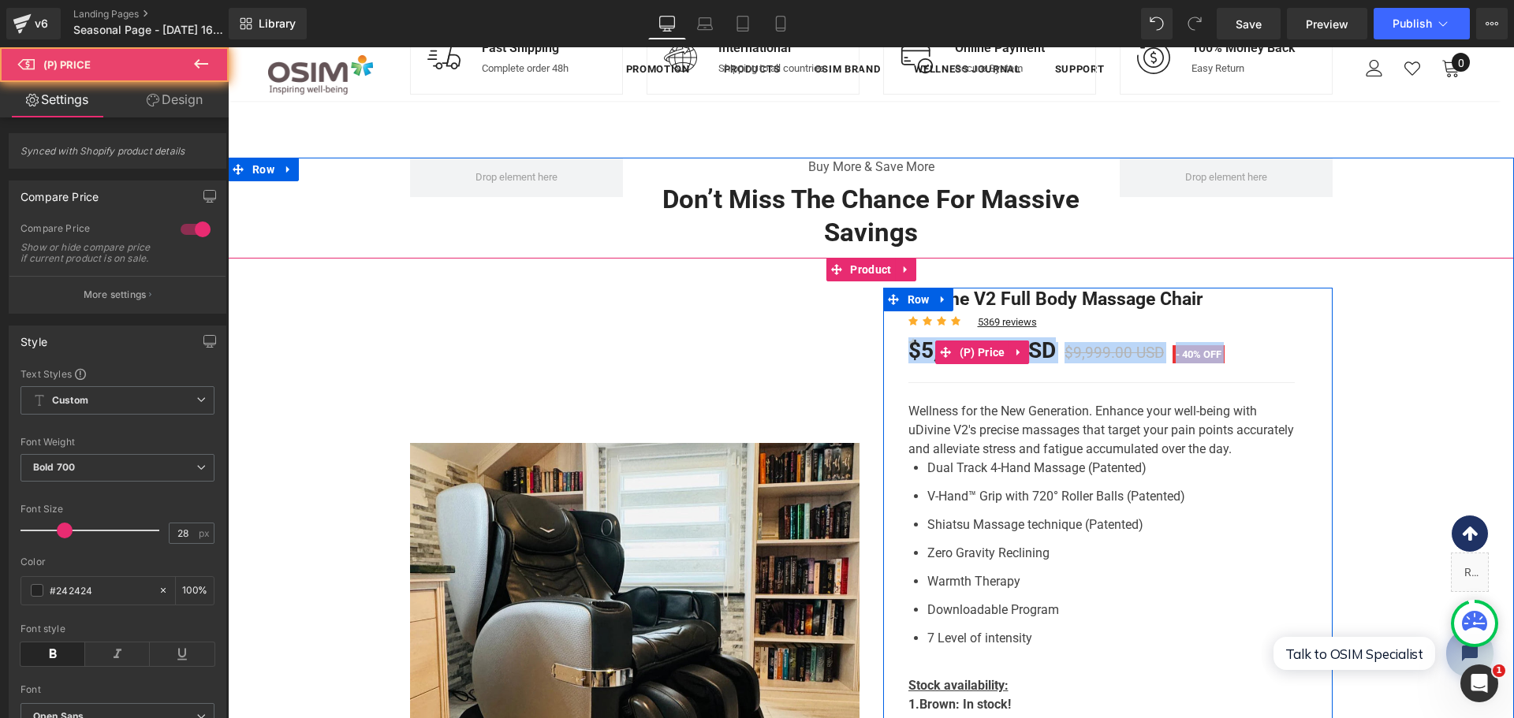
click at [927, 357] on span "$5,999.00 USD" at bounding box center [981, 350] width 147 height 26
click at [928, 357] on span "$5,999.00 USD" at bounding box center [981, 350] width 147 height 26
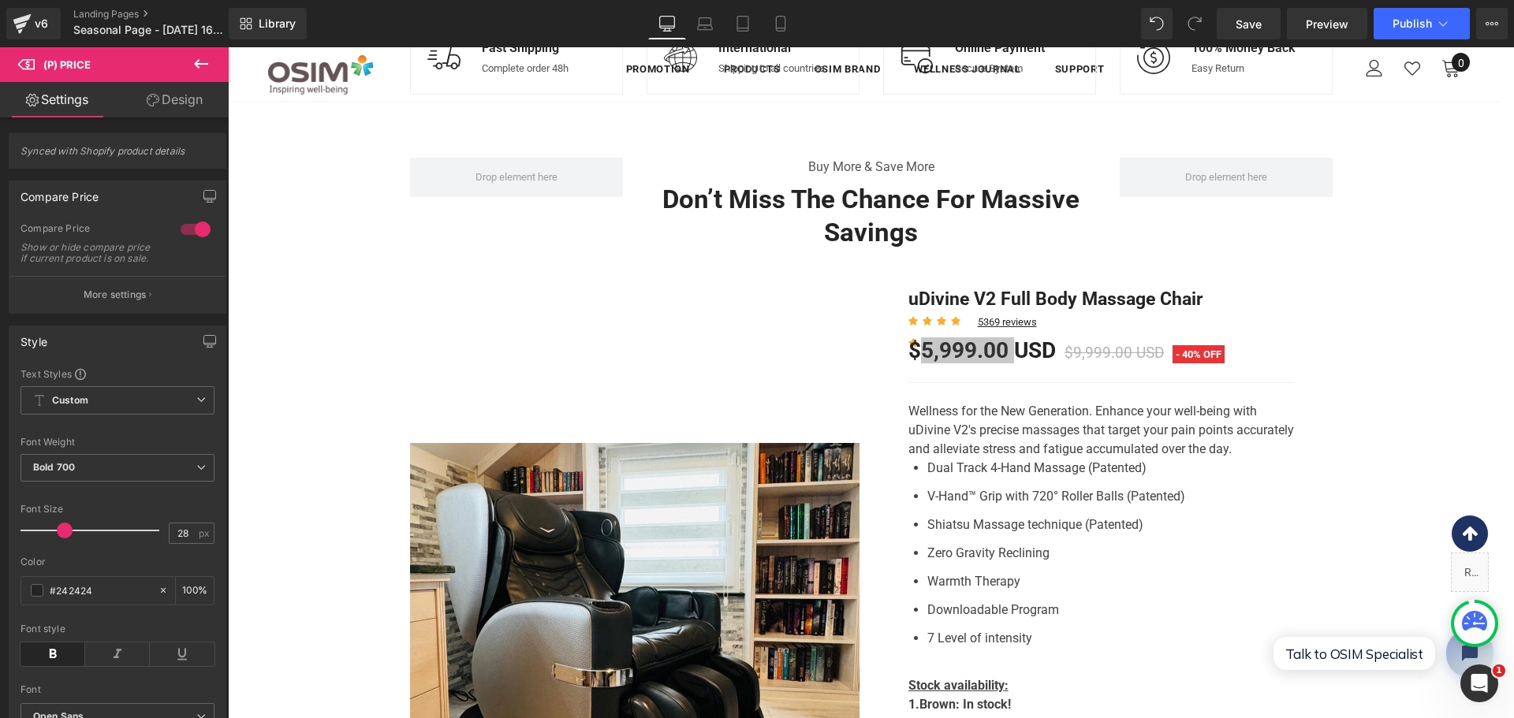
click at [39, 58] on span "(P) Price" at bounding box center [95, 64] width 158 height 35
click at [192, 69] on icon at bounding box center [201, 63] width 19 height 19
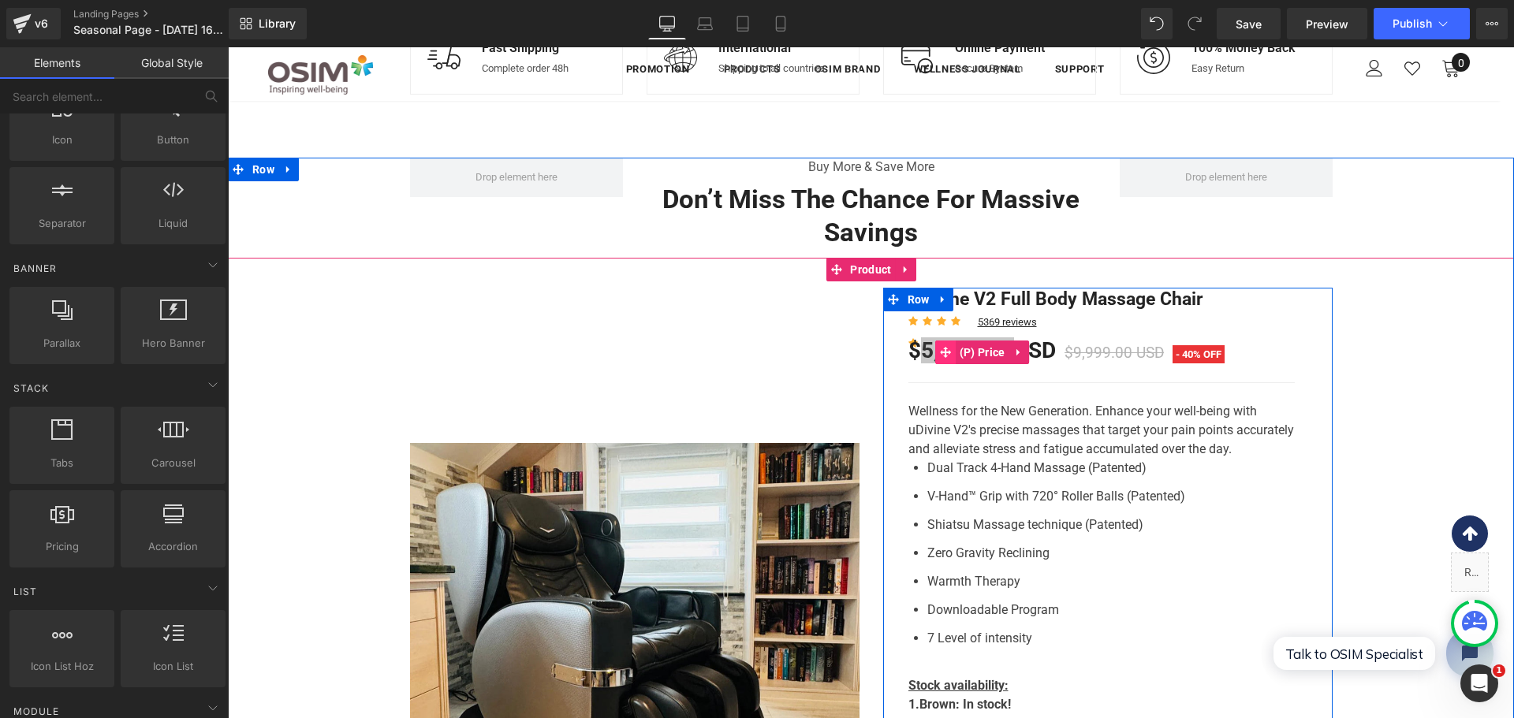
click at [940, 358] on icon at bounding box center [945, 352] width 11 height 11
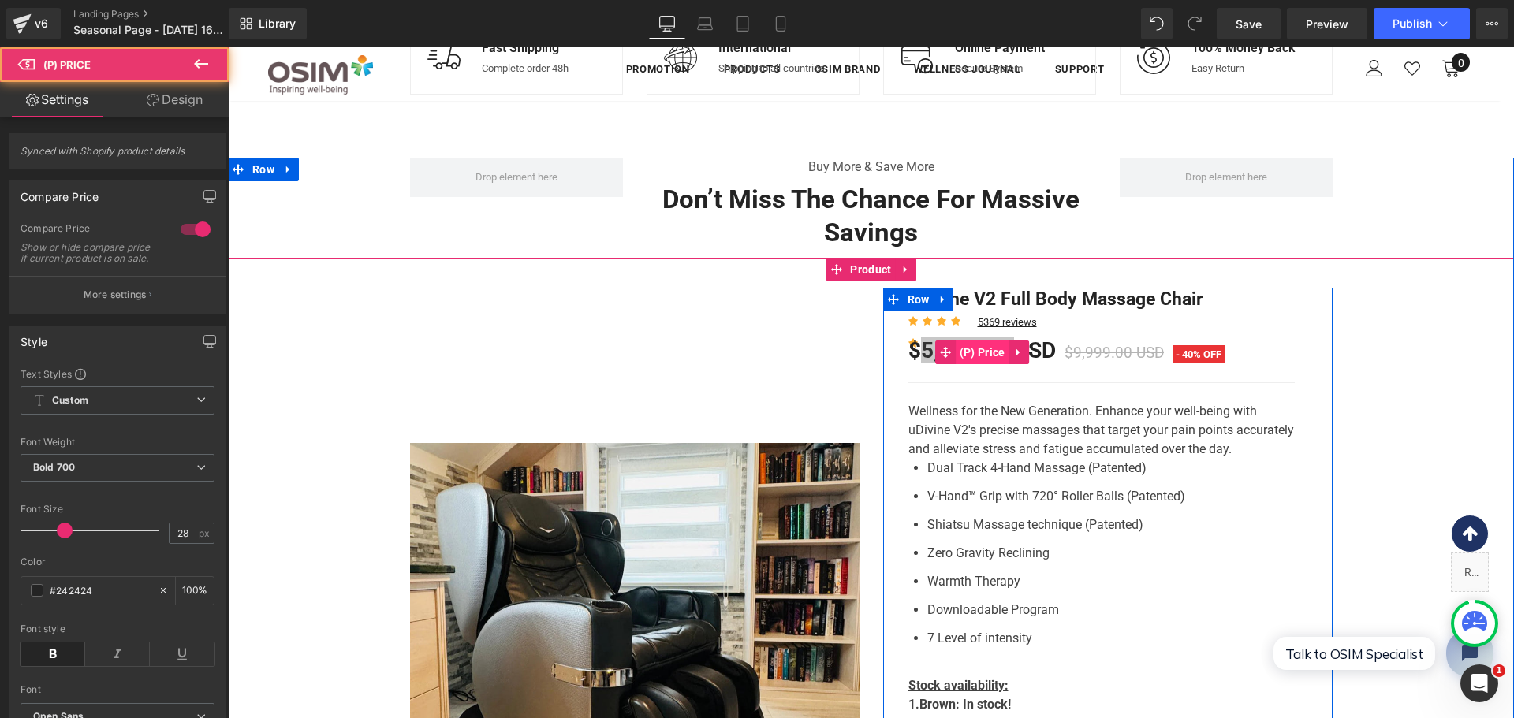
click at [960, 359] on span "(P) Price" at bounding box center [983, 353] width 54 height 24
click at [964, 357] on span "(P) Price" at bounding box center [983, 353] width 54 height 24
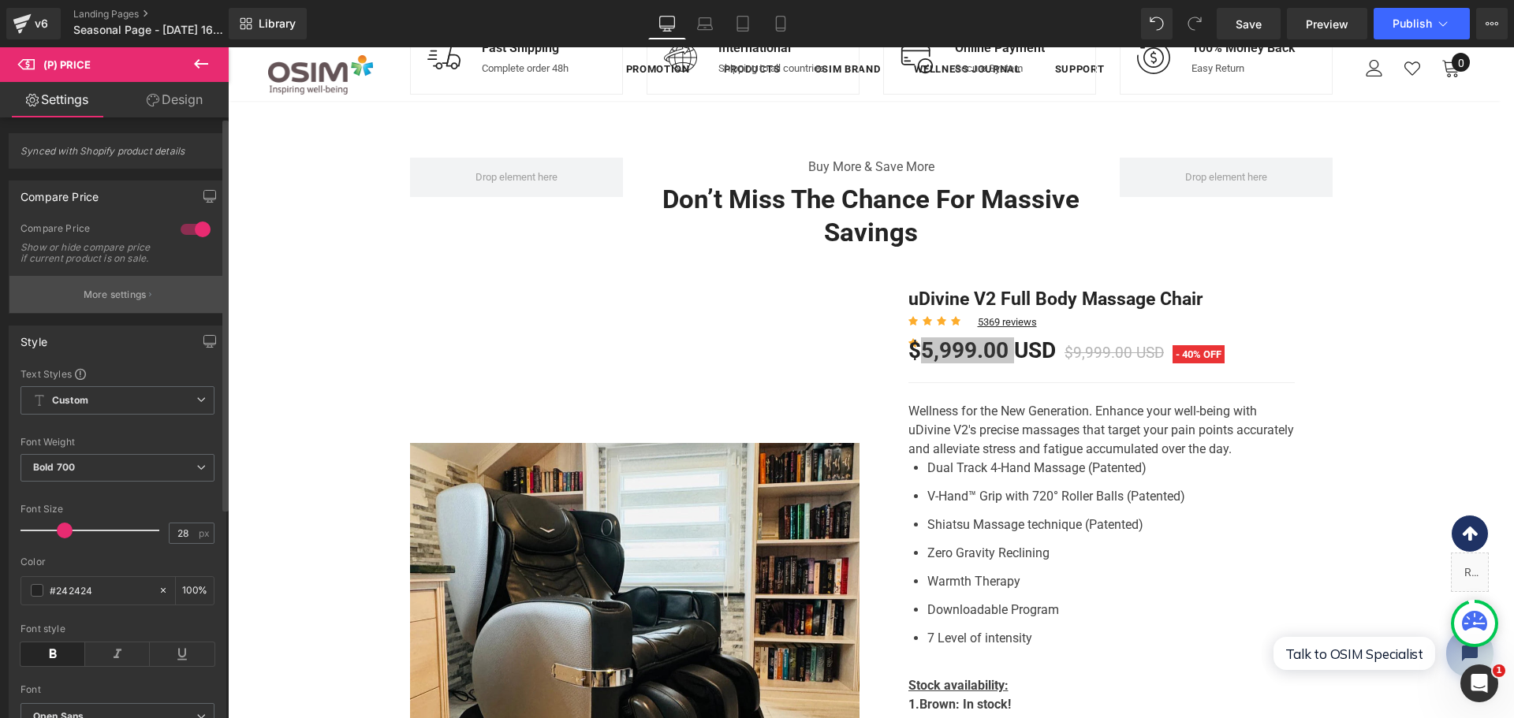
click at [115, 302] on p "More settings" at bounding box center [115, 295] width 63 height 14
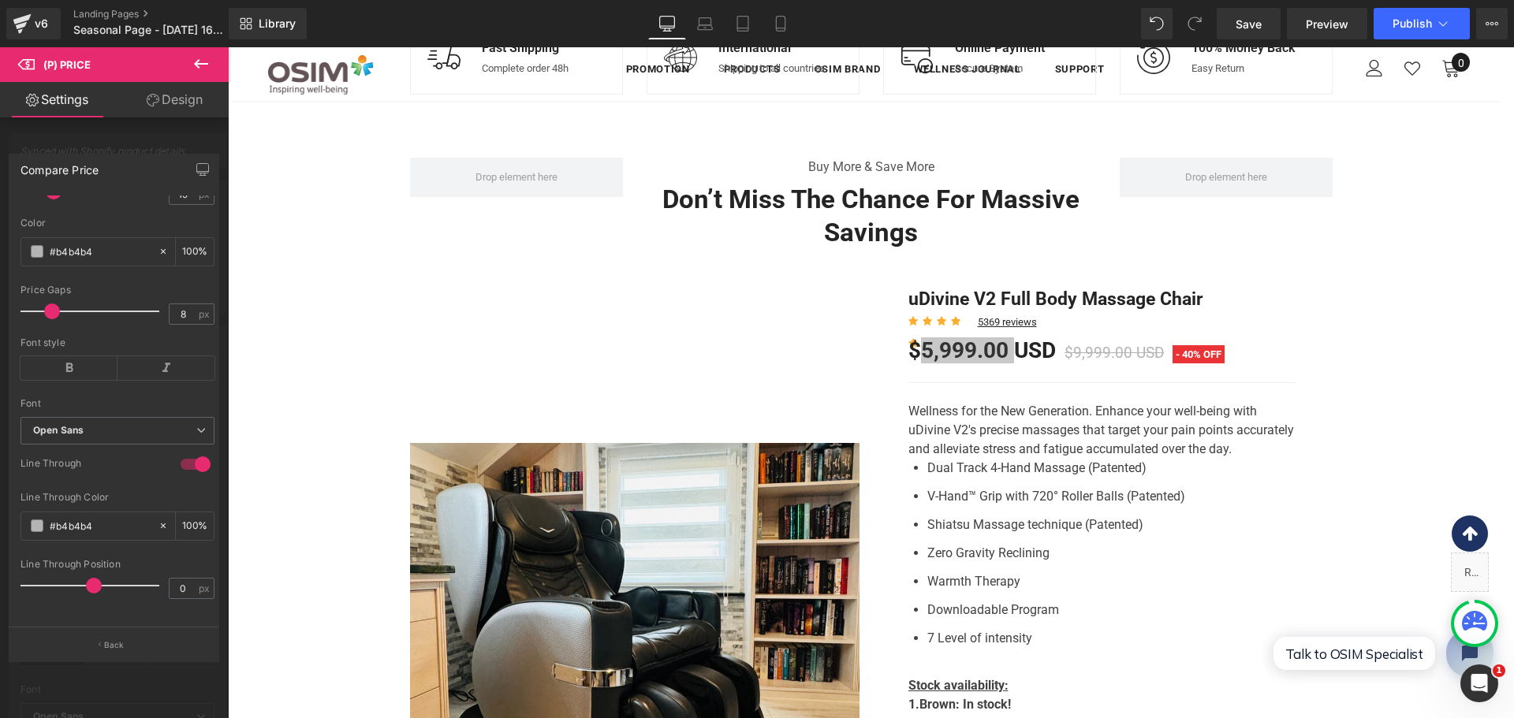
scroll to position [244, 0]
click at [65, 98] on link "Settings" at bounding box center [57, 99] width 114 height 35
click at [199, 63] on icon at bounding box center [201, 63] width 14 height 9
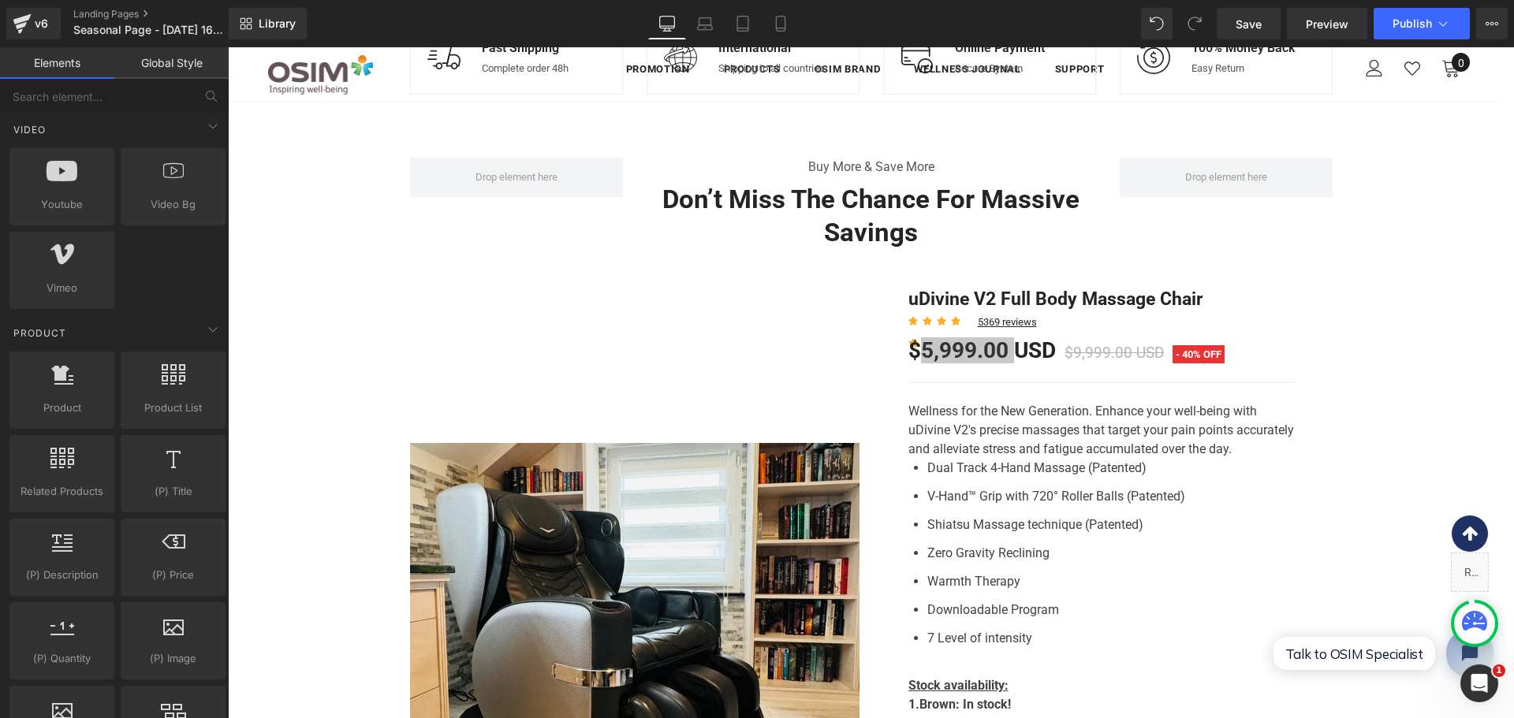
scroll to position [1262, 0]
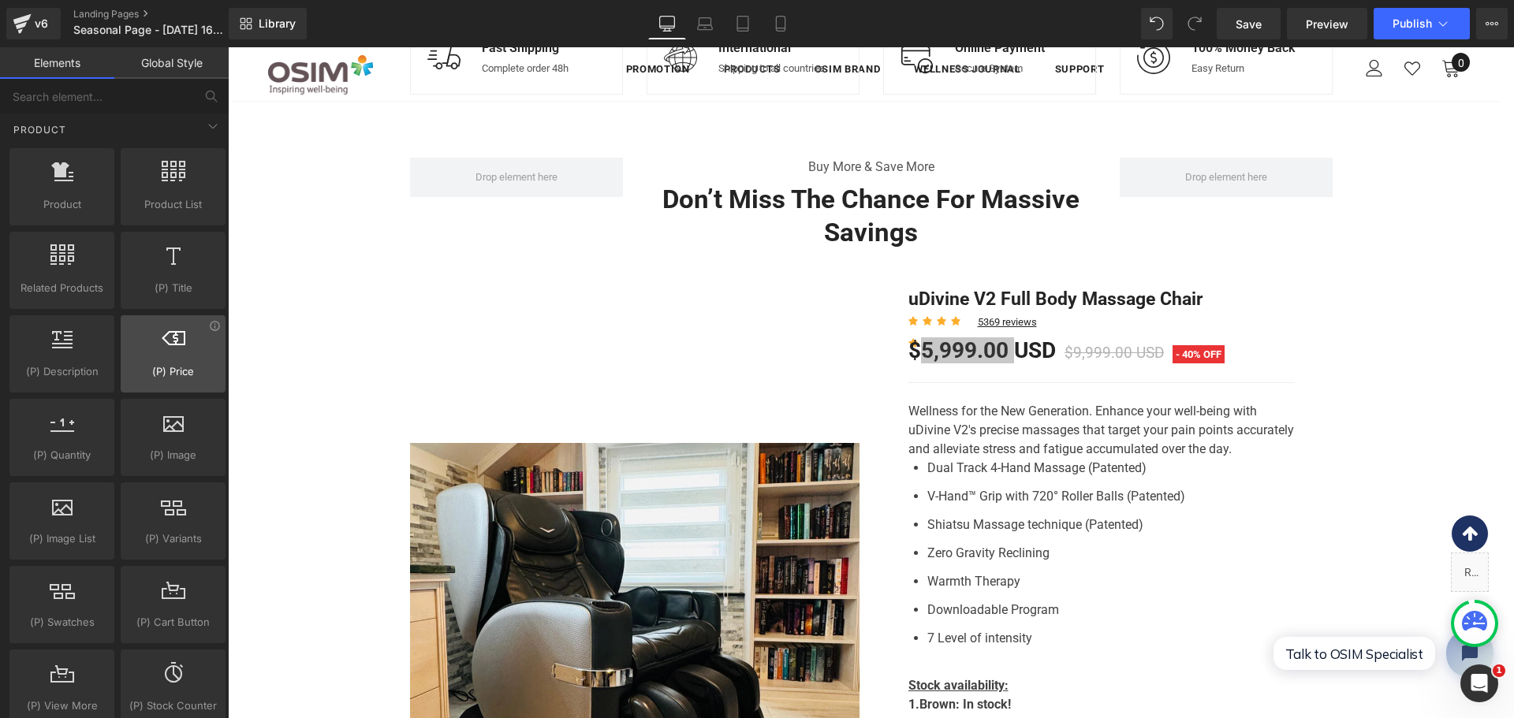
click at [142, 350] on div at bounding box center [172, 345] width 95 height 35
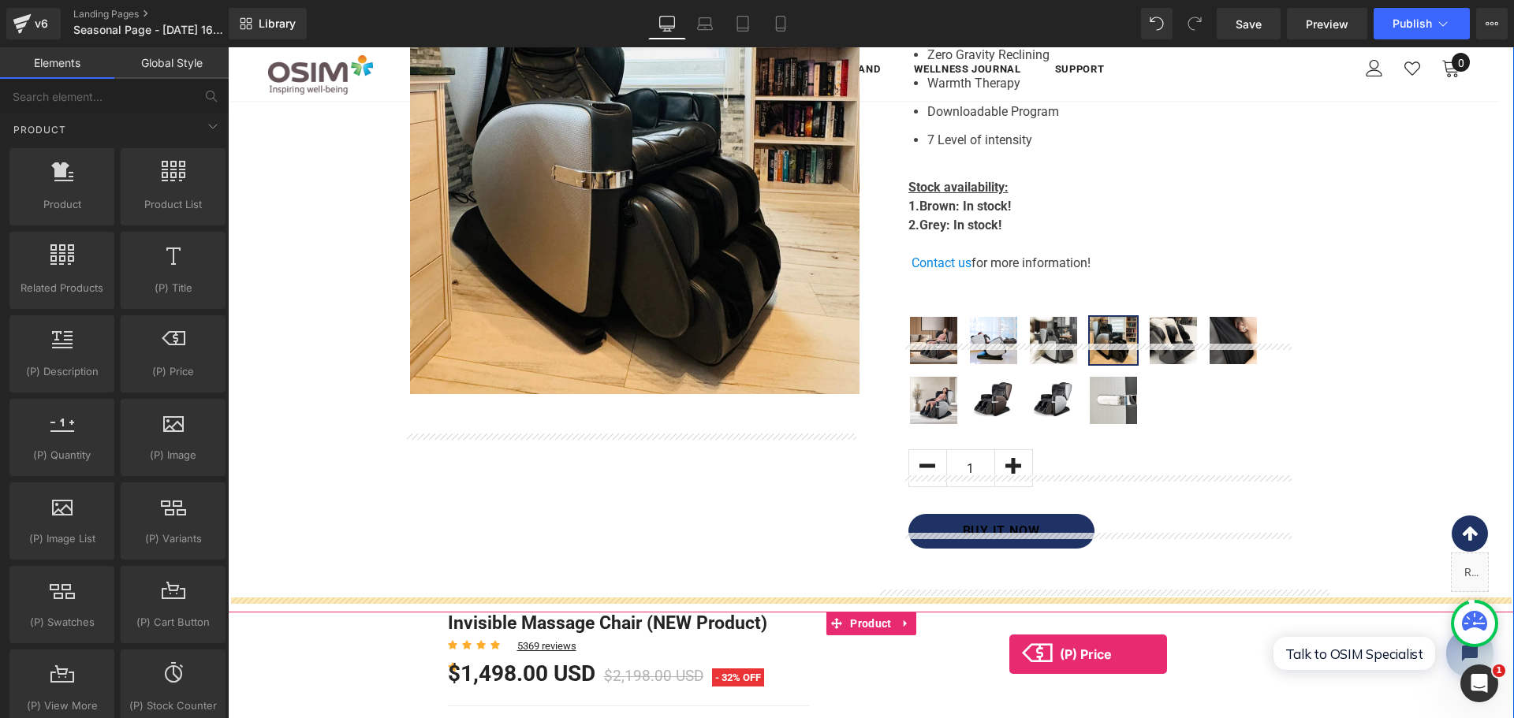
scroll to position [1424, 0]
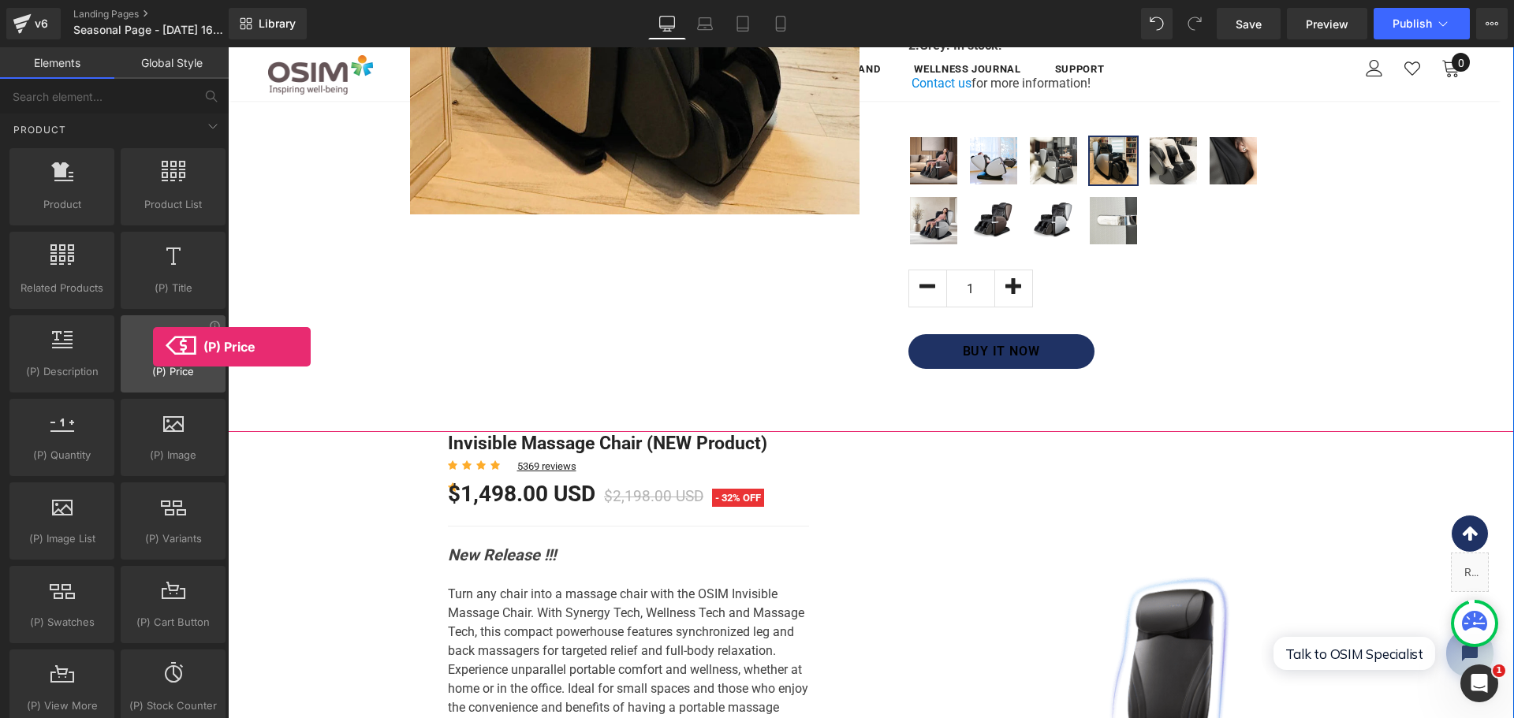
drag, startPoint x: 176, startPoint y: 362, endPoint x: 153, endPoint y: 347, distance: 27.3
click at [153, 347] on div "(P) Price product price, currency" at bounding box center [173, 353] width 105 height 77
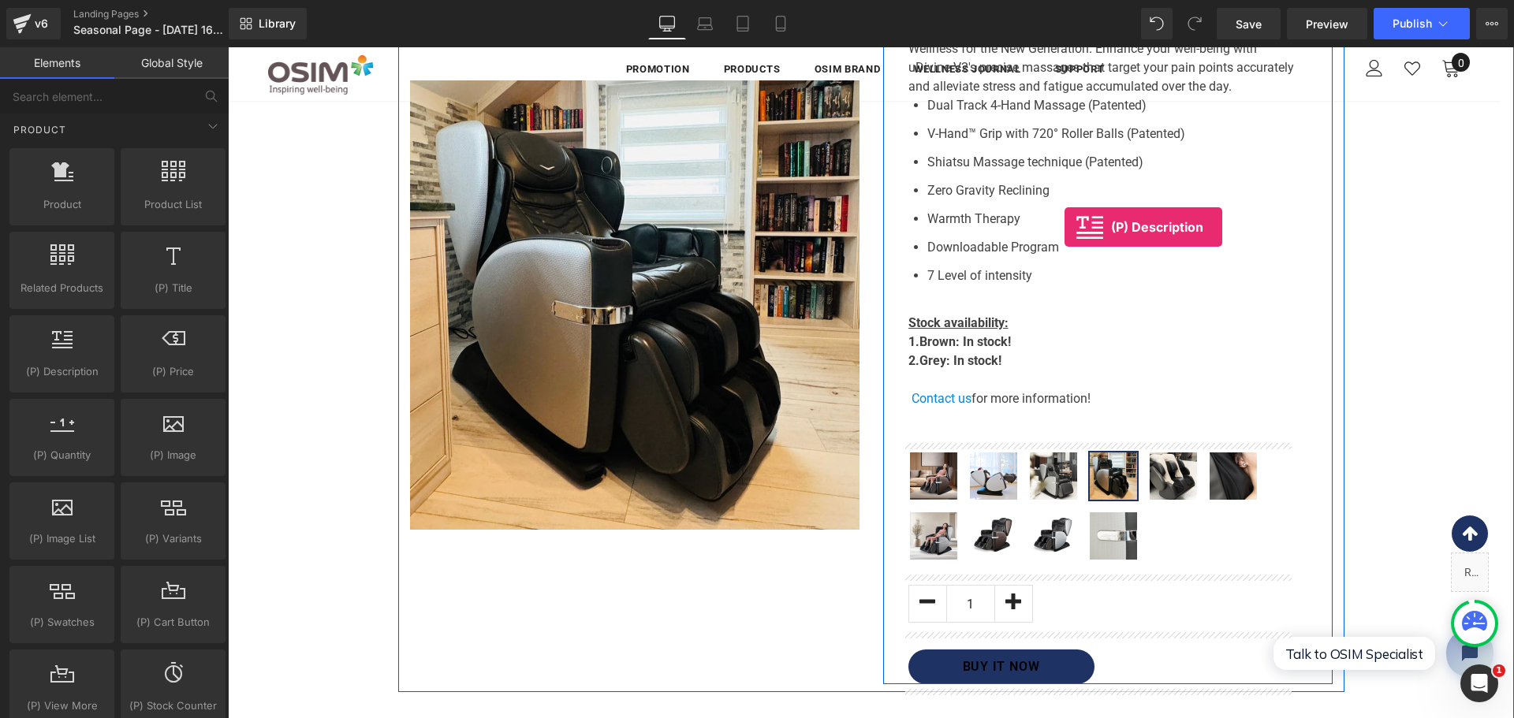
drag, startPoint x: 286, startPoint y: 404, endPoint x: 1057, endPoint y: 229, distance: 790.1
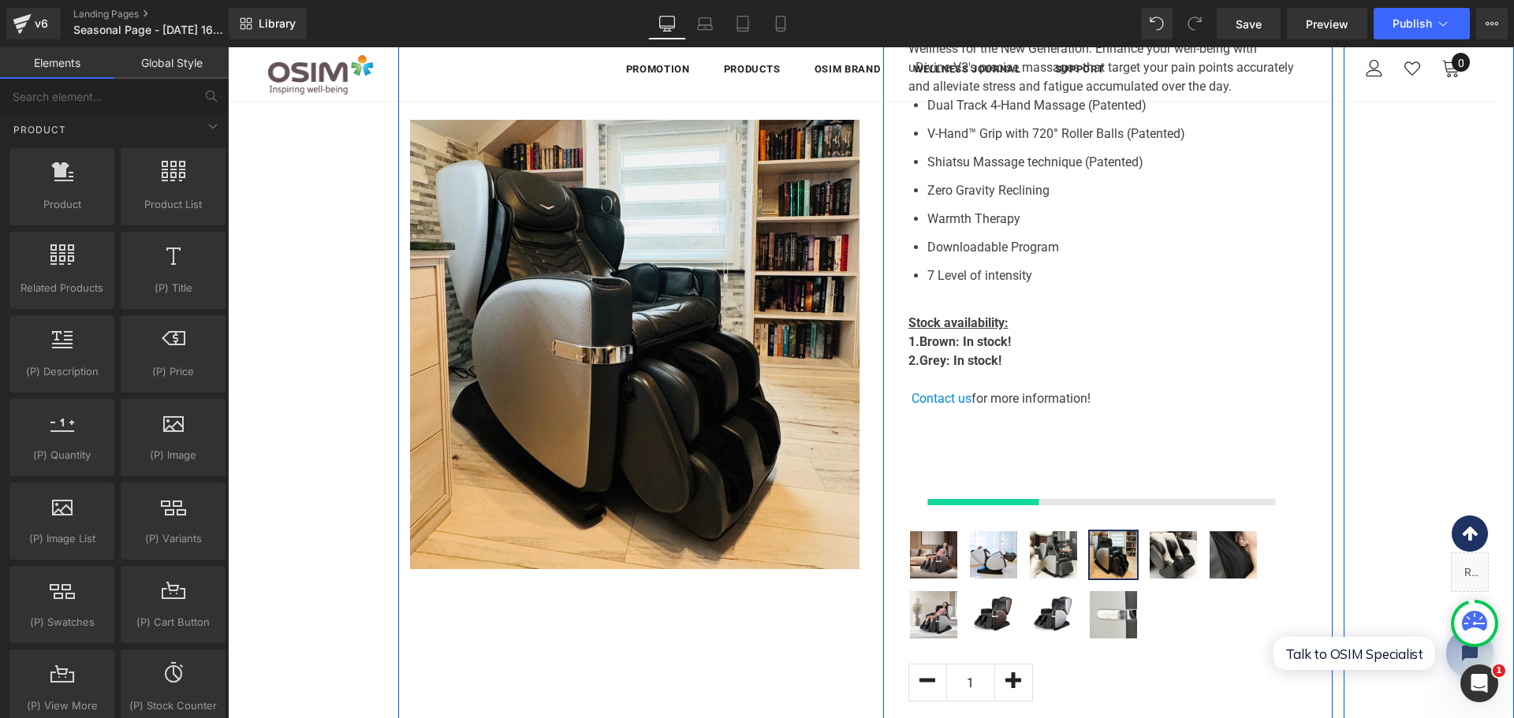
scroll to position [1148, 0]
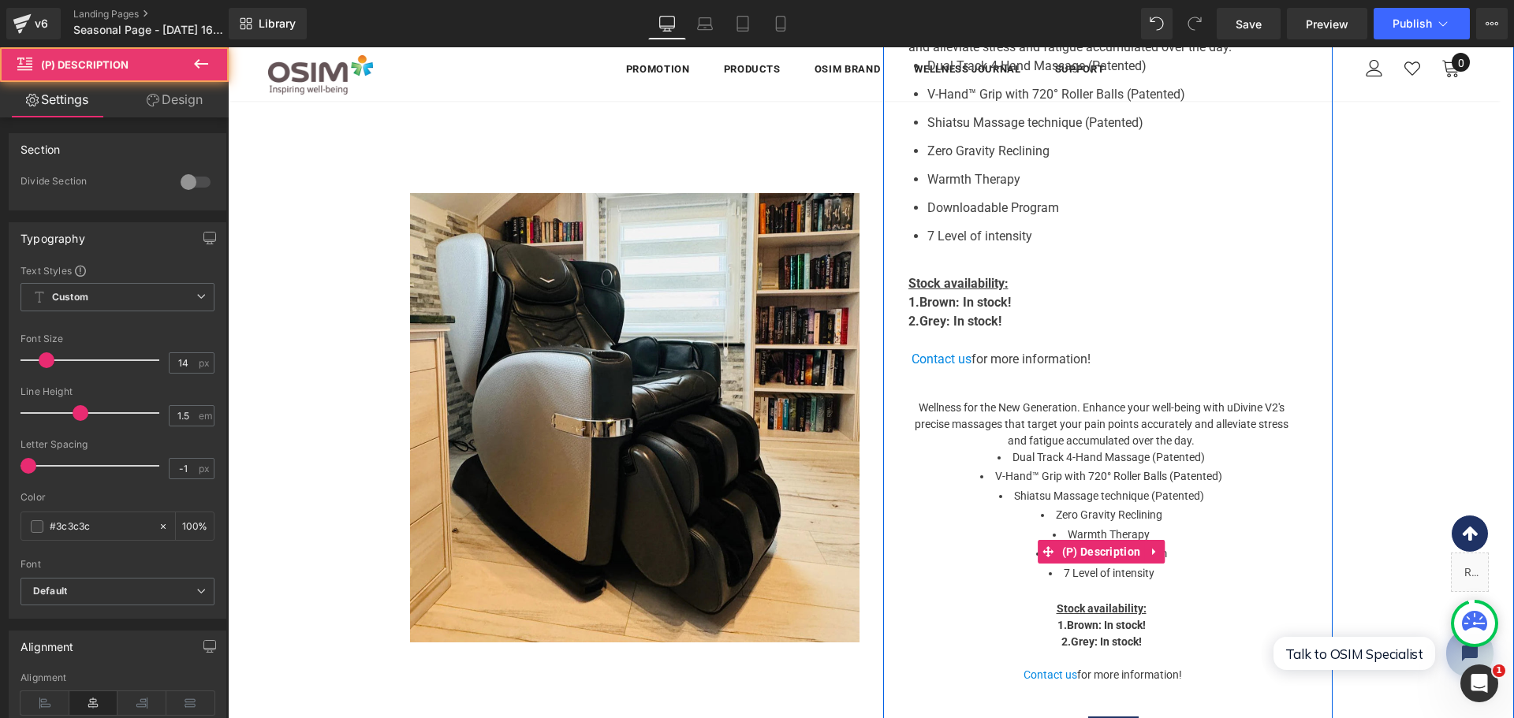
click at [1106, 419] on p "Wellness for the New Generation. Enhance your well-being with uDivine V2's prec…" at bounding box center [1101, 425] width 386 height 50
click at [1060, 429] on p "Wellness for the New Generation. Enhance your well-being with uDivine V2's prec…" at bounding box center [1101, 425] width 386 height 50
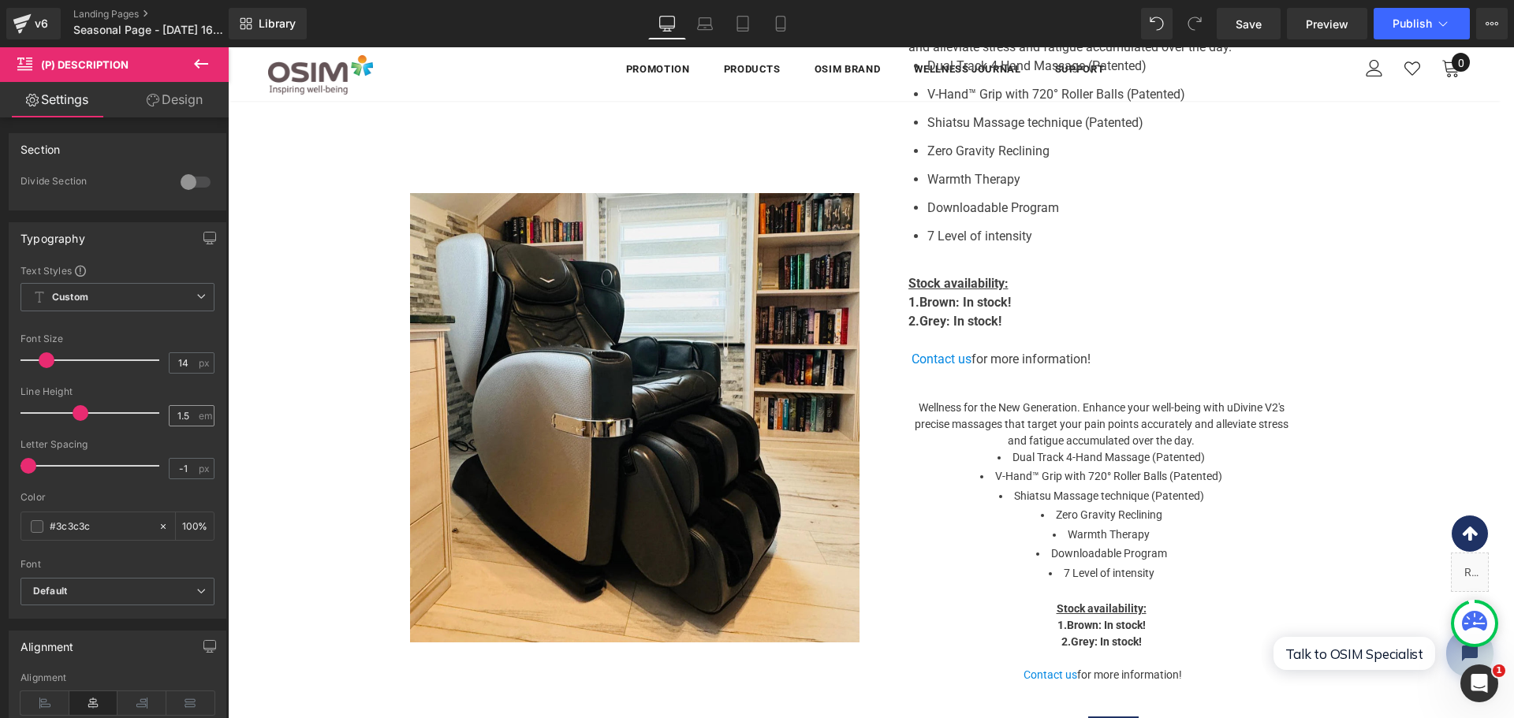
scroll to position [1, 0]
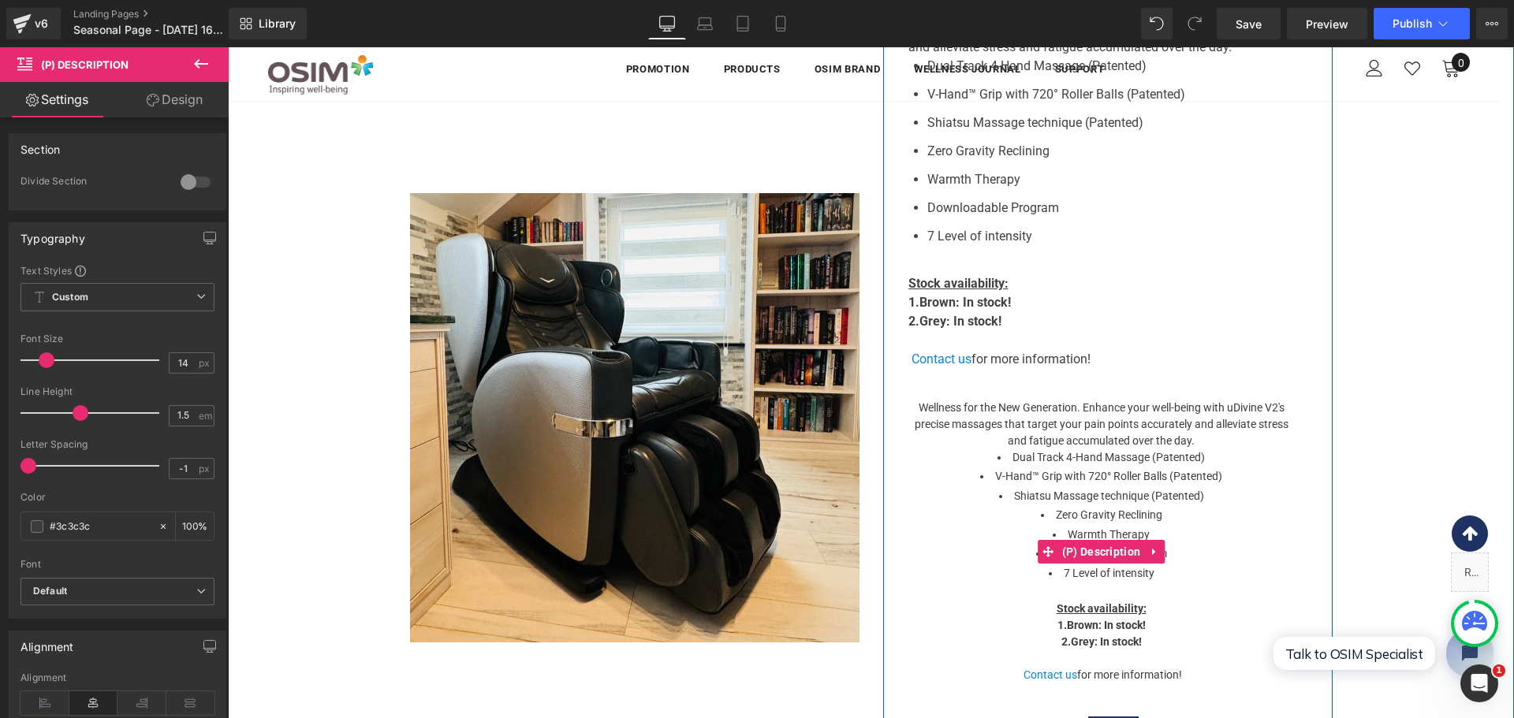
drag, startPoint x: 1169, startPoint y: 553, endPoint x: 1137, endPoint y: 617, distance: 70.9
click at [1169, 557] on li "Downloadable Program" at bounding box center [1101, 554] width 386 height 17
click at [1128, 631] on strong ": In stock!" at bounding box center [1121, 625] width 47 height 13
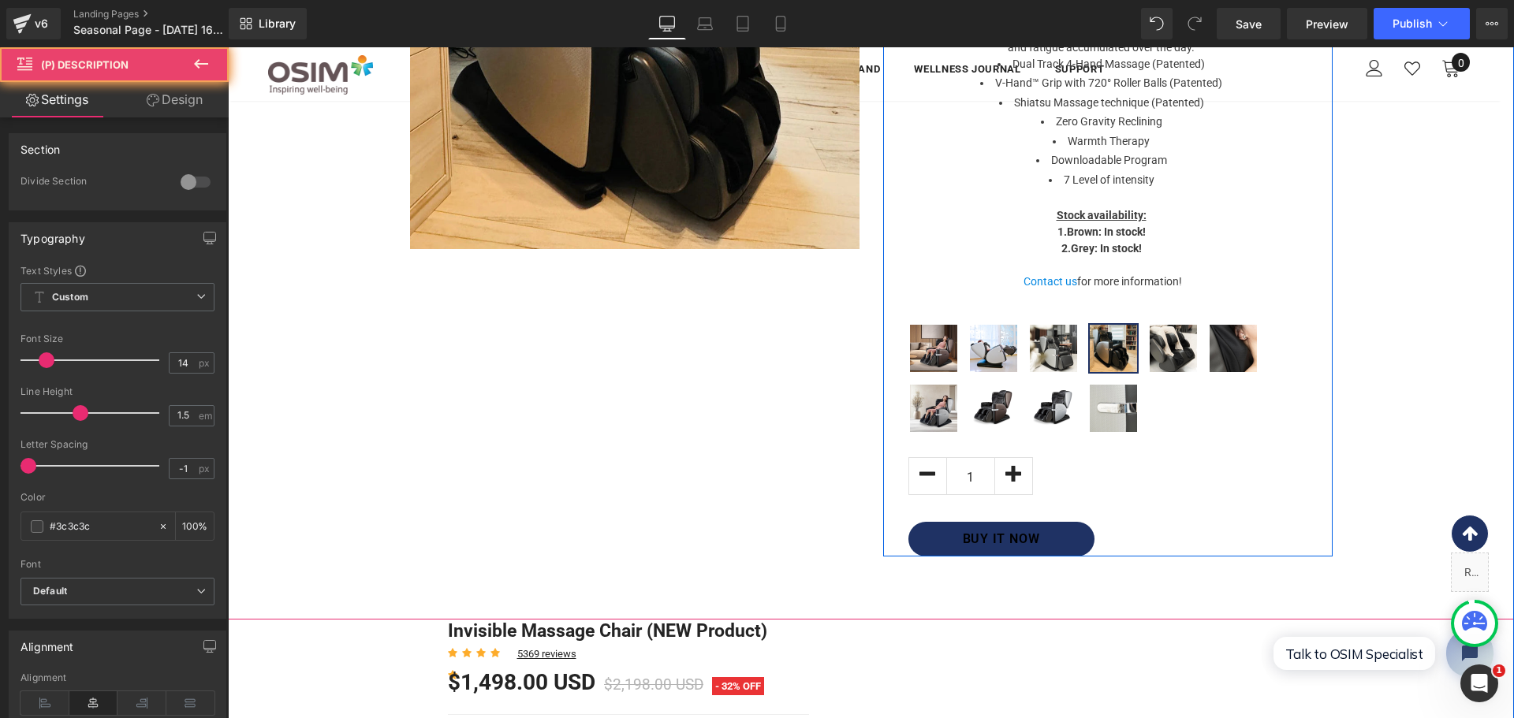
scroll to position [1542, 0]
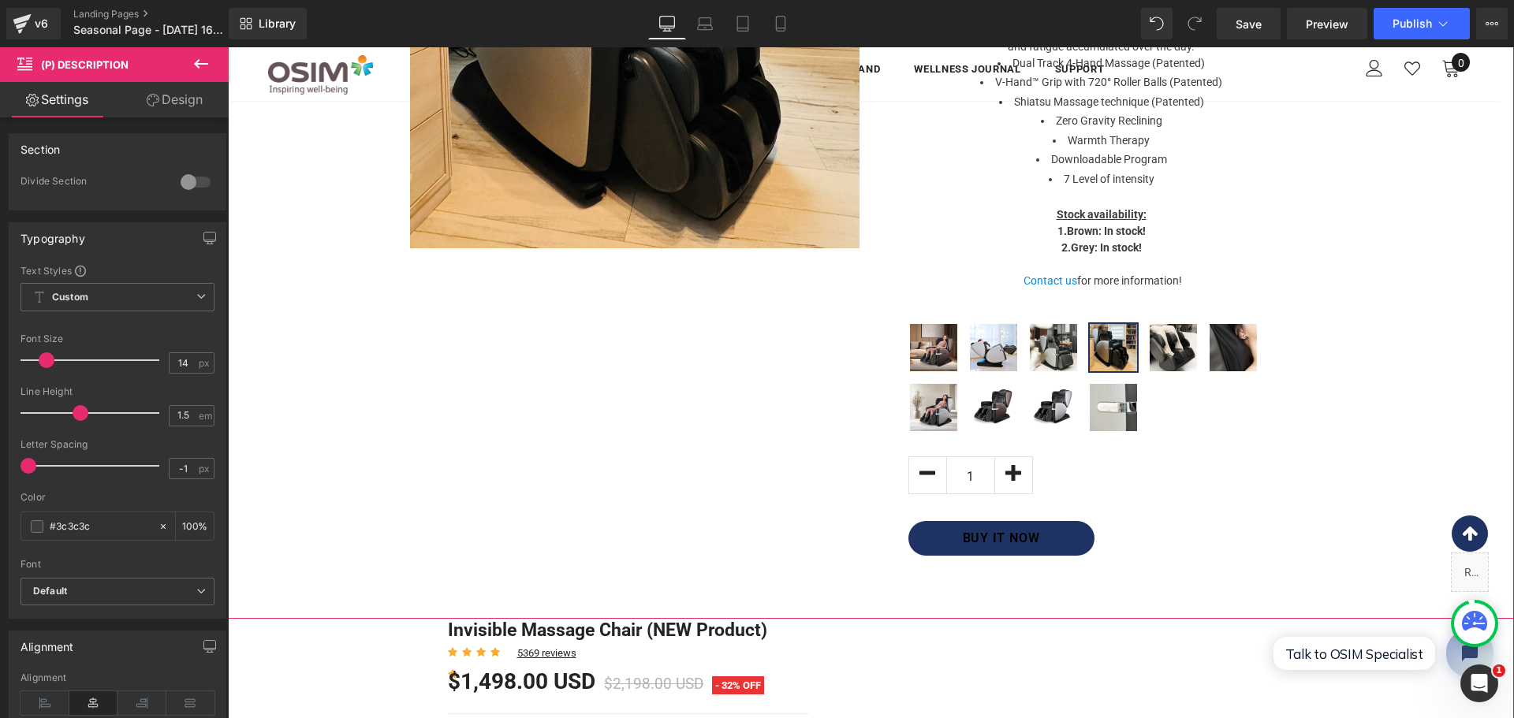
click at [1217, 270] on p "Stock availability: 1. [PERSON_NAME] : In stock! 2. Grey : In stock!" at bounding box center [1101, 240] width 386 height 66
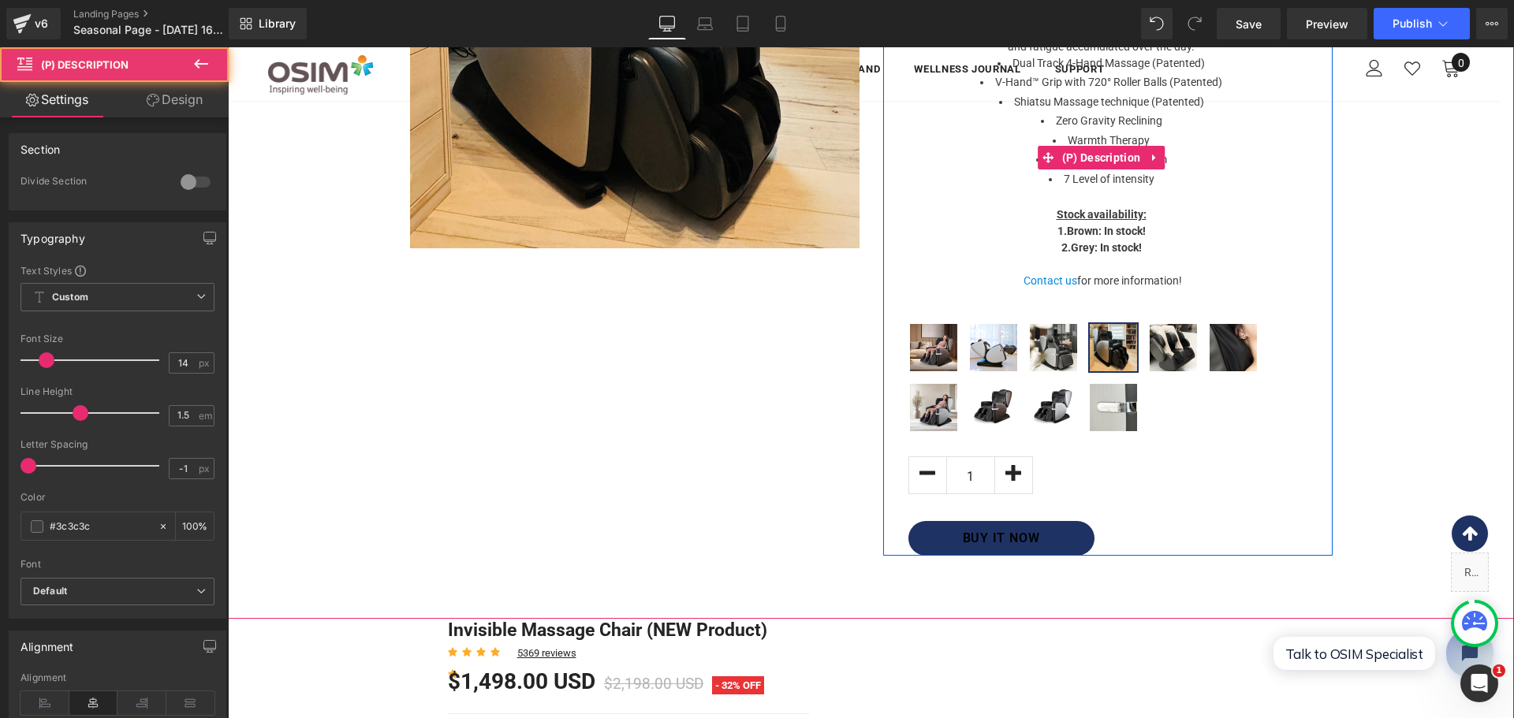
click at [1182, 289] on p "Contact us for more information!" at bounding box center [1101, 281] width 386 height 17
drag, startPoint x: 1176, startPoint y: 281, endPoint x: 1130, endPoint y: 228, distance: 69.9
click at [1135, 235] on div "Wellness for the New Generation. Enhance your well-being with uDivine V2's prec…" at bounding box center [1101, 156] width 386 height 301
click at [1130, 221] on u "Stock availability:" at bounding box center [1102, 214] width 90 height 13
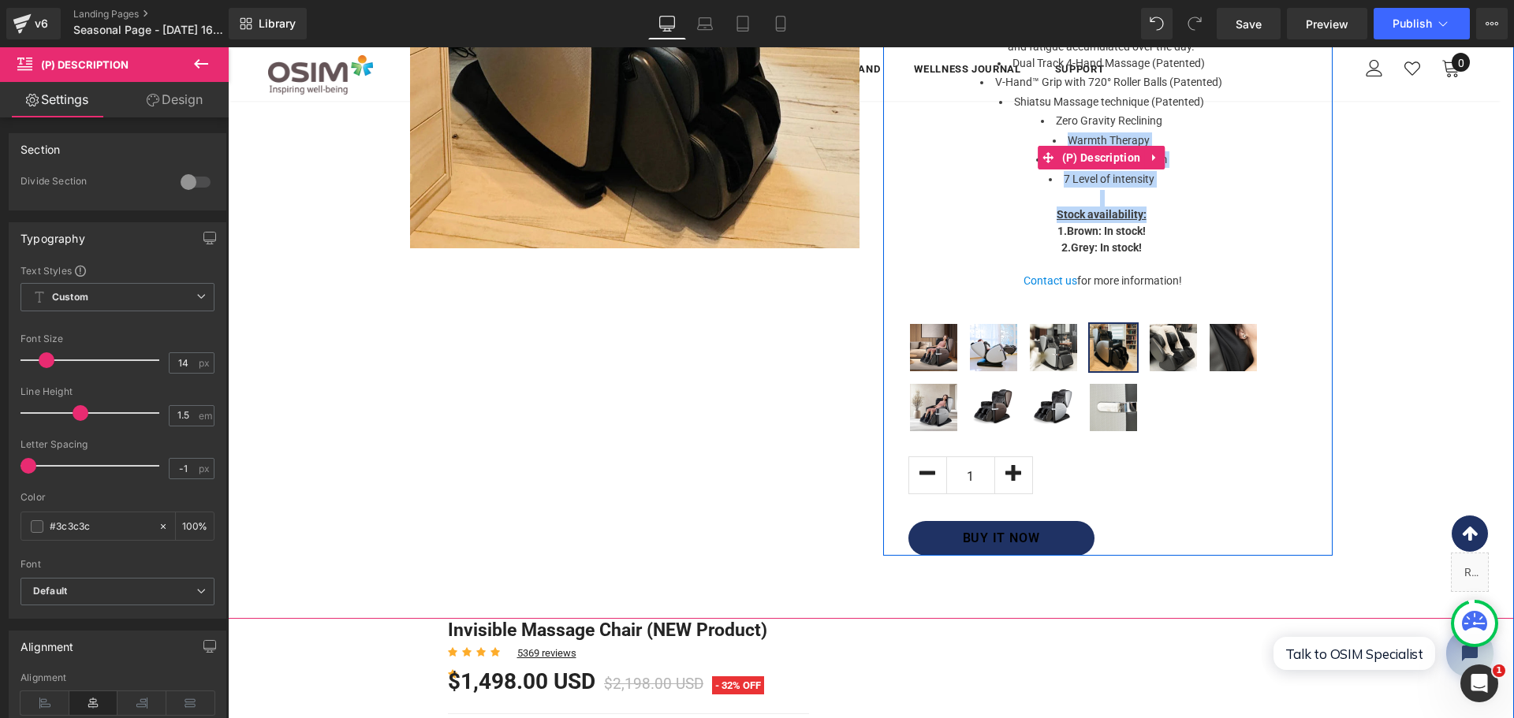
drag, startPoint x: 1176, startPoint y: 225, endPoint x: 1005, endPoint y: 151, distance: 186.5
click at [1005, 151] on div "Wellness for the New Generation. Enhance your well-being with uDivine V2's prec…" at bounding box center [1101, 156] width 386 height 301
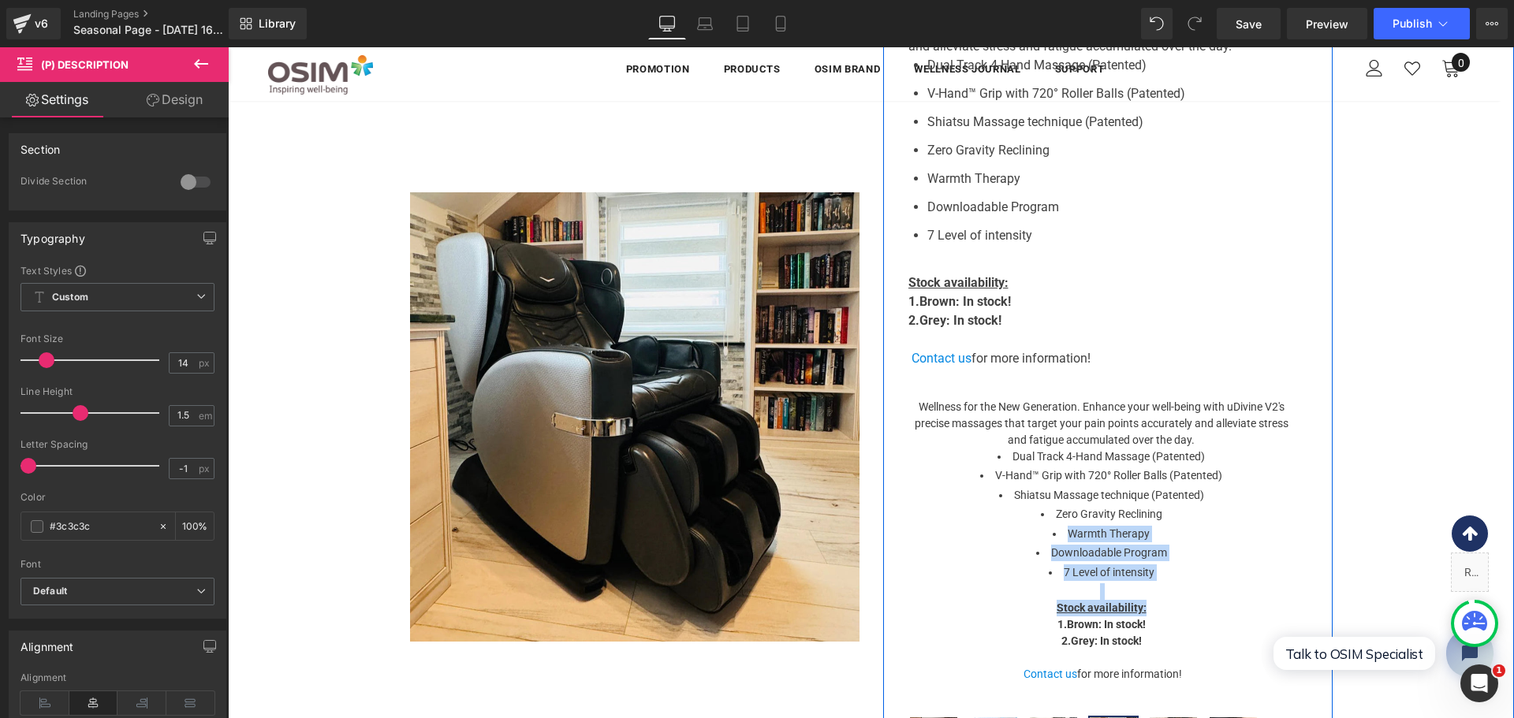
scroll to position [1148, 0]
click at [998, 301] on strong ": In stock!" at bounding box center [983, 302] width 55 height 15
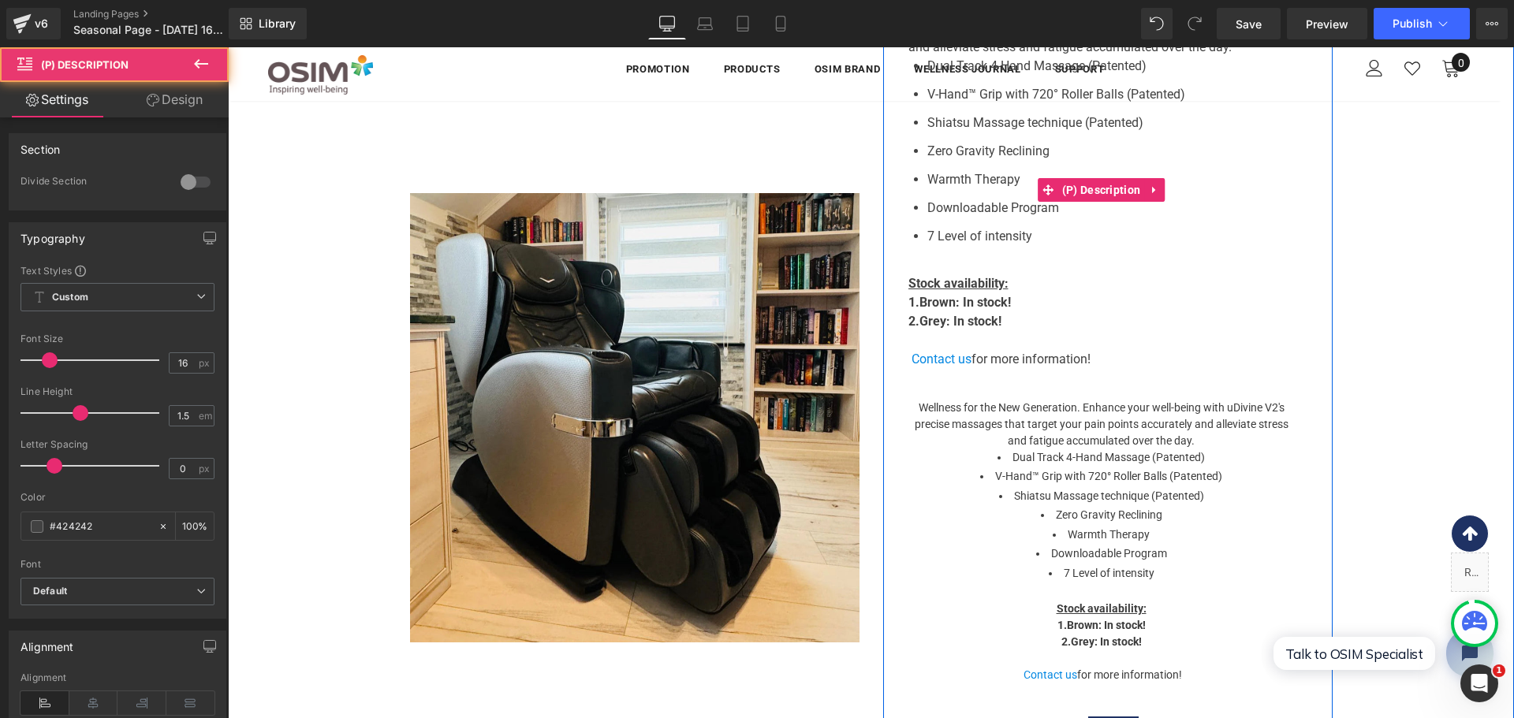
drag, startPoint x: 988, startPoint y: 352, endPoint x: 998, endPoint y: 383, distance: 32.4
click at [988, 354] on div "Wellness for the New Generation. Enhance your well-being with uDivine V2's prec…" at bounding box center [1101, 187] width 386 height 415
click at [998, 383] on p at bounding box center [1101, 378] width 386 height 19
click at [1003, 414] on p "Wellness for the New Generation. Enhance your well-being with uDivine V2's prec…" at bounding box center [1101, 425] width 386 height 50
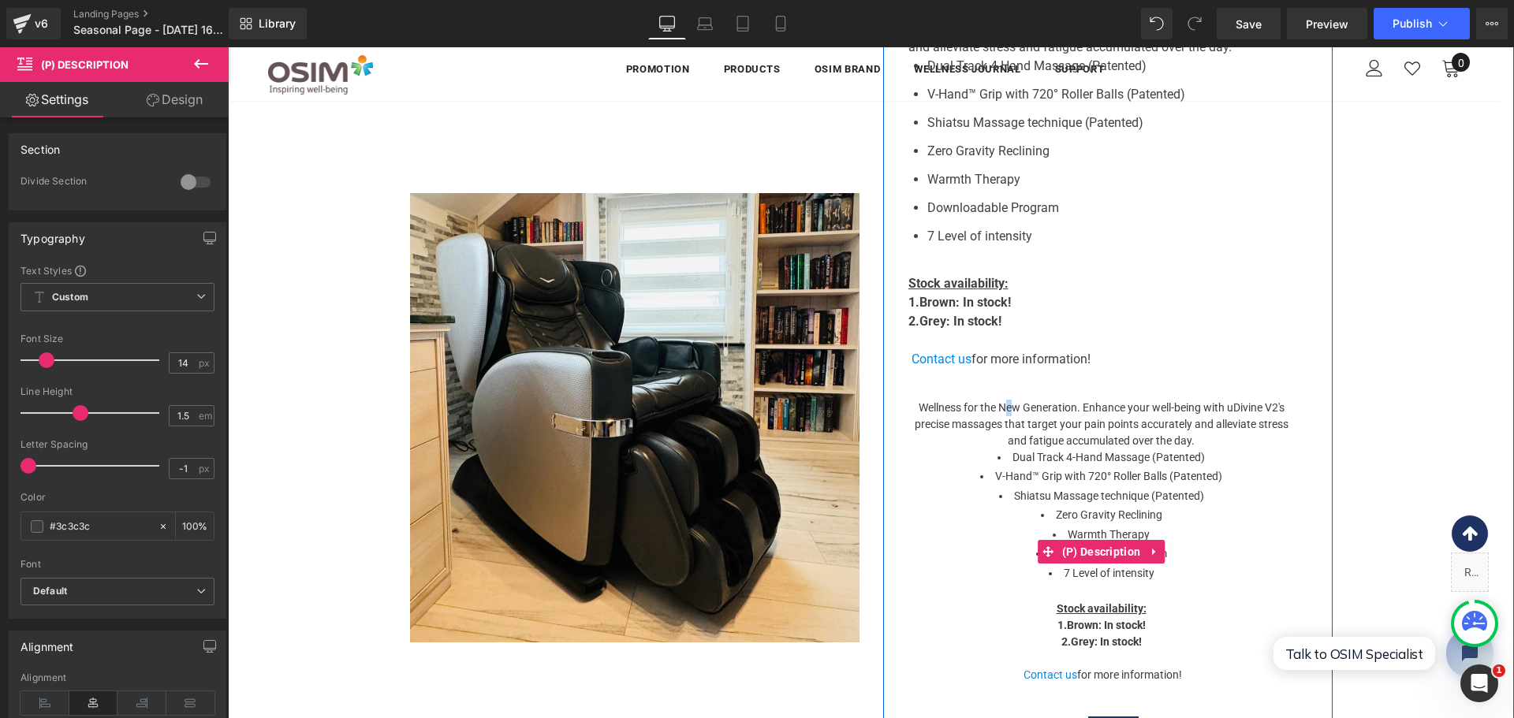
click at [1005, 417] on p "Wellness for the New Generation. Enhance your well-being with uDivine V2's prec…" at bounding box center [1101, 425] width 386 height 50
click at [1007, 417] on p "Wellness for the New Generation. Enhance your well-being with uDivine V2's prec…" at bounding box center [1101, 425] width 386 height 50
click at [1080, 426] on p "Wellness for the New Generation. Enhance your well-being with uDivine V2's prec…" at bounding box center [1101, 425] width 386 height 50
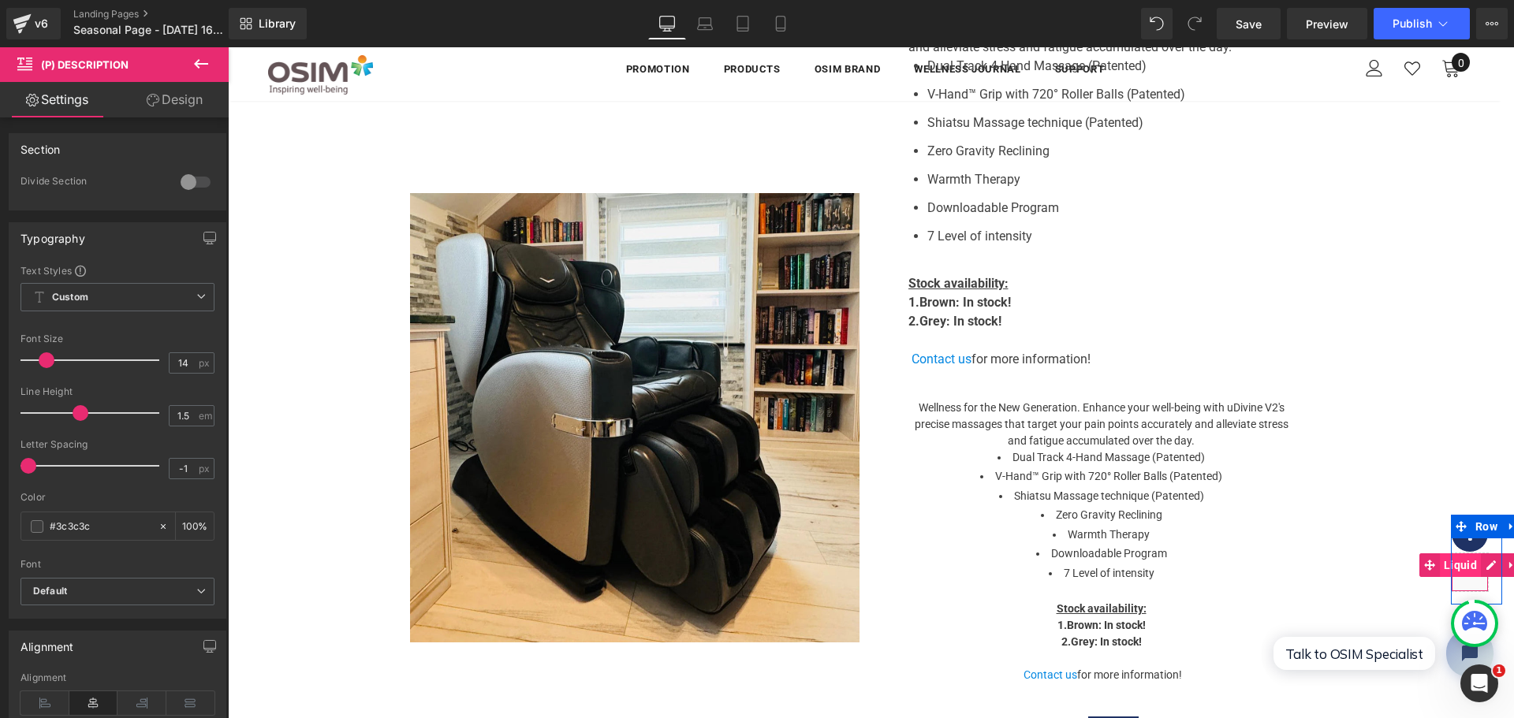
click at [1457, 565] on span "Liquid" at bounding box center [1460, 565] width 41 height 24
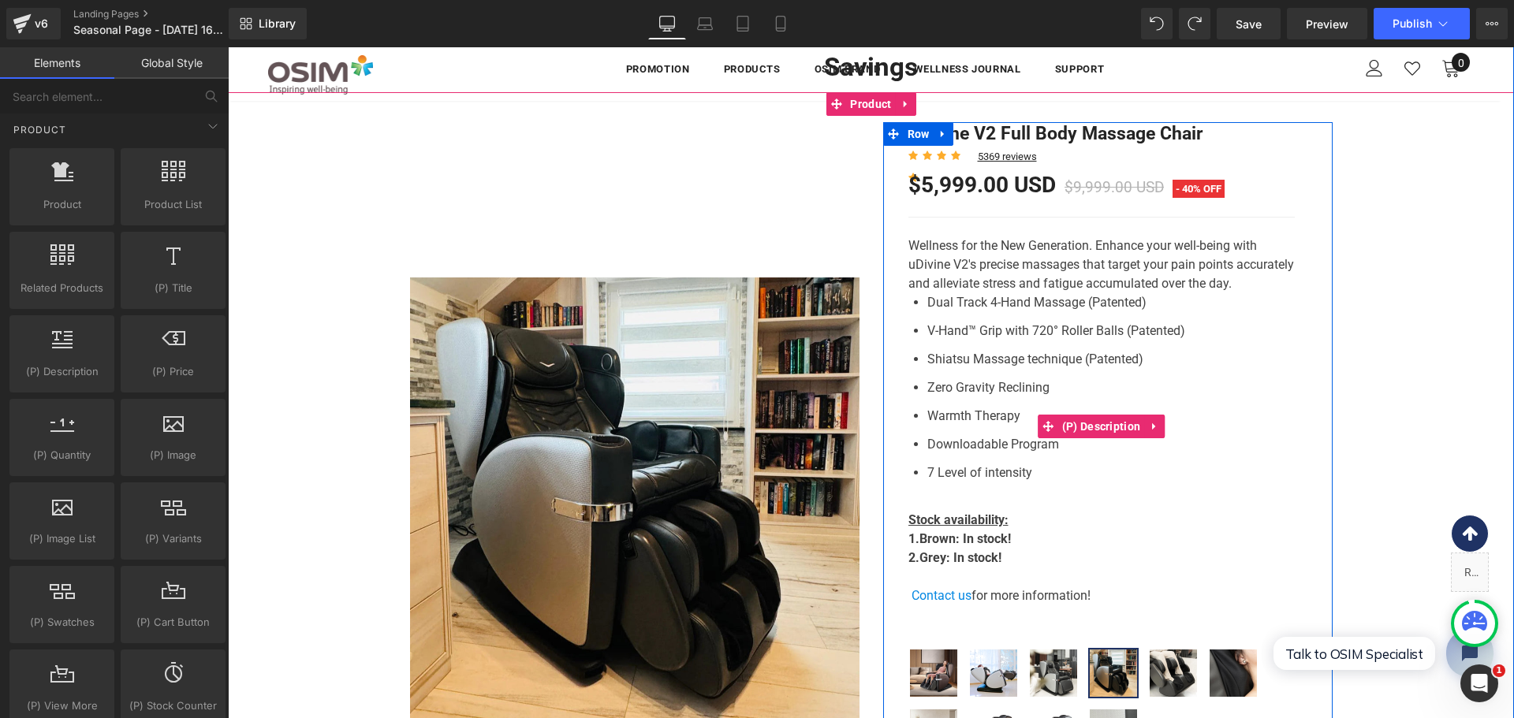
scroll to position [754, 0]
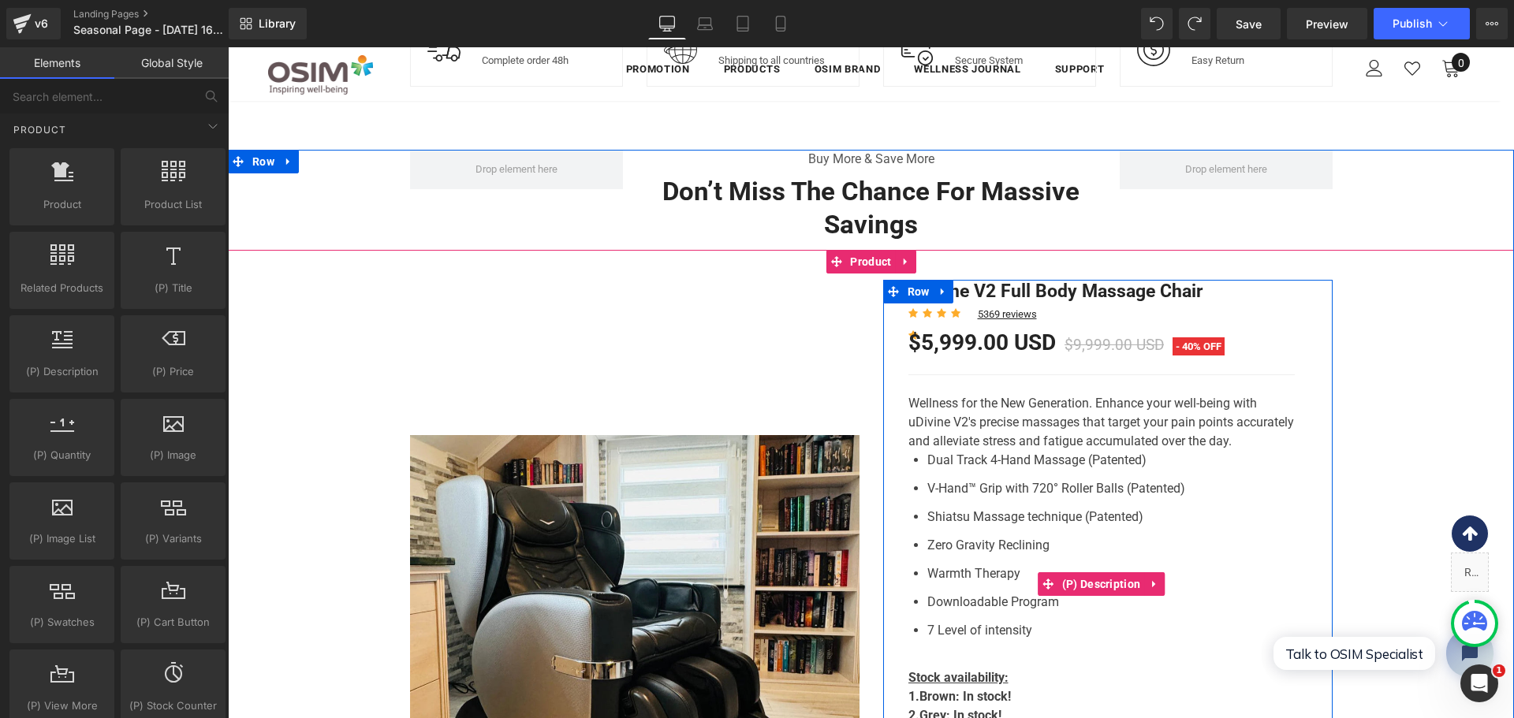
click at [1124, 435] on p "Wellness for the New Generation. Enhance your well-being with uDivine V2's prec…" at bounding box center [1101, 422] width 386 height 57
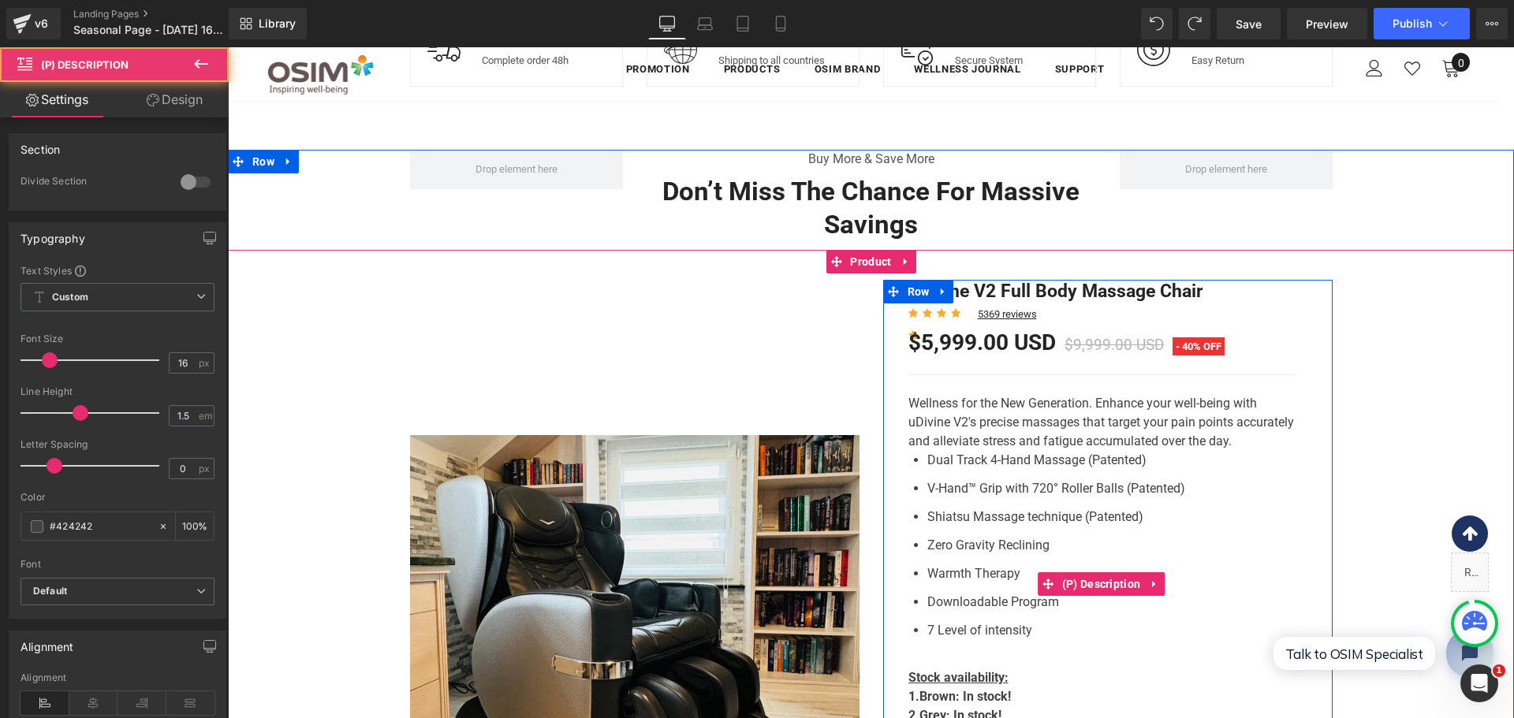
click at [1125, 433] on p "Wellness for the New Generation. Enhance your well-being with uDivine V2's prec…" at bounding box center [1101, 422] width 386 height 57
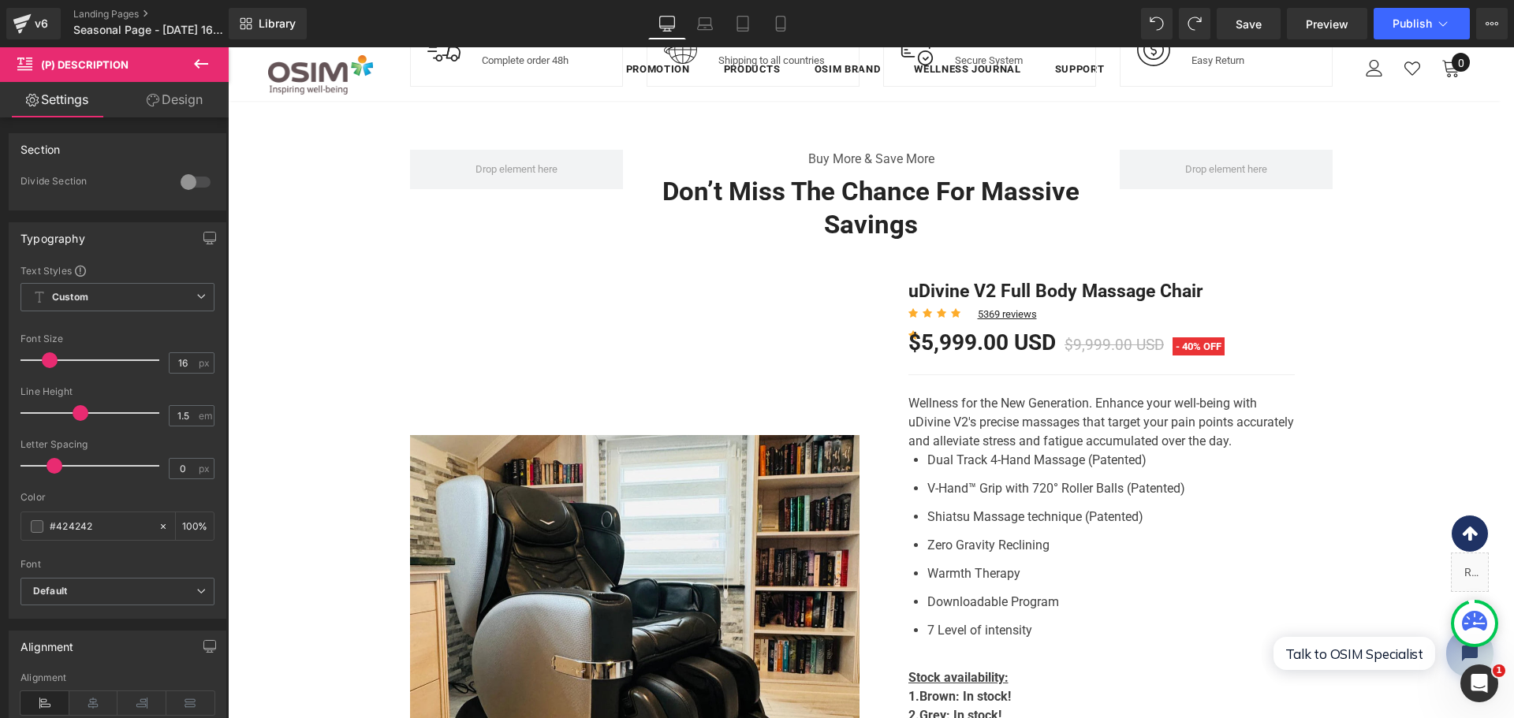
click at [186, 88] on link "Design" at bounding box center [174, 99] width 114 height 35
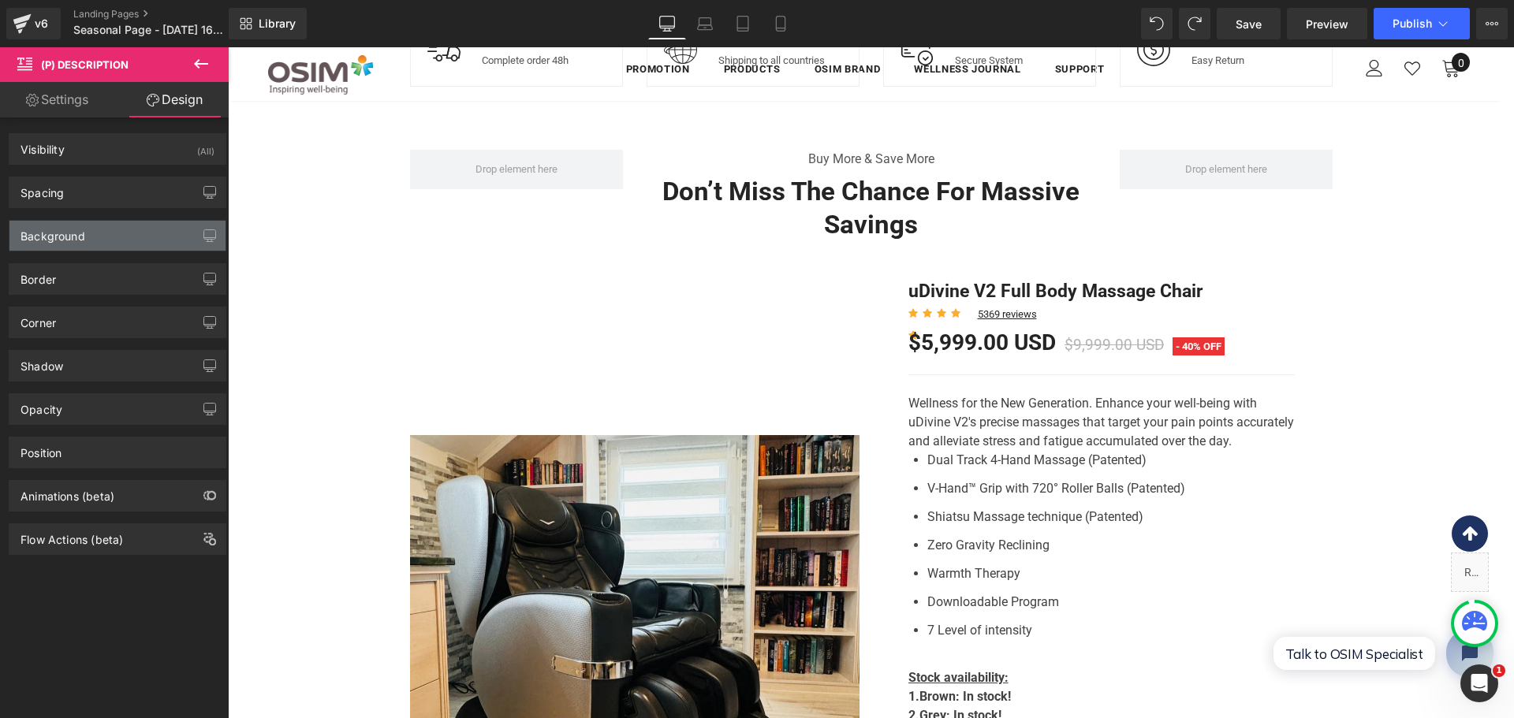
click at [65, 229] on div "Background" at bounding box center [52, 232] width 65 height 22
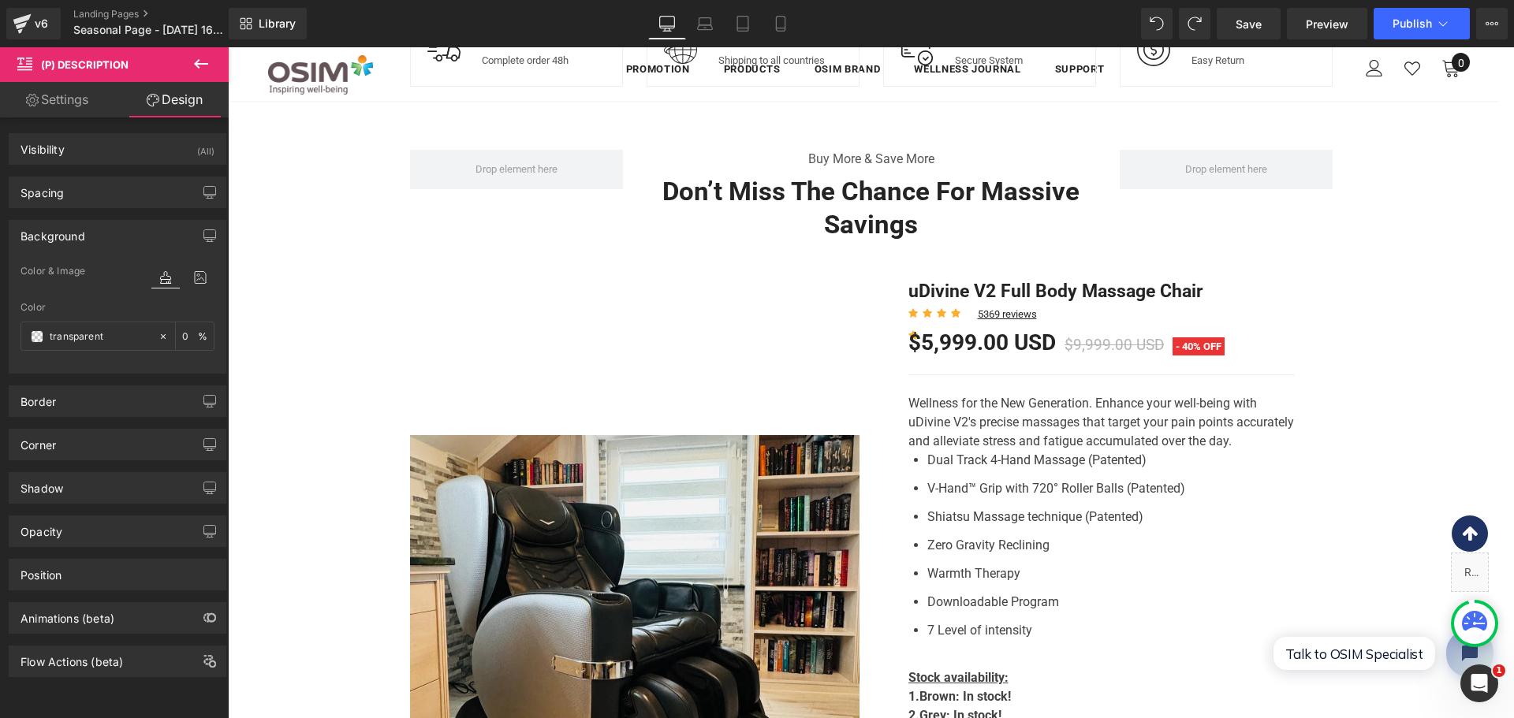
click at [65, 229] on div "Background" at bounding box center [52, 232] width 65 height 22
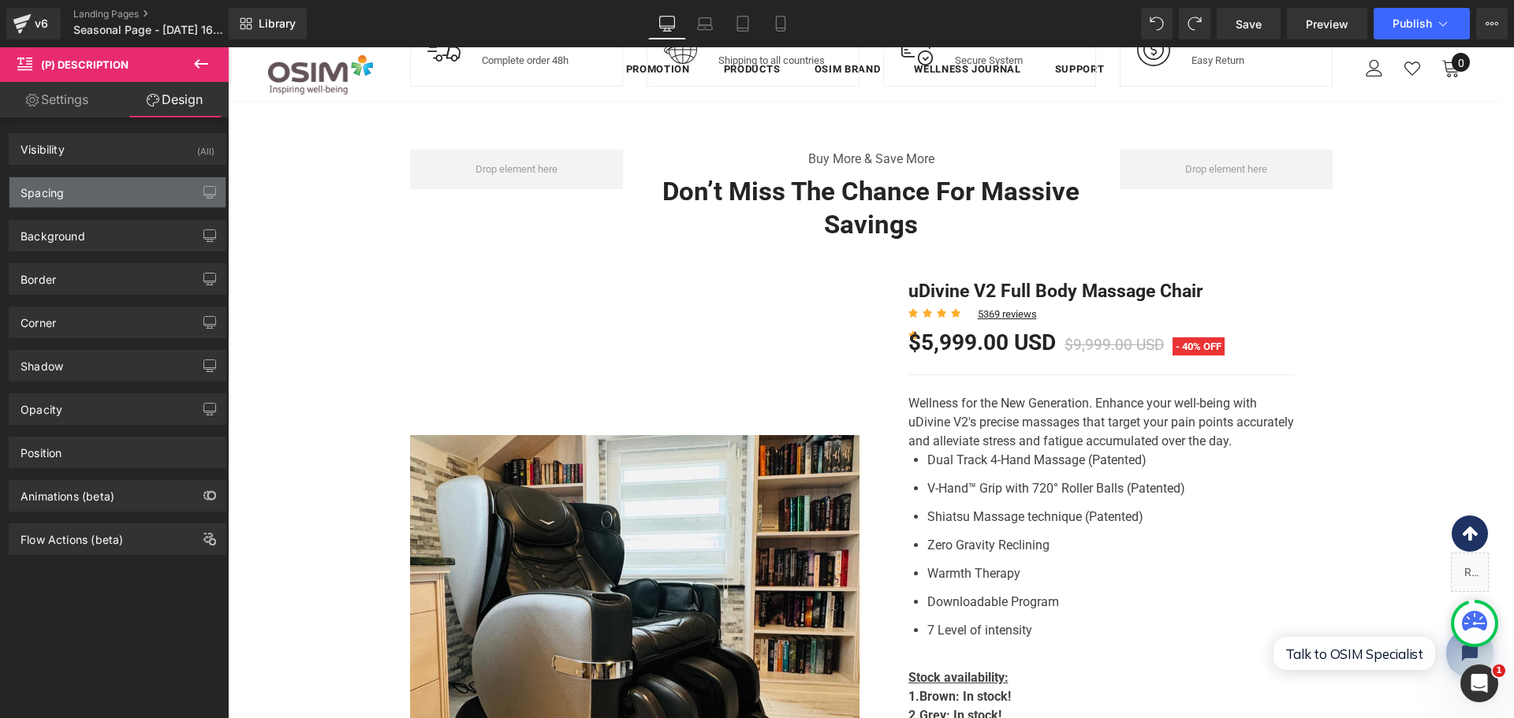
click at [76, 185] on div "Spacing" at bounding box center [117, 192] width 216 height 30
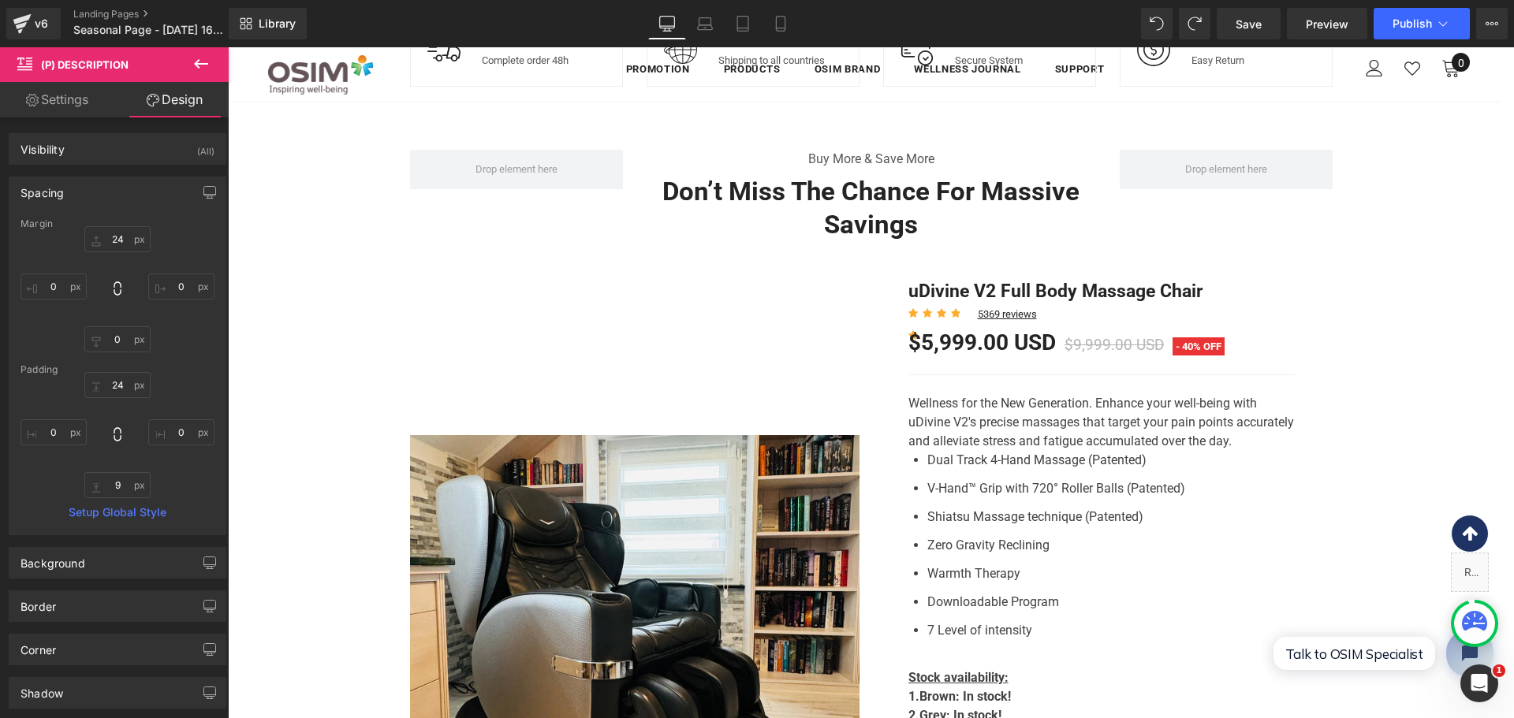
click at [76, 185] on div "Spacing" at bounding box center [117, 192] width 216 height 30
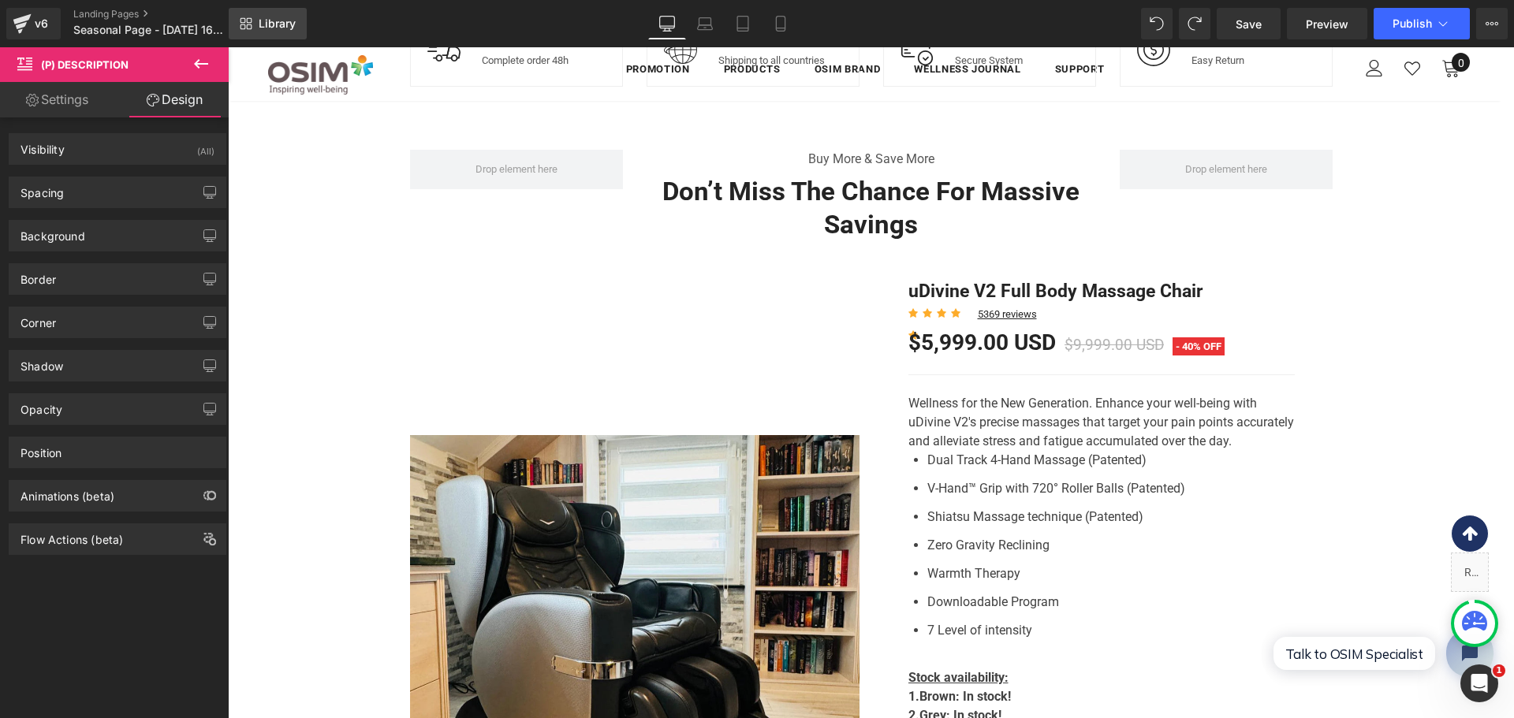
click at [255, 25] on link "Library" at bounding box center [268, 24] width 78 height 32
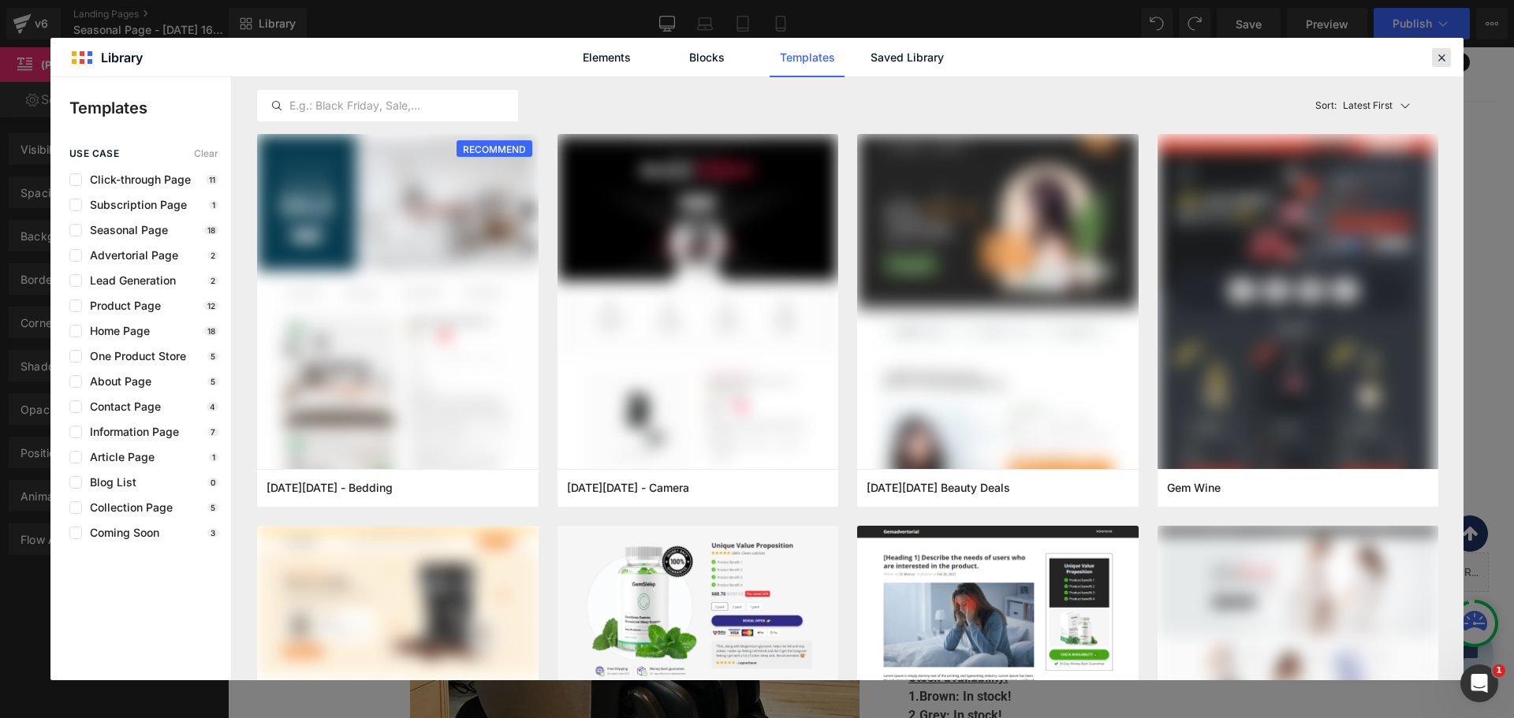
click at [1448, 59] on icon at bounding box center [1441, 57] width 14 height 14
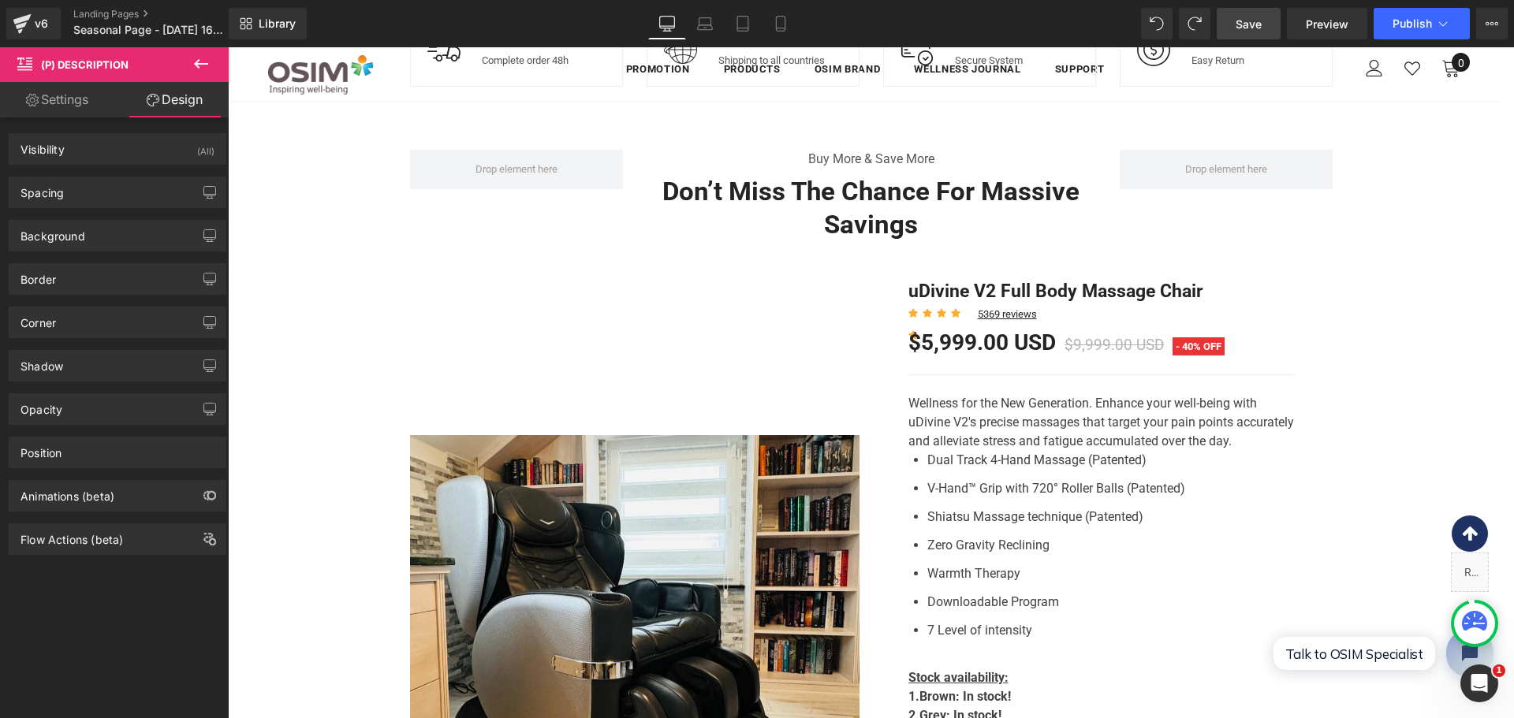
click at [1259, 21] on span "Save" at bounding box center [1248, 24] width 26 height 17
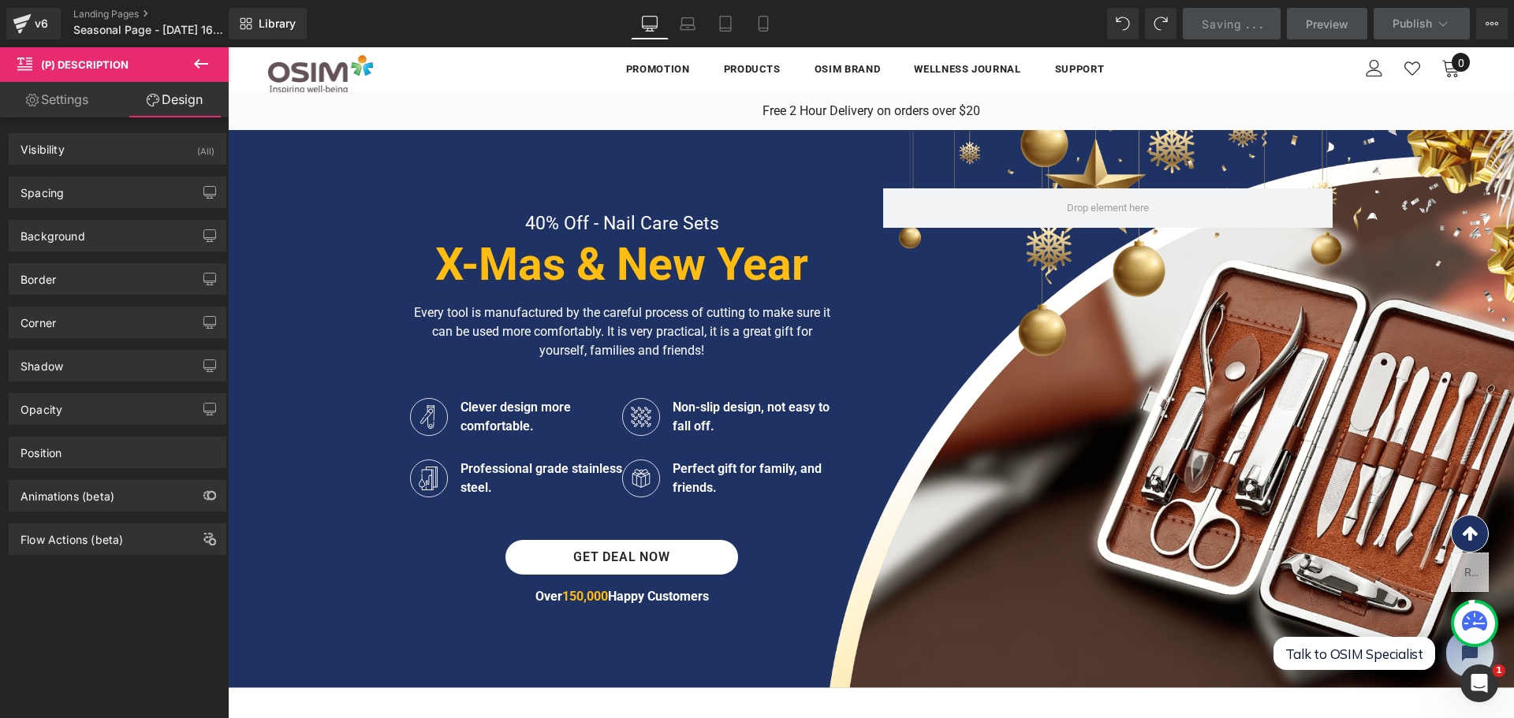
scroll to position [0, 0]
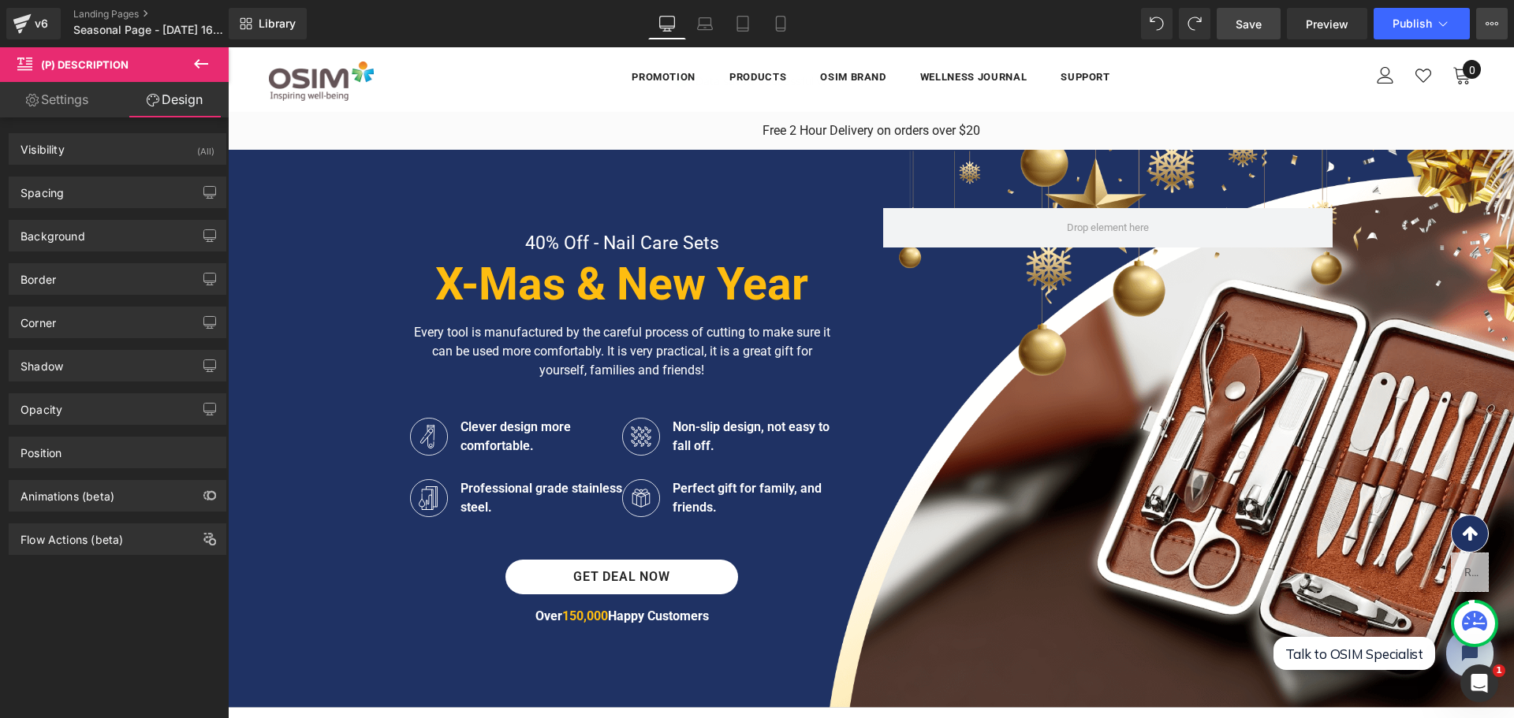
click at [1481, 28] on button "View Live Page View with current Template Save Template to Library Schedule Pub…" at bounding box center [1492, 24] width 32 height 32
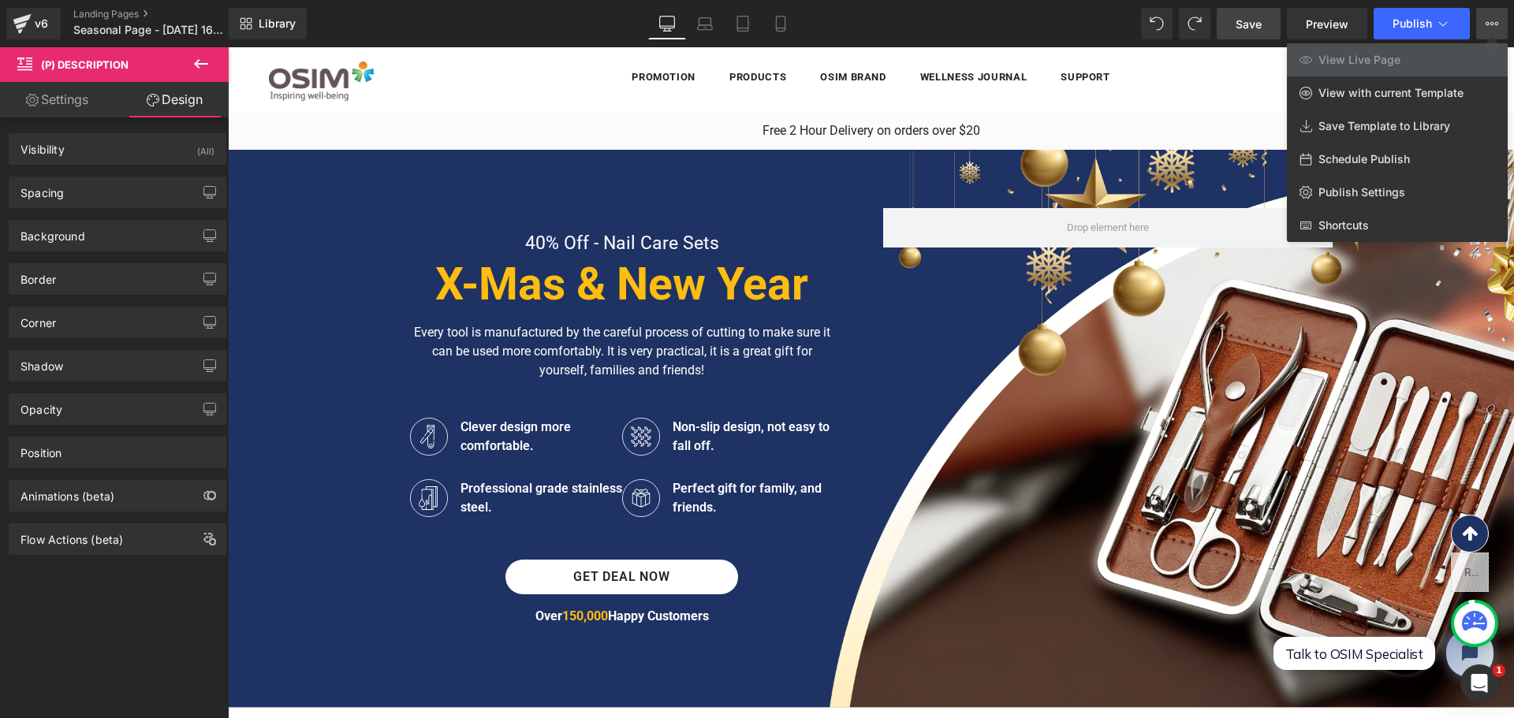
click at [1486, 28] on icon at bounding box center [1491, 23] width 13 height 13
